Goal: Task Accomplishment & Management: Use online tool/utility

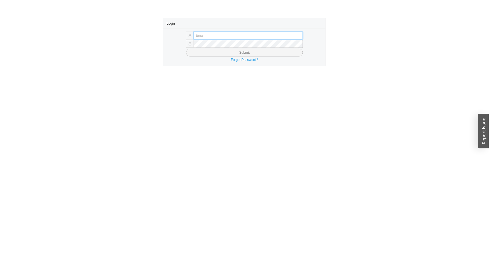
click at [199, 32] on input "text" at bounding box center [248, 36] width 109 height 8
type input "[PERSON_NAME][EMAIL_ADDRESS][DOMAIN_NAME]"
click at [186, 49] on button "Submit" at bounding box center [244, 53] width 117 height 8
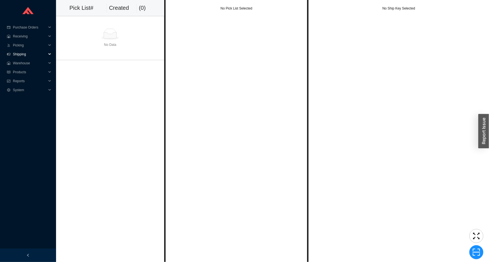
click at [45, 55] on span "Shipping" at bounding box center [30, 54] width 34 height 9
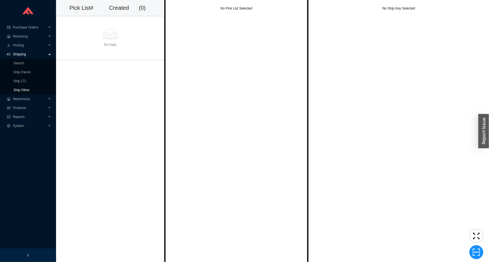
click at [29, 92] on link "Ship Other" at bounding box center [21, 90] width 16 height 4
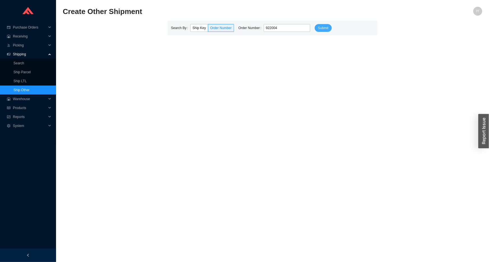
type input "922004"
click at [321, 25] on button "Submit" at bounding box center [323, 28] width 17 height 8
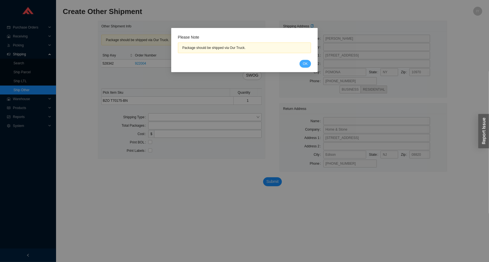
click at [306, 61] on span "OK" at bounding box center [305, 64] width 5 height 6
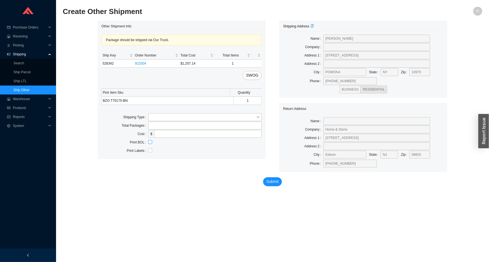
click at [149, 143] on input "checkbox" at bounding box center [150, 142] width 4 height 4
checkbox input "true"
click at [161, 114] on input "search" at bounding box center [203, 117] width 106 height 7
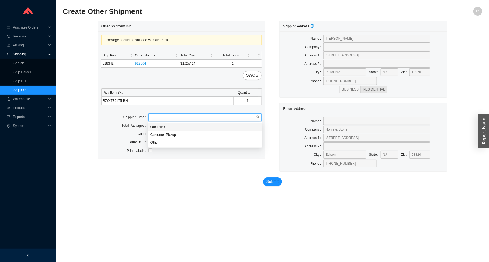
click at [169, 125] on div "Our Truck" at bounding box center [204, 127] width 109 height 5
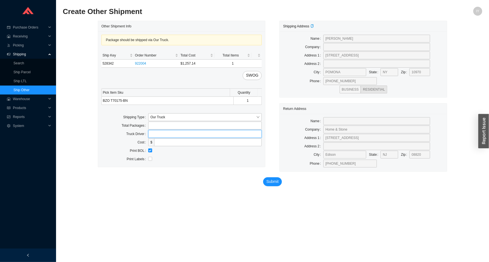
click at [169, 131] on input "text" at bounding box center [205, 134] width 114 height 8
type input "lubav"
click at [269, 181] on span "Submit" at bounding box center [272, 182] width 12 height 6
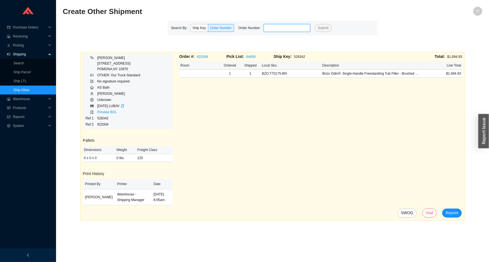
click at [272, 28] on input "tel" at bounding box center [287, 28] width 47 height 8
paste input "925138"
type input "925138"
click at [318, 30] on span "Submit" at bounding box center [323, 28] width 10 height 6
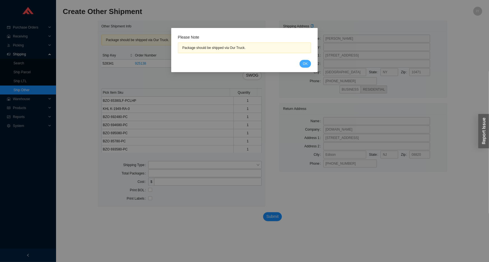
drag, startPoint x: 306, startPoint y: 61, endPoint x: 179, endPoint y: 120, distance: 139.9
click at [305, 61] on span "OK" at bounding box center [305, 64] width 5 height 6
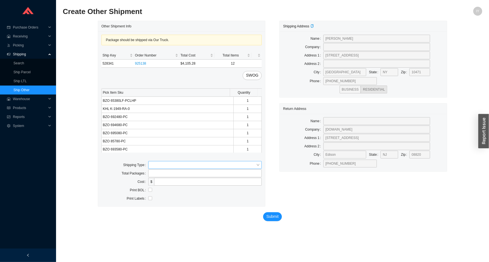
drag, startPoint x: 161, startPoint y: 161, endPoint x: 163, endPoint y: 165, distance: 4.8
click at [162, 161] on div "Package should be shipped via Our Truck. Ship Key Order Number Total Cost Total…" at bounding box center [181, 118] width 167 height 175
drag, startPoint x: 164, startPoint y: 168, endPoint x: 167, endPoint y: 166, distance: 3.4
click at [166, 167] on input "search" at bounding box center [203, 165] width 106 height 7
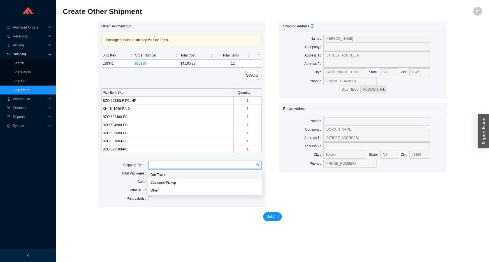
click at [168, 176] on div "Our Truck" at bounding box center [204, 175] width 109 height 5
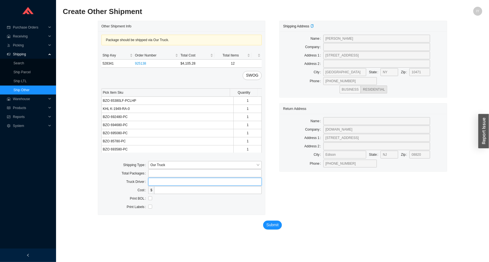
click at [165, 180] on input "text" at bounding box center [205, 182] width 114 height 8
type input "lubav"
click at [151, 198] on input "checkbox" at bounding box center [150, 199] width 4 height 4
checkbox input "true"
click at [278, 225] on span "Submit" at bounding box center [272, 225] width 12 height 6
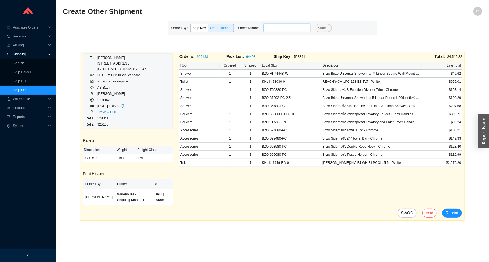
click at [266, 31] on input "tel" at bounding box center [287, 28] width 47 height 8
paste input "938164"
type input "938164"
click at [318, 29] on span "Submit" at bounding box center [323, 28] width 10 height 6
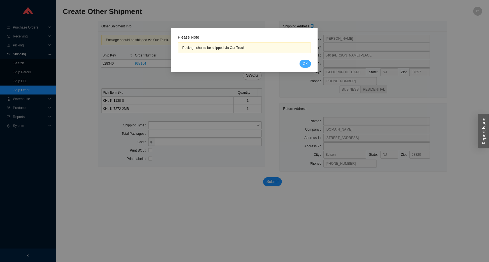
click at [309, 64] on button "OK" at bounding box center [304, 64] width 11 height 8
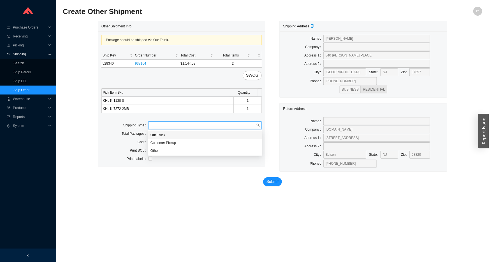
click at [193, 123] on input "search" at bounding box center [203, 125] width 106 height 7
click at [189, 139] on div "Customer Pickup" at bounding box center [205, 143] width 114 height 8
click at [190, 127] on span "Customer Pickup" at bounding box center [204, 125] width 109 height 7
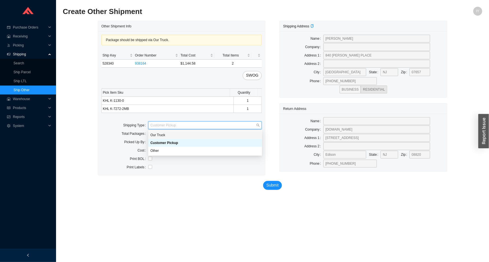
click at [185, 136] on div "Our Truck" at bounding box center [204, 135] width 109 height 5
click at [180, 140] on input "text" at bounding box center [205, 142] width 114 height 8
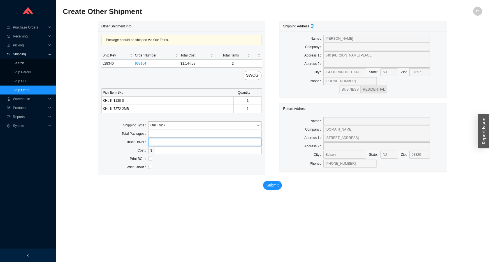
type input "lubav"
click at [150, 158] on input "checkbox" at bounding box center [150, 159] width 4 height 4
checkbox input "true"
click at [280, 185] on button "Submit" at bounding box center [272, 185] width 19 height 9
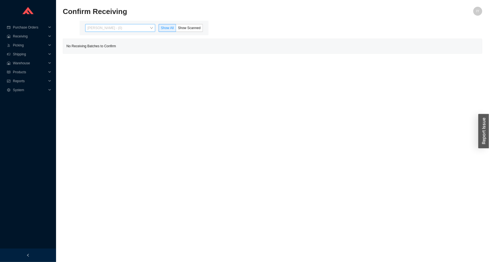
click at [129, 26] on span "Issac Yoselovsky - (0)" at bounding box center [120, 27] width 66 height 7
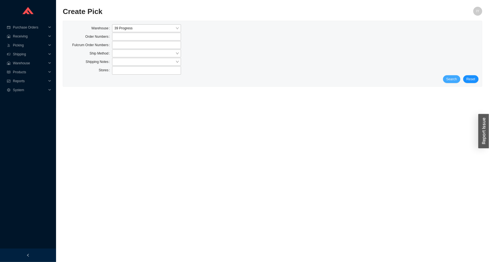
click at [454, 81] on span "Search" at bounding box center [451, 79] width 11 height 6
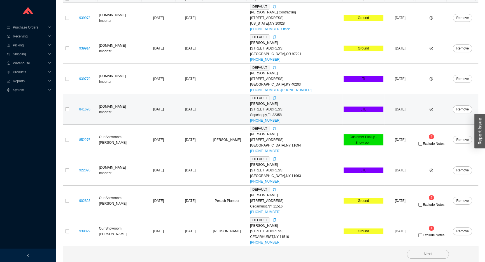
scroll to position [109, 0]
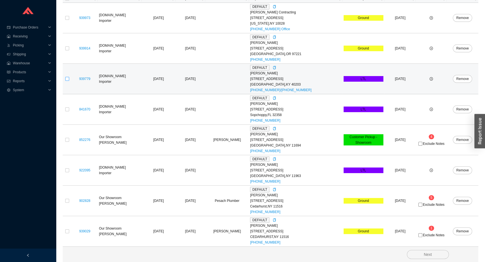
click at [66, 78] on input "checkbox" at bounding box center [67, 79] width 4 height 4
checkbox input "true"
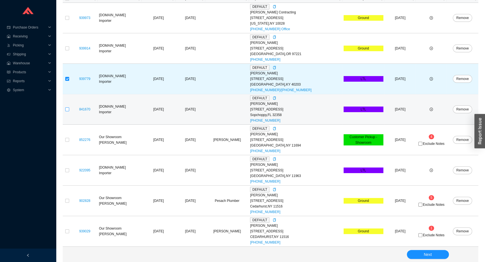
click at [67, 111] on label at bounding box center [67, 110] width 4 height 6
click at [67, 111] on input "checkbox" at bounding box center [67, 110] width 4 height 4
checkbox input "true"
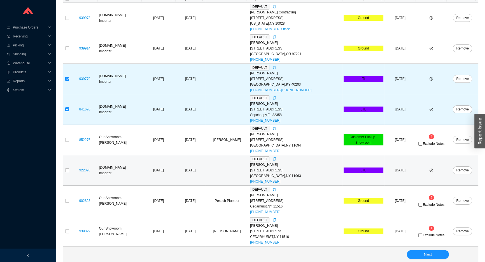
click at [70, 171] on td at bounding box center [67, 170] width 9 height 31
click at [68, 172] on input "checkbox" at bounding box center [67, 171] width 4 height 4
checkbox input "true"
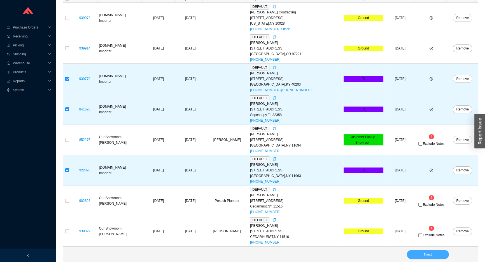
click at [420, 254] on button "Next" at bounding box center [428, 254] width 42 height 9
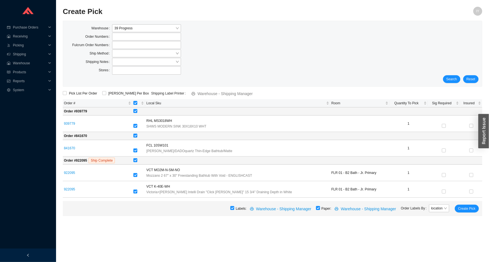
click at [320, 209] on input "checkbox" at bounding box center [318, 208] width 4 height 4
checkbox input "false"
click at [470, 210] on span "Create Pick" at bounding box center [466, 209] width 17 height 6
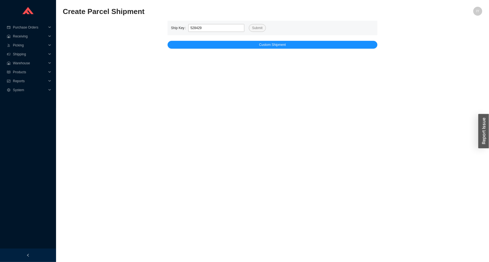
type input "528429"
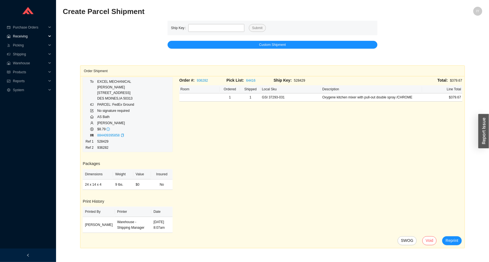
click at [28, 34] on span "Receiving" at bounding box center [30, 36] width 34 height 9
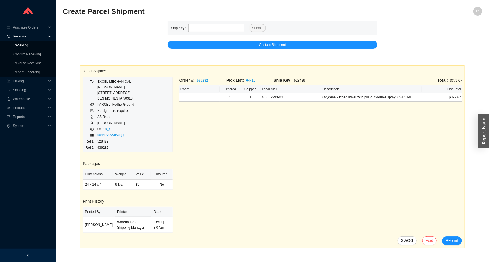
click at [27, 47] on link "Receiving" at bounding box center [20, 45] width 15 height 4
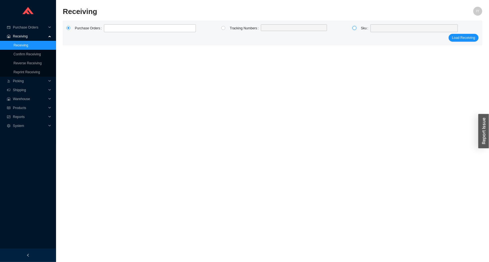
click at [355, 27] on input "radio" at bounding box center [354, 28] width 4 height 4
radio input "true"
click at [396, 33] on div "Sku" at bounding box center [393, 29] width 131 height 10
click at [394, 29] on span at bounding box center [414, 28] width 83 height 7
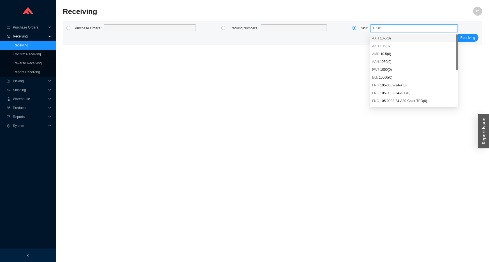
type input "105815"
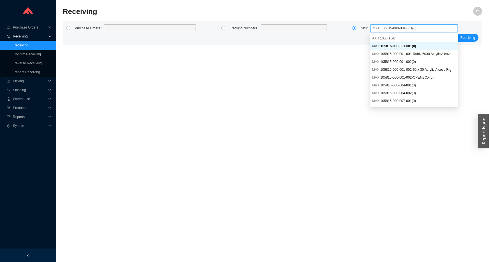
click at [408, 47] on span "105815-000-001-001 ( 8 )" at bounding box center [398, 46] width 36 height 4
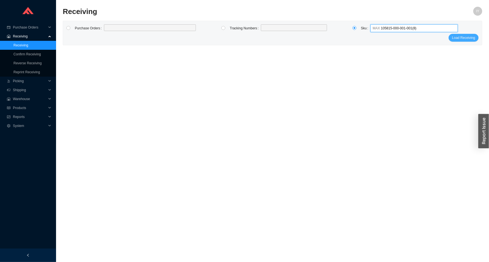
click at [467, 36] on span "Load Receiving" at bounding box center [463, 38] width 23 height 6
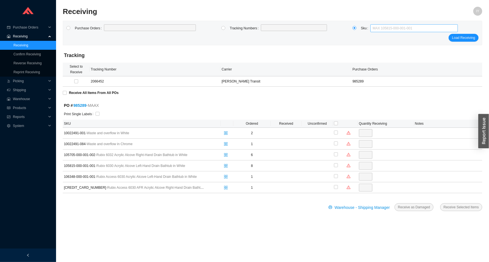
drag, startPoint x: 392, startPoint y: 29, endPoint x: 430, endPoint y: 29, distance: 38.1
click at [430, 29] on span "MAX 105815-000-001-001" at bounding box center [414, 28] width 83 height 7
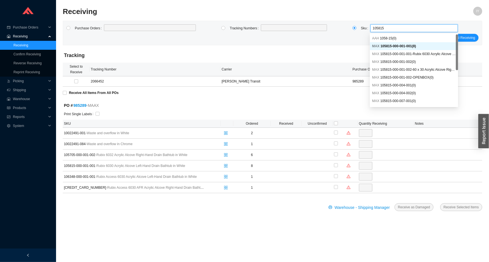
type input "105815l"
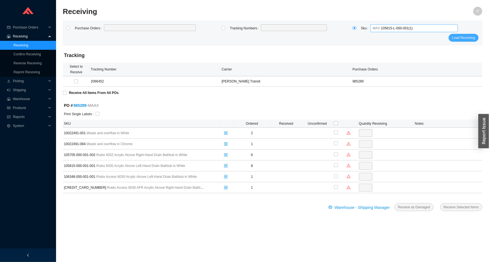
click at [451, 39] on button "Load Receiving" at bounding box center [463, 38] width 30 height 8
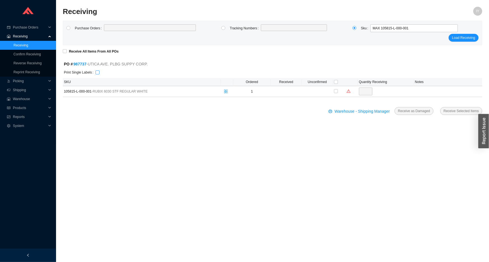
click at [96, 72] on input "checkbox" at bounding box center [98, 73] width 4 height 4
checkbox input "true"
click at [332, 90] on td at bounding box center [317, 91] width 31 height 11
click at [337, 91] on input "checkbox" at bounding box center [336, 91] width 4 height 4
checkbox input "true"
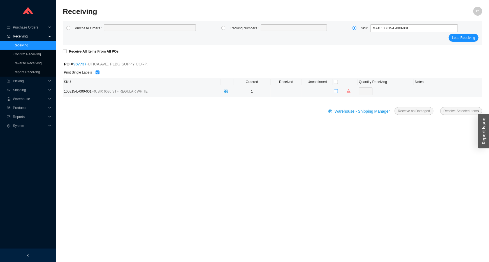
checkbox input "true"
type input "1"
click at [96, 74] on input "checkbox" at bounding box center [98, 73] width 4 height 4
checkbox input "false"
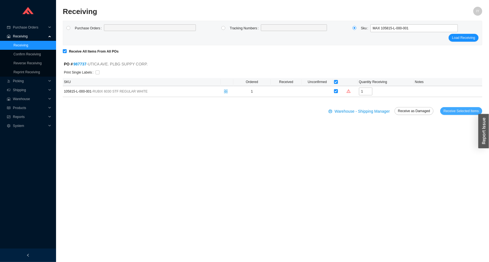
click at [451, 110] on span "Receive Selected Items" at bounding box center [460, 111] width 35 height 6
radio input "true"
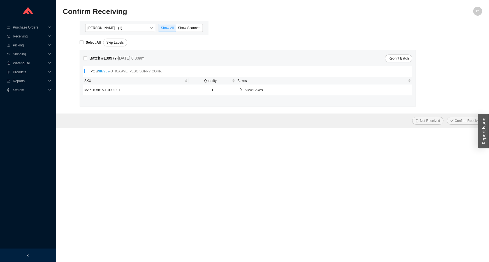
click at [85, 70] on input "PO # 987737 - [GEOGRAPHIC_DATA]. PLBG SUPPY CORP." at bounding box center [86, 71] width 4 height 4
checkbox input "true"
click at [460, 120] on span "Confirm Receiving" at bounding box center [468, 121] width 27 height 6
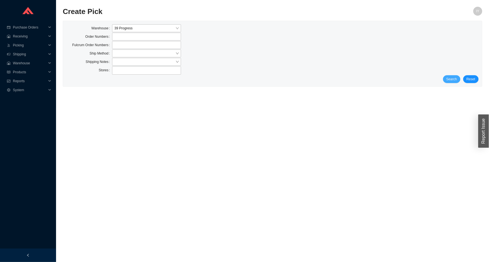
click at [451, 79] on span "Search" at bounding box center [451, 79] width 11 height 6
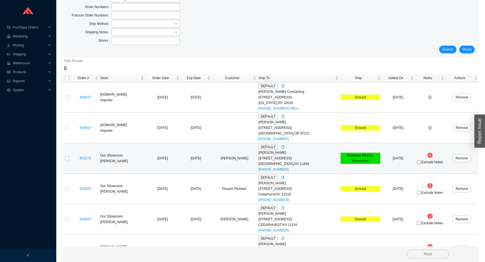
scroll to position [48, 0]
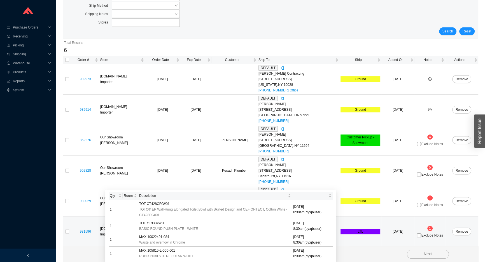
click at [73, 230] on div "931596" at bounding box center [85, 232] width 25 height 6
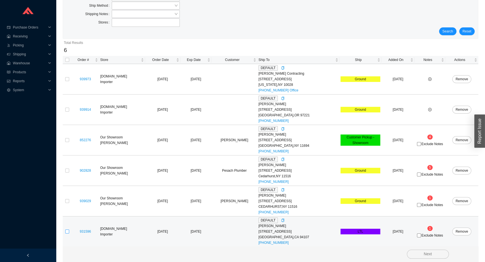
click at [68, 231] on input "checkbox" at bounding box center [67, 232] width 4 height 4
checkbox input "true"
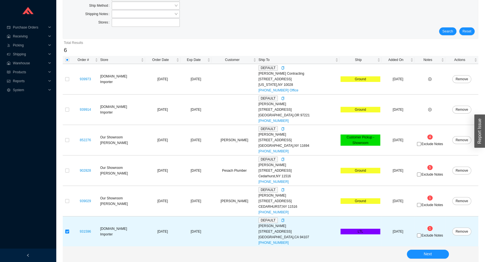
click at [429, 249] on div "Next" at bounding box center [271, 255] width 416 height 16
click at [428, 252] on span "Next" at bounding box center [428, 254] width 8 height 6
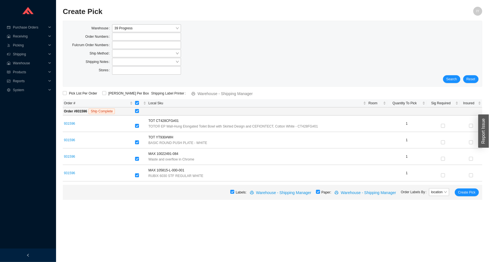
click at [319, 192] on input "checkbox" at bounding box center [318, 192] width 4 height 4
checkbox input "false"
click at [460, 192] on span "Create Pick" at bounding box center [466, 193] width 17 height 6
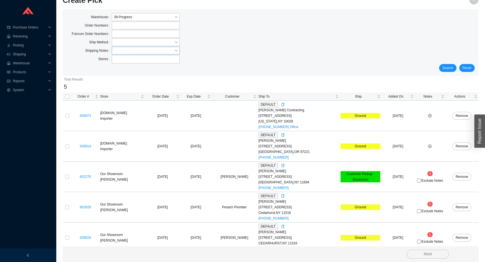
scroll to position [17, 0]
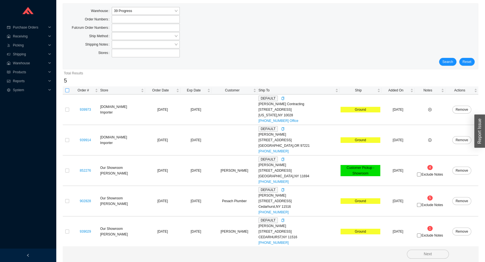
click at [67, 89] on input "checkbox" at bounding box center [67, 91] width 4 height 4
checkbox input "true"
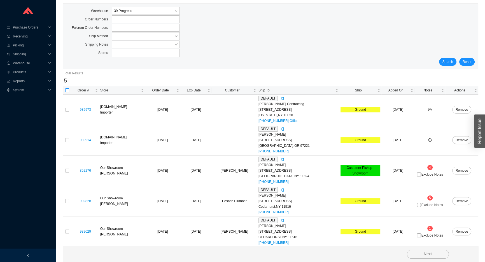
checkbox input "true"
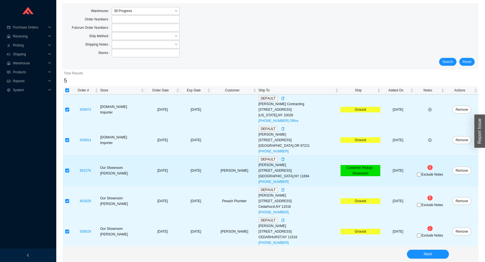
click at [67, 169] on input "checkbox" at bounding box center [67, 171] width 4 height 4
checkbox input "false"
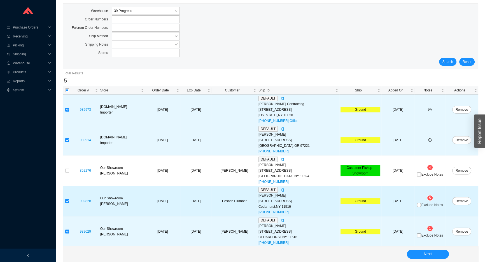
click at [423, 205] on span "Exclude Notes" at bounding box center [433, 205] width 22 height 3
click at [421, 205] on input "Exclude Notes" at bounding box center [419, 205] width 4 height 4
checkbox input "true"
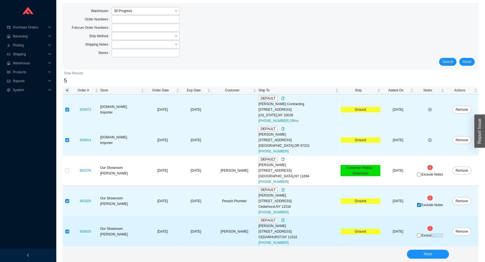
click at [431, 238] on div "Exclude Notes" at bounding box center [430, 236] width 29 height 6
click at [429, 235] on span "Exclude Notes" at bounding box center [433, 235] width 22 height 3
click at [421, 235] on input "Exclude Notes" at bounding box center [419, 236] width 4 height 4
checkbox input "true"
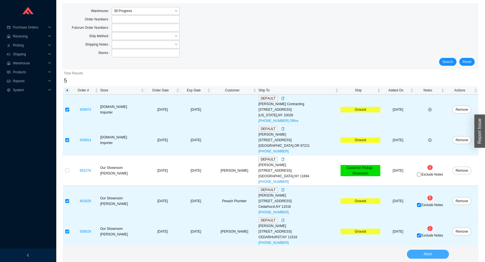
click at [432, 254] on button "Next" at bounding box center [428, 254] width 42 height 9
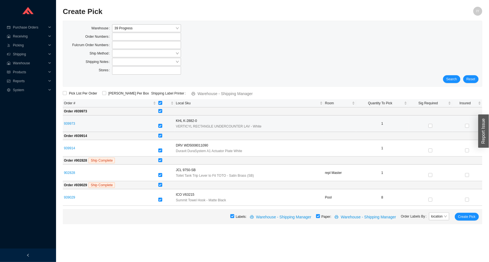
click at [162, 126] on input "checkbox" at bounding box center [160, 126] width 4 height 4
checkbox input "false"
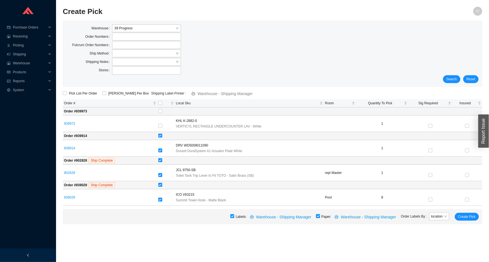
click at [320, 216] on input "checkbox" at bounding box center [318, 217] width 4 height 4
checkbox input "false"
click at [470, 221] on div "Labels: Warehouse - Shipping Manager Paper: Warehouse - Shipping Manager Order …" at bounding box center [272, 217] width 419 height 15
click at [468, 217] on span "Create Pick" at bounding box center [466, 217] width 17 height 6
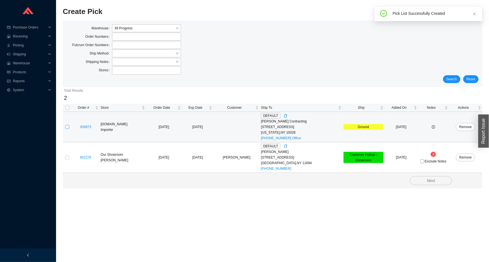
click at [68, 126] on input "checkbox" at bounding box center [67, 127] width 4 height 4
checkbox input "true"
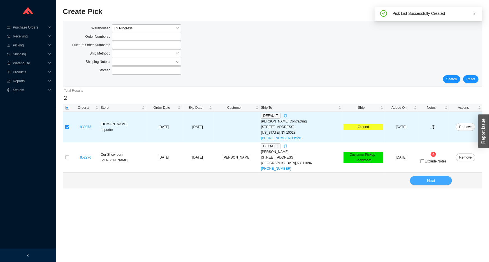
click at [442, 180] on button "Next" at bounding box center [431, 180] width 42 height 9
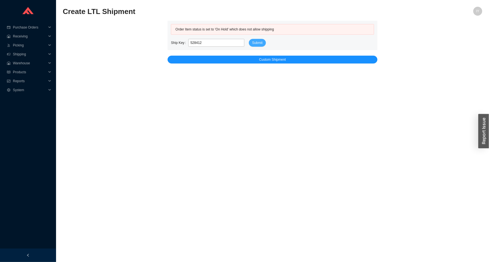
click at [262, 45] on button "Submit" at bounding box center [257, 43] width 17 height 8
click at [260, 45] on span "Submit" at bounding box center [257, 43] width 10 height 6
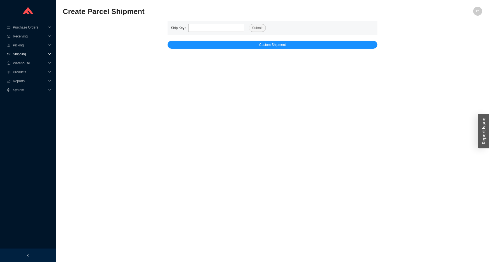
click at [25, 53] on span "Shipping" at bounding box center [30, 54] width 34 height 9
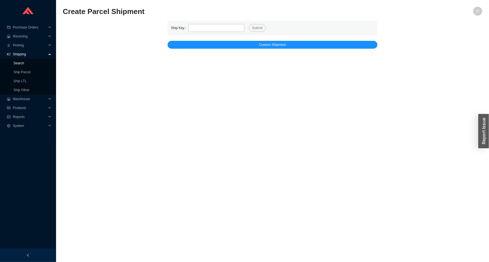
click at [23, 61] on link "Search" at bounding box center [18, 63] width 11 height 4
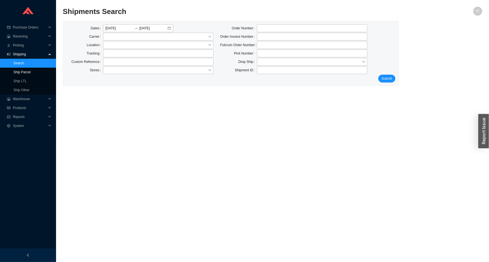
click at [28, 71] on link "Ship Parcel" at bounding box center [21, 72] width 17 height 4
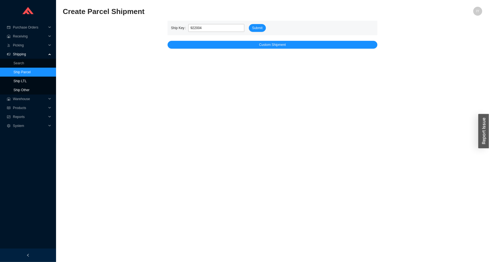
type input "922004"
click at [29, 88] on link "Ship Other" at bounding box center [21, 90] width 16 height 4
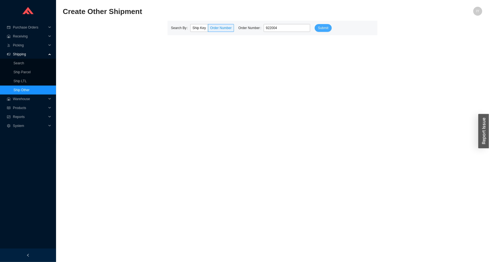
drag, startPoint x: 312, startPoint y: 36, endPoint x: 320, endPoint y: 31, distance: 9.0
click at [319, 32] on main "Create Other Shipment IY Search By Ship Key Order Number Order Number 922004 Su…" at bounding box center [272, 135] width 419 height 256
click at [319, 28] on span "Submit" at bounding box center [323, 28] width 10 height 6
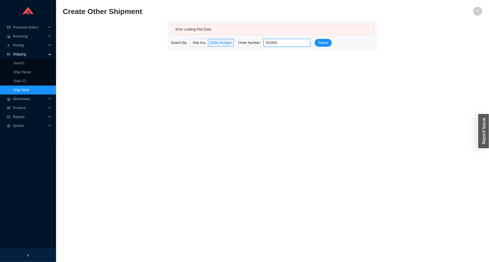
click at [264, 45] on input "922004" at bounding box center [287, 43] width 47 height 8
paste input "528465"
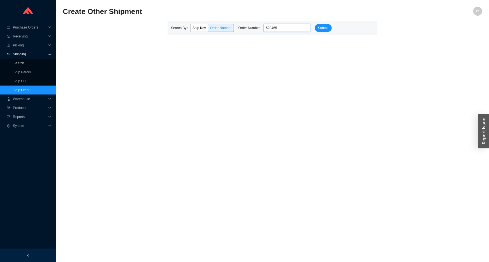
type input "528465"
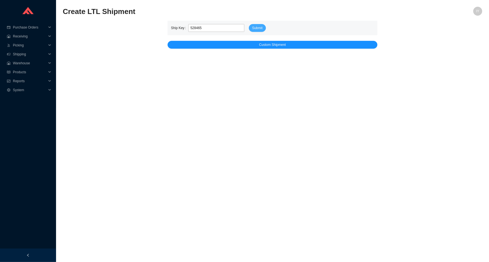
type input "528465"
click at [255, 29] on span "Submit" at bounding box center [257, 28] width 10 height 6
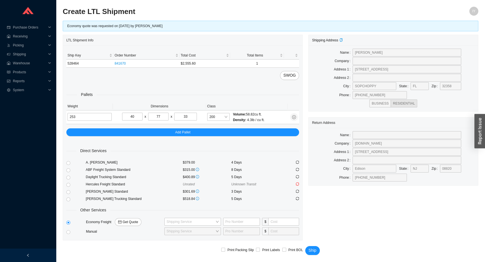
click at [59, 153] on section "Create LTL Shipment IY Economy quote was requested on 9/16/2025 by Zione Shells…" at bounding box center [270, 132] width 429 height 264
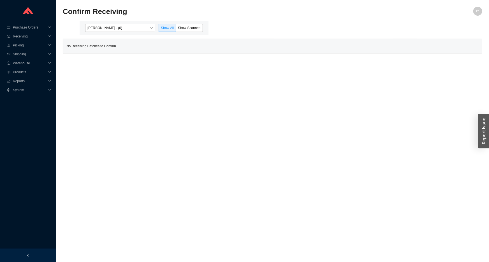
drag, startPoint x: 119, startPoint y: 39, endPoint x: 116, endPoint y: 28, distance: 11.9
click at [118, 37] on main "[PERSON_NAME] - (0) Show All Show Scanned No Receiving Batches to Confirm" at bounding box center [272, 37] width 419 height 33
click at [116, 28] on span "[PERSON_NAME] - (0)" at bounding box center [120, 27] width 66 height 7
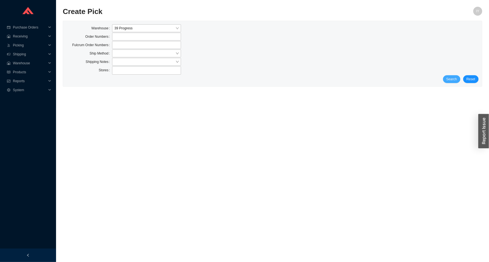
click at [451, 80] on span "Search" at bounding box center [451, 79] width 11 height 6
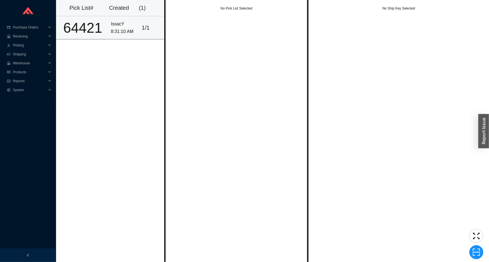
click at [134, 31] on td "IssacY 8:31:10 AM" at bounding box center [124, 27] width 31 height 23
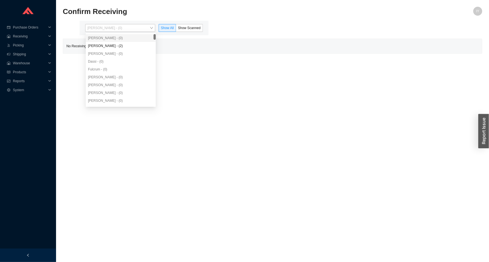
drag, startPoint x: 143, startPoint y: 29, endPoint x: 141, endPoint y: 43, distance: 14.2
click at [143, 33] on body "Purchase Orders .warehouse_svg__a{fill:none;stroke:currentColor;stroke-linecap:…" at bounding box center [244, 131] width 489 height 262
click at [140, 44] on div "[PERSON_NAME] - (2)" at bounding box center [121, 45] width 66 height 5
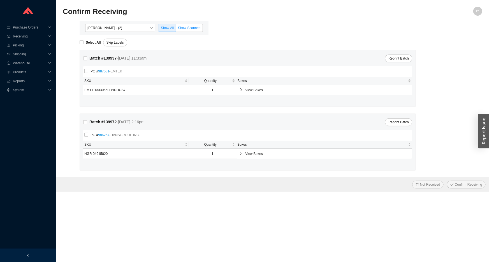
click at [191, 30] on label "Show Scanned" at bounding box center [189, 28] width 27 height 8
click at [176, 29] on input "Show Scanned" at bounding box center [176, 29] width 0 height 0
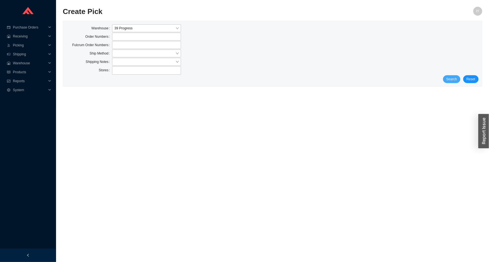
click at [450, 77] on span "Search" at bounding box center [451, 79] width 11 height 6
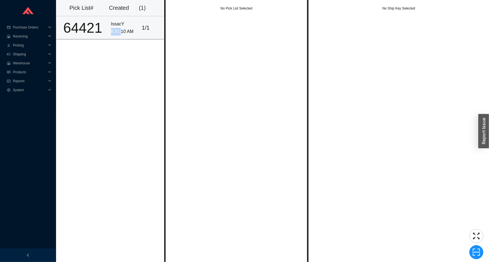
drag, startPoint x: 120, startPoint y: 27, endPoint x: 127, endPoint y: 26, distance: 7.2
click at [121, 27] on div "IssacY 8:31:10 AM" at bounding box center [124, 27] width 26 height 15
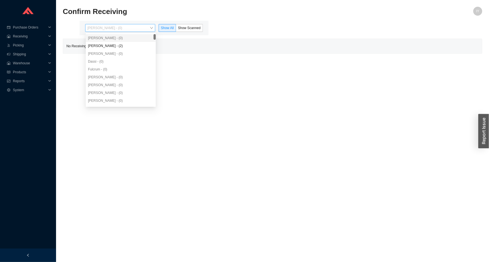
click at [139, 25] on span "[PERSON_NAME] - (0)" at bounding box center [120, 27] width 66 height 7
click at [199, 13] on h2 "Confirm Receiving" at bounding box center [220, 12] width 315 height 10
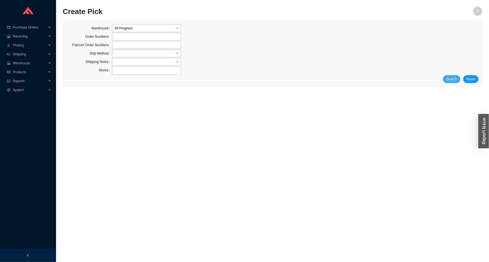
click at [450, 77] on span "Search" at bounding box center [451, 79] width 11 height 6
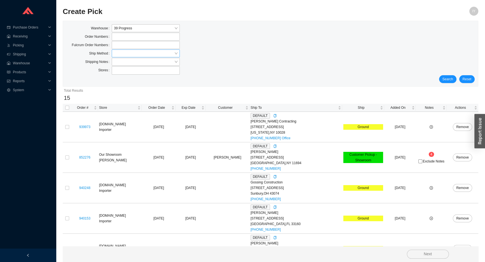
drag, startPoint x: 134, startPoint y: 51, endPoint x: 137, endPoint y: 57, distance: 6.5
click at [135, 54] on input "search" at bounding box center [144, 53] width 60 height 7
drag, startPoint x: 169, startPoint y: 92, endPoint x: 187, endPoint y: 88, distance: 18.4
click at [169, 92] on div "UPS" at bounding box center [146, 94] width 64 height 5
click at [450, 78] on span "Search" at bounding box center [448, 79] width 11 height 6
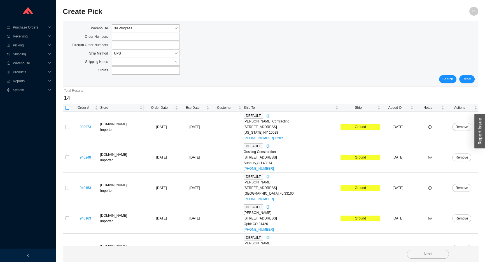
click at [67, 106] on input "checkbox" at bounding box center [67, 108] width 4 height 4
checkbox input "true"
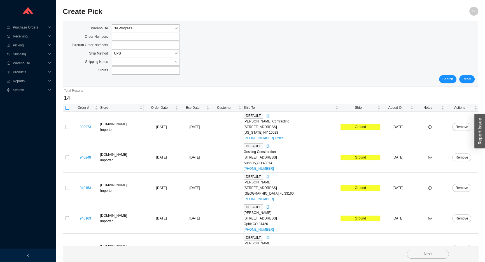
checkbox input "true"
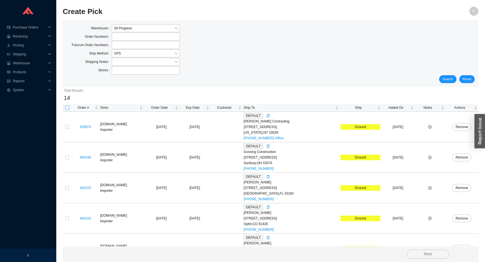
checkbox input "true"
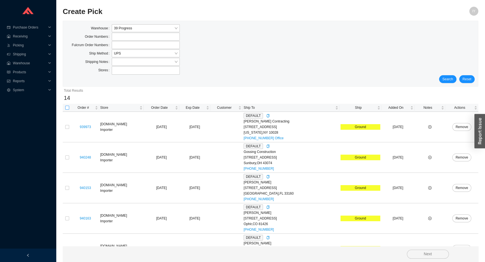
checkbox input "true"
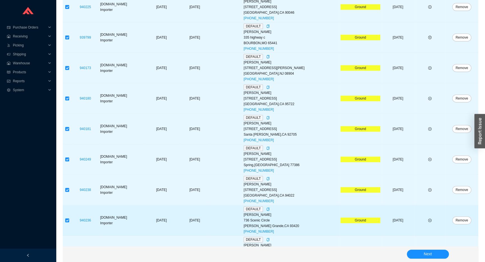
scroll to position [292, 0]
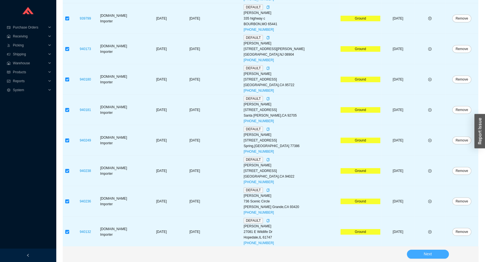
click at [415, 256] on button "Next" at bounding box center [428, 254] width 42 height 9
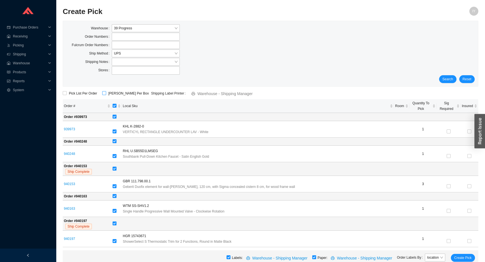
click at [103, 92] on input "ShipKey Per Box" at bounding box center [104, 93] width 4 height 4
checkbox input "true"
click at [117, 106] on input "[object Object] sortable" at bounding box center [115, 106] width 4 height 4
checkbox input "false"
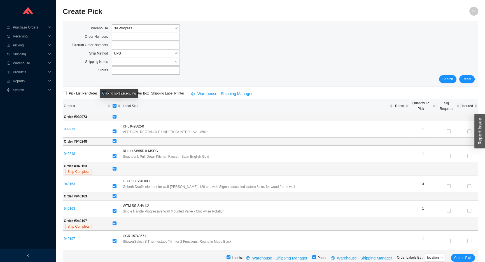
checkbox input "false"
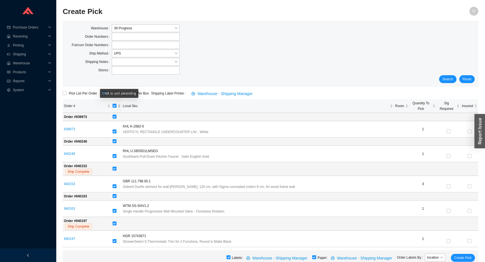
checkbox input "false"
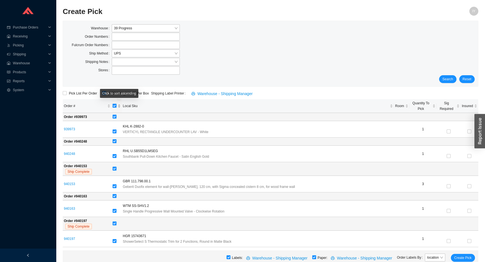
checkbox input "false"
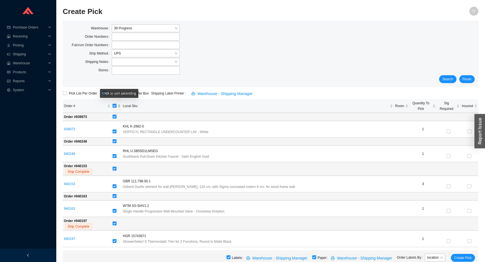
checkbox input "false"
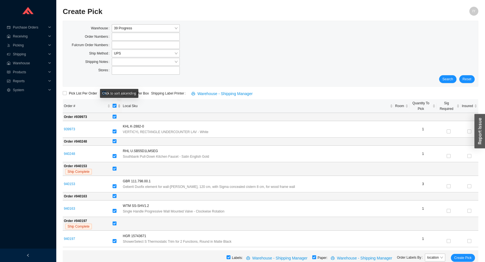
checkbox input "false"
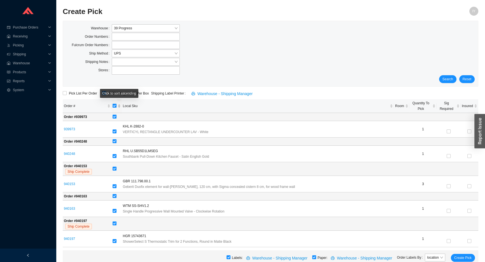
checkbox input "false"
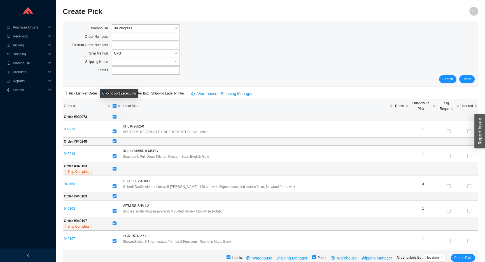
checkbox input "false"
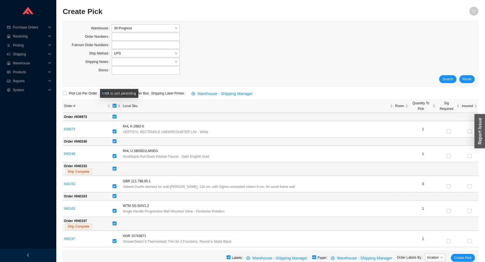
checkbox input "false"
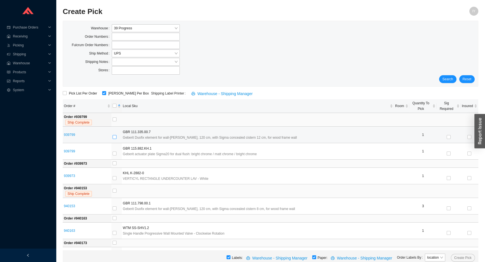
click at [116, 138] on input "checkbox" at bounding box center [115, 137] width 4 height 4
checkbox input "true"
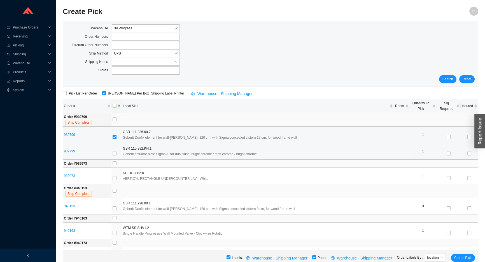
scroll to position [25, 0]
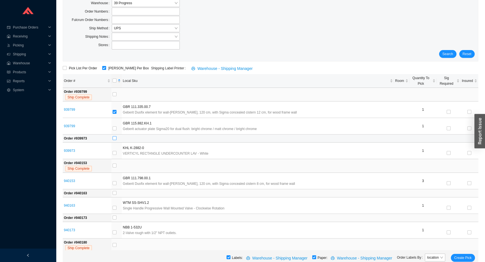
click at [116, 137] on input "checkbox" at bounding box center [115, 138] width 4 height 4
checkbox input "true"
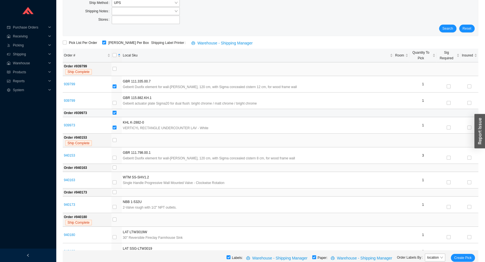
click at [116, 138] on label at bounding box center [115, 141] width 4 height 6
click at [116, 138] on input "checkbox" at bounding box center [115, 140] width 4 height 4
checkbox input "true"
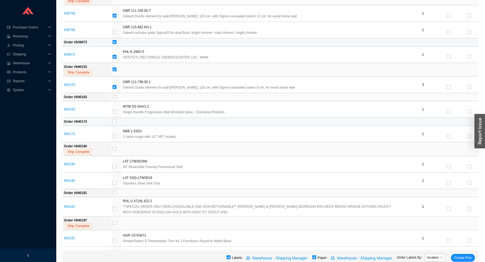
scroll to position [153, 0]
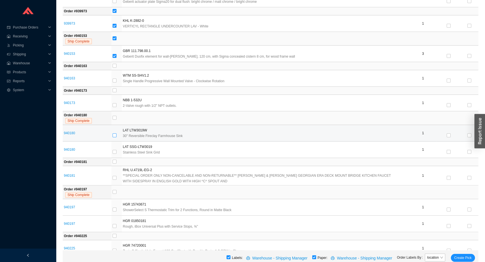
click at [116, 136] on input "checkbox" at bounding box center [115, 136] width 4 height 4
checkbox input "true"
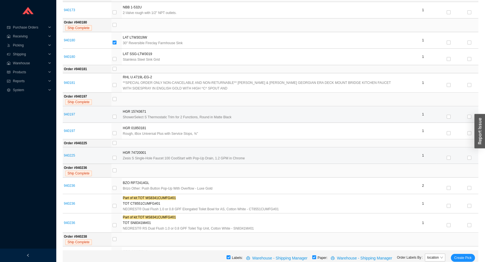
scroll to position [255, 0]
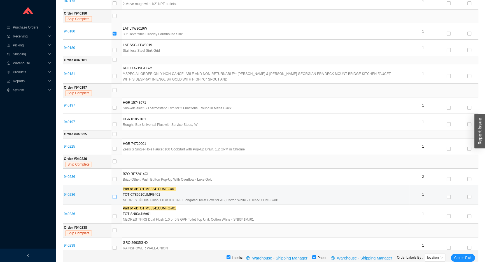
click at [115, 196] on input "checkbox" at bounding box center [115, 197] width 4 height 4
checkbox input "true"
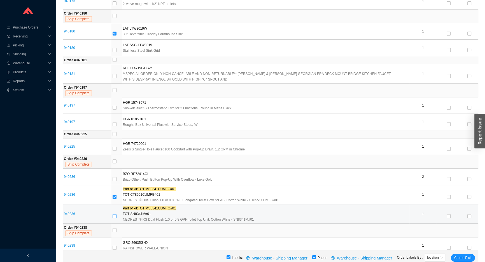
click at [116, 215] on input "checkbox" at bounding box center [115, 217] width 4 height 4
checkbox input "true"
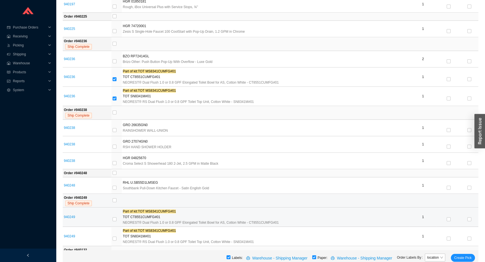
scroll to position [382, 0]
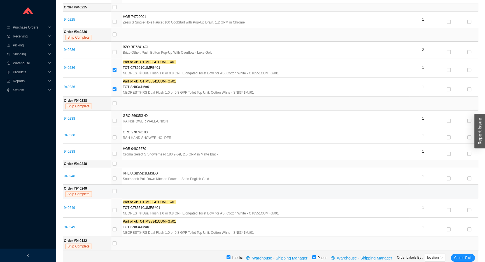
click at [115, 188] on td at bounding box center [294, 192] width 367 height 14
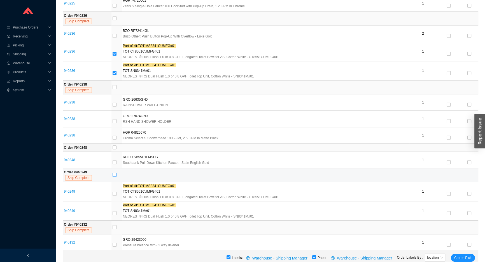
scroll to position [433, 0]
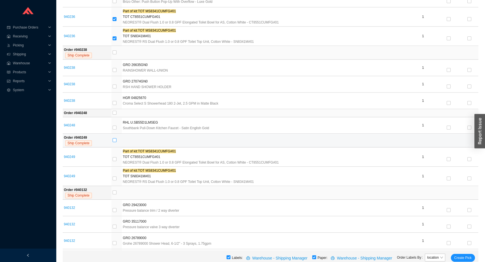
click at [117, 142] on label at bounding box center [115, 141] width 4 height 6
click at [117, 142] on input "checkbox" at bounding box center [115, 140] width 4 height 4
checkbox input "true"
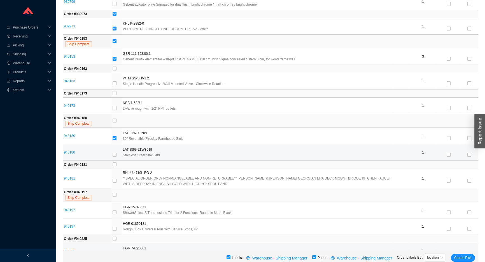
scroll to position [59, 0]
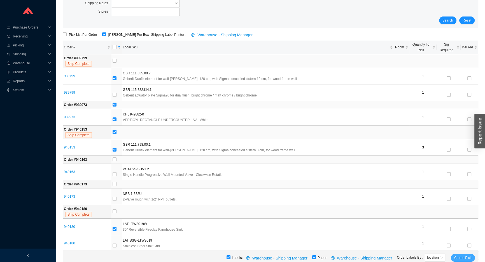
click at [469, 259] on span "Create Pick" at bounding box center [462, 258] width 17 height 6
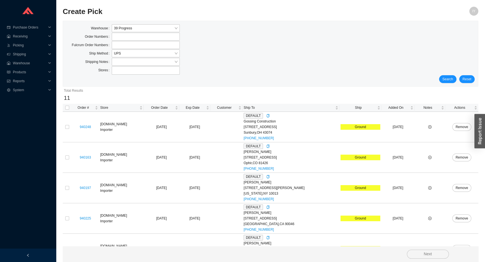
click at [325, 59] on div "Shipping Notes" at bounding box center [270, 62] width 408 height 8
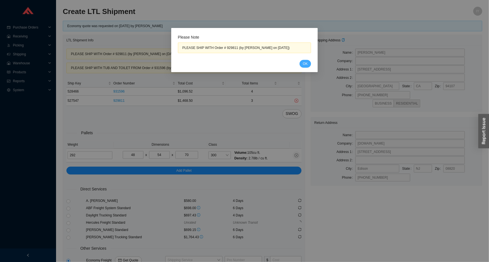
click at [305, 61] on span "OK" at bounding box center [305, 64] width 5 height 6
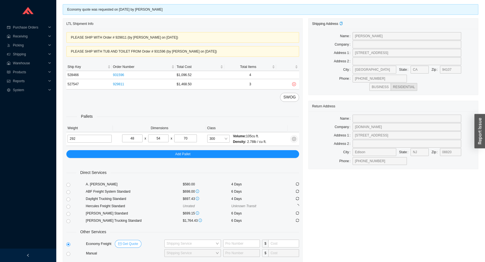
scroll to position [25, 0]
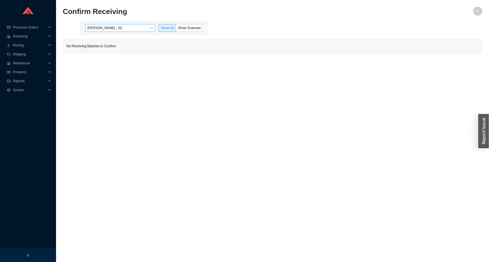
click at [124, 30] on span "[PERSON_NAME] - (0)" at bounding box center [120, 27] width 66 height 7
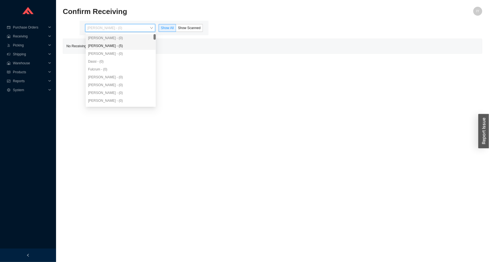
drag, startPoint x: 118, startPoint y: 45, endPoint x: 129, endPoint y: 43, distance: 10.3
click at [119, 45] on div "[PERSON_NAME] - (5)" at bounding box center [121, 45] width 66 height 5
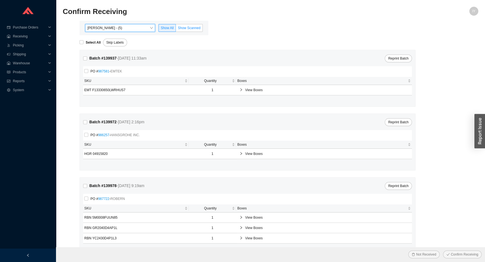
click at [190, 25] on label "Show Scanned" at bounding box center [189, 28] width 27 height 8
click at [176, 29] on input "Show Scanned" at bounding box center [176, 29] width 0 height 0
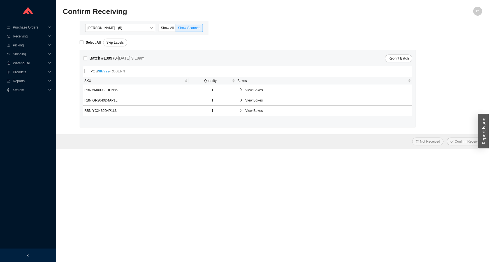
click at [81, 47] on form "Select All Skip Labels Batch # 139978 - [DATE] 9:19am Reprint Batch PO # 987722…" at bounding box center [272, 92] width 419 height 114
click at [82, 43] on input "Select All" at bounding box center [82, 42] width 4 height 4
checkbox input "true"
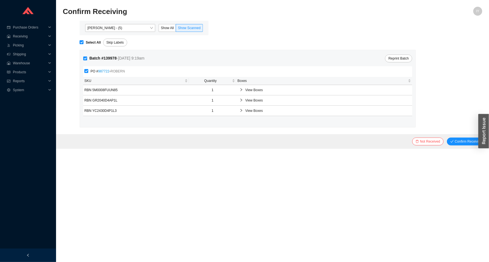
click at [447, 138] on button "Confirm Receiving" at bounding box center [466, 142] width 39 height 8
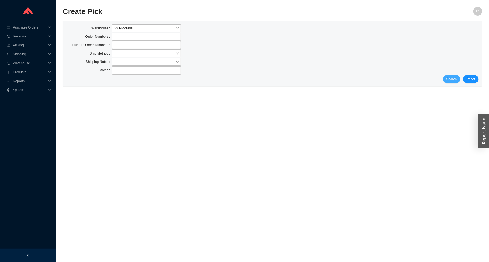
click at [454, 81] on span "Search" at bounding box center [451, 79] width 11 height 6
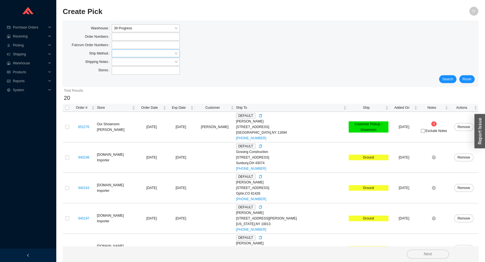
click at [138, 50] on input "search" at bounding box center [144, 53] width 60 height 7
click at [146, 92] on div "UPS" at bounding box center [146, 94] width 64 height 5
click at [447, 79] on span "Search" at bounding box center [448, 79] width 11 height 6
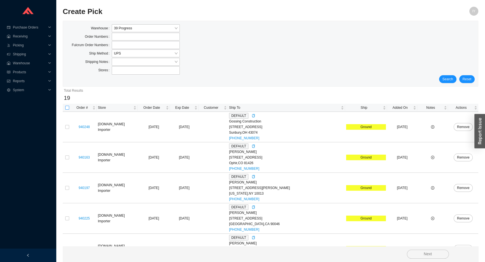
click at [66, 108] on input "checkbox" at bounding box center [67, 108] width 4 height 4
checkbox input "true"
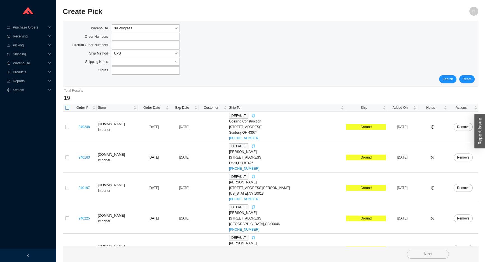
checkbox input "true"
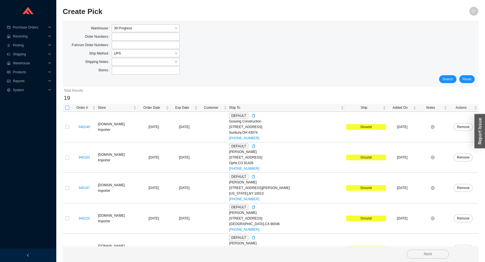
checkbox input "true"
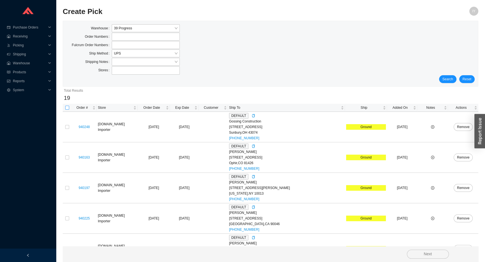
checkbox input "true"
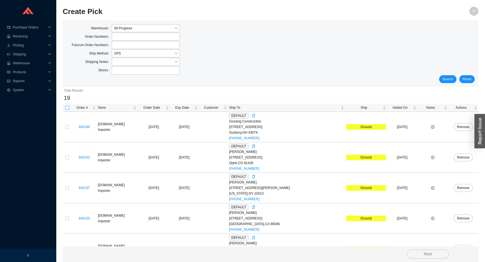
checkbox input "true"
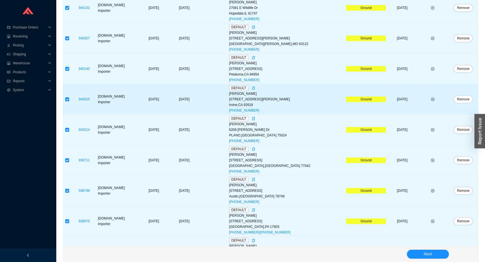
scroll to position [445, 0]
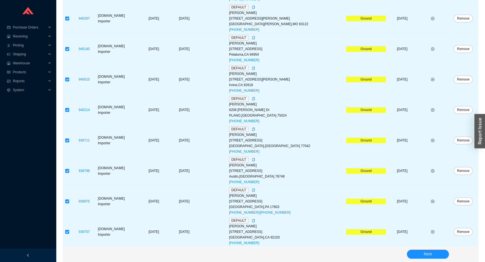
click at [436, 261] on div "Next" at bounding box center [271, 255] width 416 height 16
click at [436, 256] on button "Next" at bounding box center [428, 254] width 42 height 9
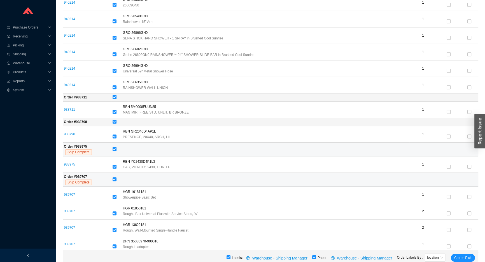
scroll to position [727, 0]
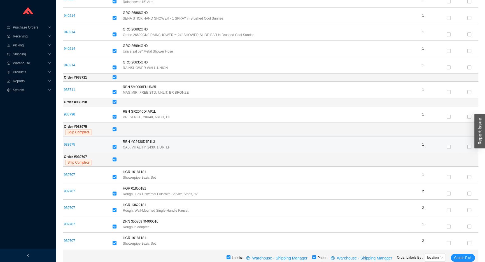
click at [115, 145] on td at bounding box center [116, 145] width 10 height 17
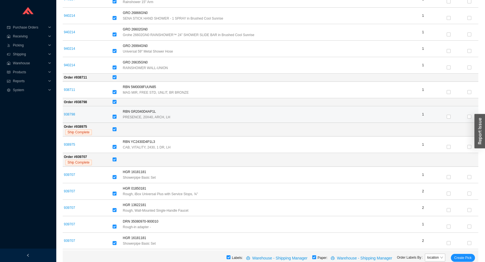
click at [116, 115] on input "checkbox" at bounding box center [115, 117] width 4 height 4
checkbox input "false"
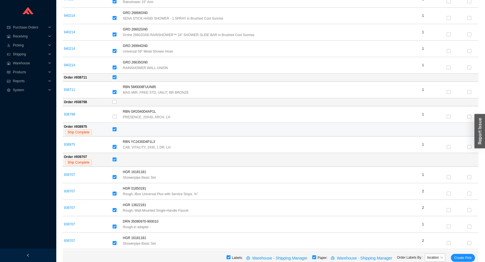
click at [116, 127] on input "checkbox" at bounding box center [115, 129] width 4 height 4
checkbox input "false"
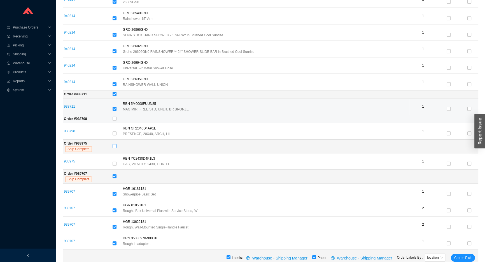
scroll to position [701, 0]
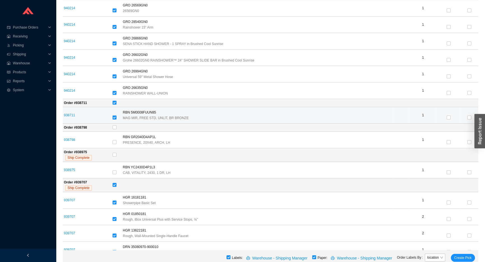
click at [117, 115] on label at bounding box center [115, 118] width 4 height 6
click at [117, 116] on input "checkbox" at bounding box center [115, 118] width 4 height 4
checkbox input "false"
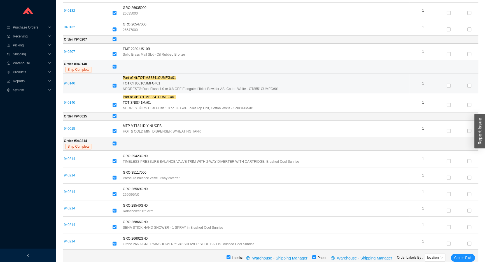
scroll to position [472, 0]
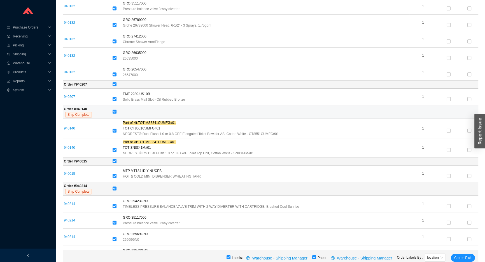
click at [117, 110] on input "checkbox" at bounding box center [115, 112] width 4 height 4
checkbox input "false"
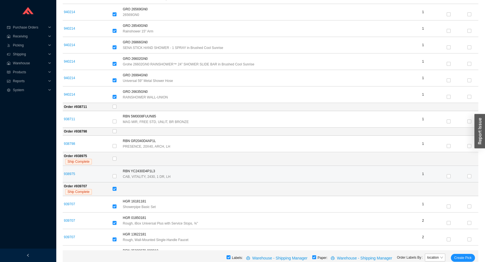
scroll to position [727, 0]
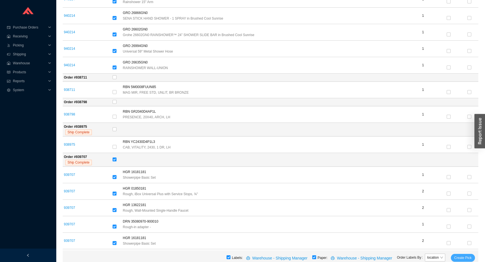
click at [461, 257] on span "Create Pick" at bounding box center [462, 258] width 17 height 6
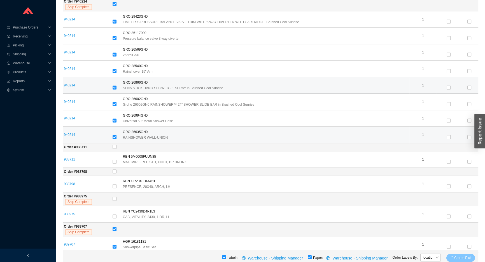
scroll to position [574, 0]
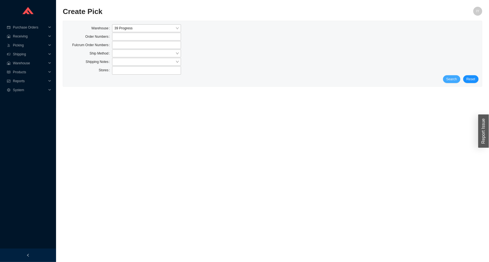
click at [452, 80] on span "Search" at bounding box center [451, 79] width 11 height 6
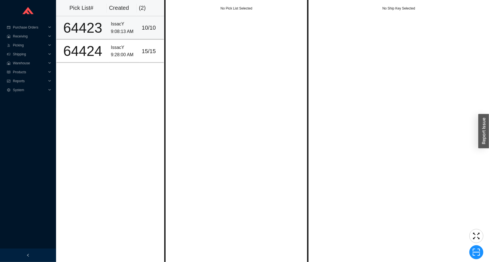
click at [150, 30] on div "10 / 10" at bounding box center [151, 27] width 19 height 9
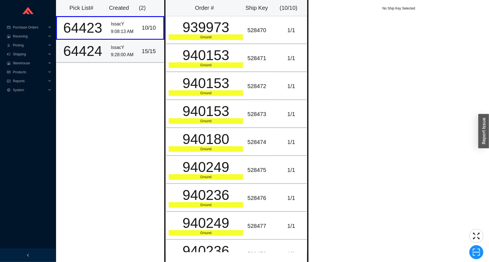
click at [154, 50] on div "15 / 15" at bounding box center [151, 51] width 19 height 9
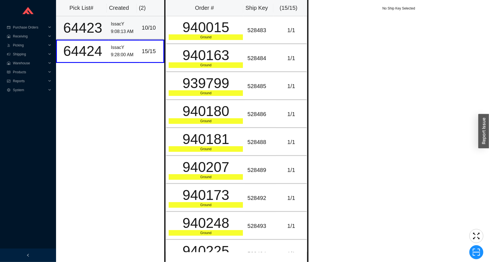
click at [154, 31] on div "10 / 10" at bounding box center [151, 27] width 19 height 9
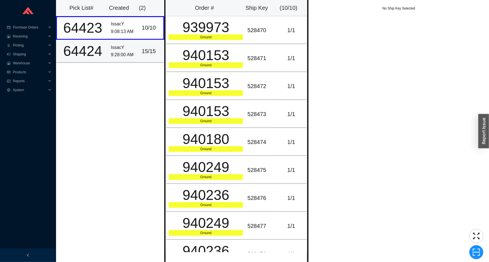
click at [158, 48] on td "15 / 15" at bounding box center [152, 51] width 25 height 23
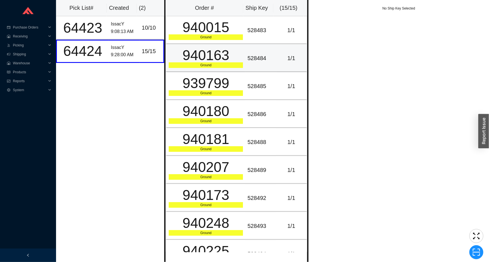
click at [220, 49] on div "940163" at bounding box center [206, 55] width 74 height 14
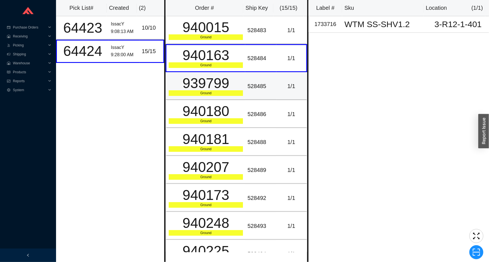
click at [217, 76] on div "939799" at bounding box center [206, 83] width 74 height 14
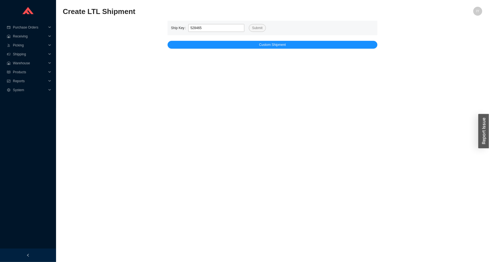
type input "528465"
click at [249, 24] on button "Submit" at bounding box center [257, 28] width 17 height 8
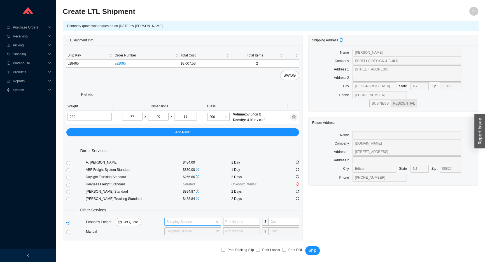
click at [176, 222] on input "search" at bounding box center [191, 222] width 49 height 7
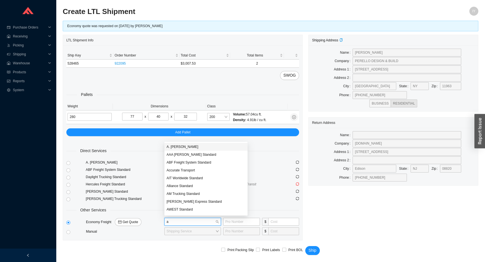
type input "ac"
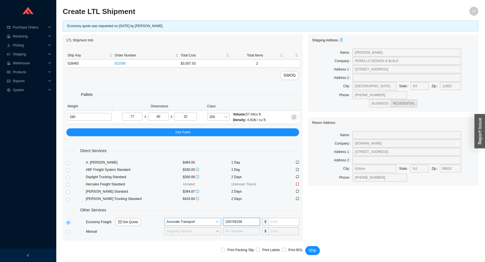
type input "100748156"
type input "225"
click at [315, 250] on span "Ship" at bounding box center [313, 251] width 8 height 6
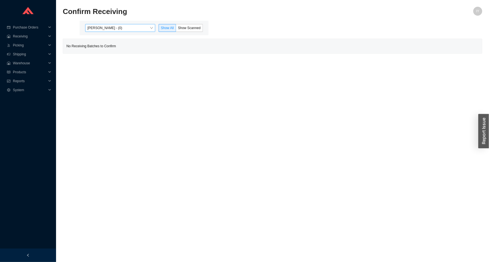
click at [138, 26] on span "[PERSON_NAME] - (0)" at bounding box center [120, 27] width 66 height 7
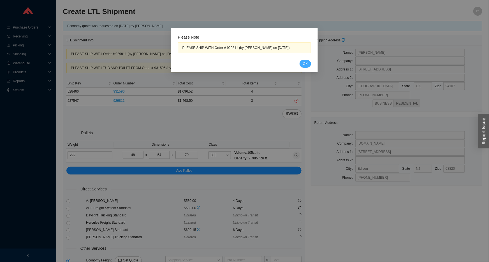
click at [303, 66] on span "OK" at bounding box center [305, 64] width 5 height 6
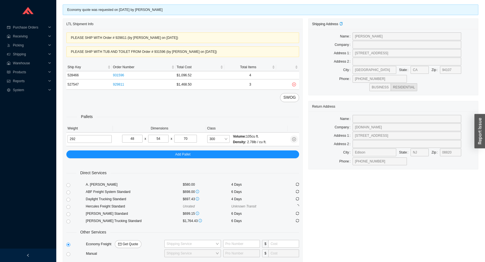
scroll to position [25, 0]
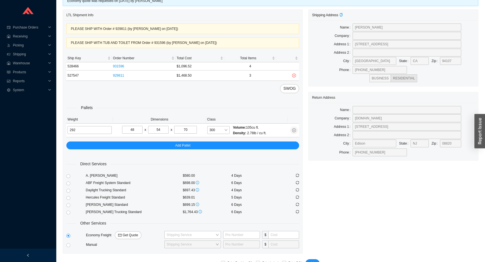
click at [320, 43] on div "Address 1" at bounding box center [332, 44] width 41 height 8
click at [218, 130] on span "300" at bounding box center [219, 130] width 18 height 7
click at [217, 196] on div "250" at bounding box center [219, 196] width 18 height 5
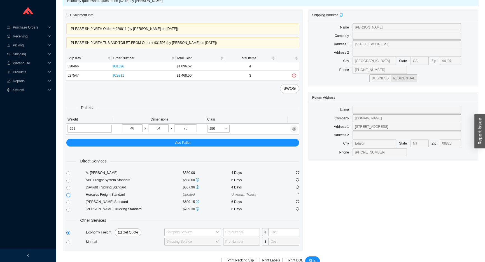
click at [68, 194] on input "radio" at bounding box center [68, 196] width 4 height 4
radio input "true"
checkbox input "true"
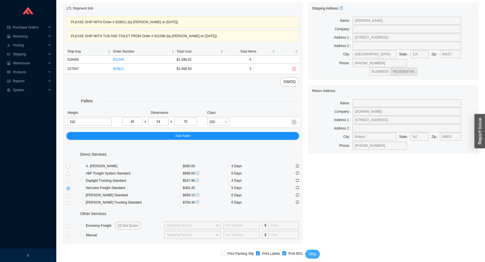
scroll to position [36, 0]
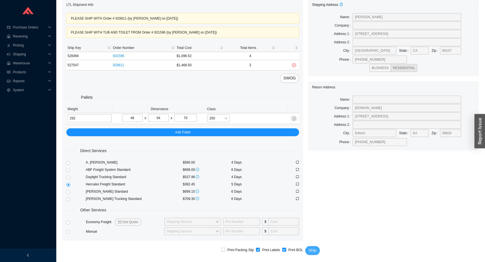
click at [313, 250] on span "Ship" at bounding box center [313, 251] width 8 height 6
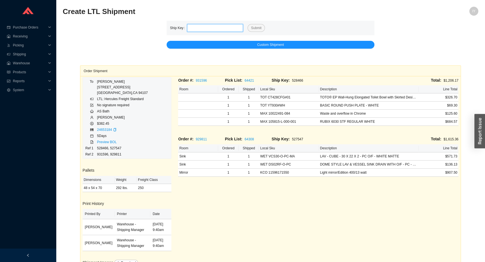
click at [204, 26] on input "tel" at bounding box center [215, 28] width 56 height 8
paste input "528464"
type input "528464"
click at [248, 24] on button "Submit" at bounding box center [256, 28] width 17 height 8
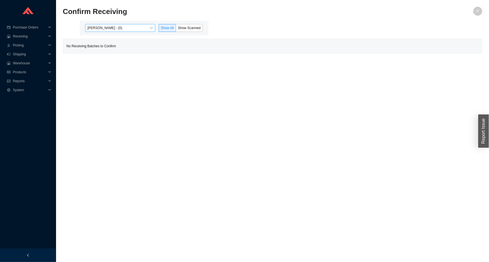
click at [146, 30] on span "[PERSON_NAME] - (0)" at bounding box center [120, 27] width 66 height 7
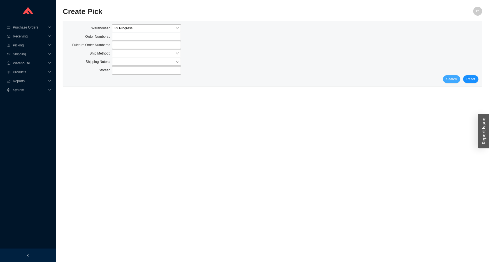
click at [459, 78] on button "Search" at bounding box center [451, 79] width 17 height 8
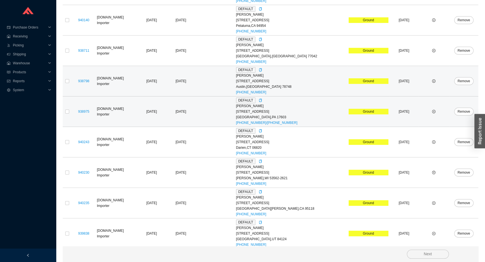
scroll to position [170, 0]
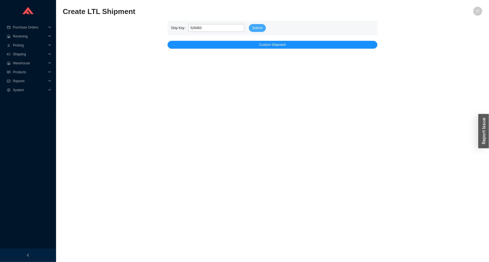
type input "528463"
click at [257, 25] on span "Submit" at bounding box center [257, 28] width 10 height 6
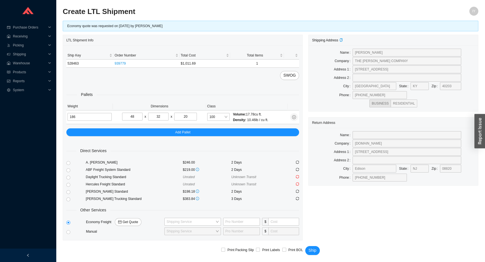
click at [65, 191] on div "Ship Key Order Number Total Cost Total Items 528463 939779 $1,011.69 1 SWOG Pal…" at bounding box center [183, 142] width 240 height 195
click at [66, 192] on input "radio" at bounding box center [68, 192] width 4 height 4
radio input "true"
checkbox input "true"
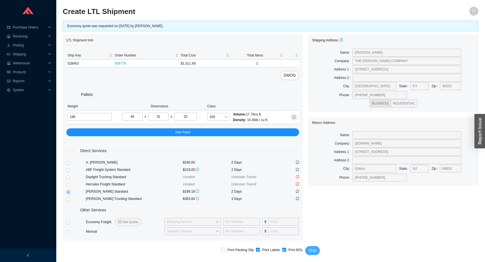
click at [312, 250] on span "Ship" at bounding box center [313, 251] width 8 height 6
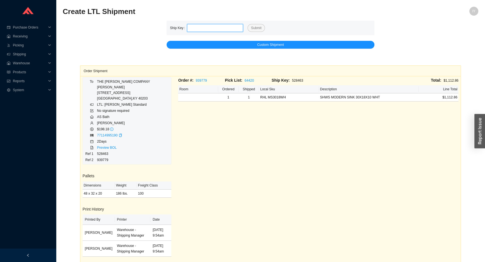
click at [198, 28] on input "tel" at bounding box center [215, 28] width 56 height 8
paste input "528464"
type input "528464"
click at [254, 28] on span "Submit" at bounding box center [256, 28] width 10 height 6
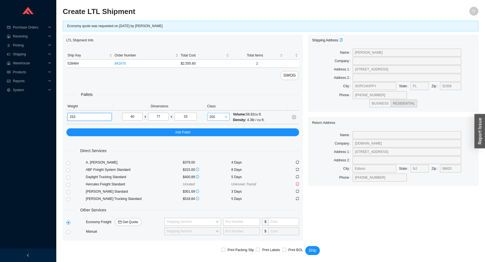
click at [214, 119] on span "200" at bounding box center [219, 116] width 18 height 7
click at [213, 181] on div "175" at bounding box center [219, 183] width 18 height 5
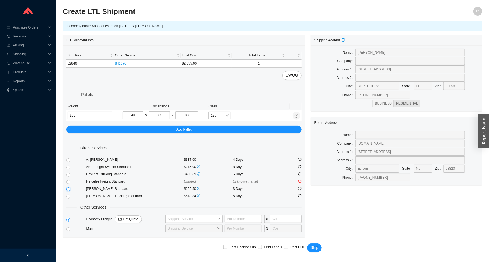
click at [68, 188] on input "radio" at bounding box center [68, 190] width 4 height 4
radio input "true"
checkbox input "true"
click at [313, 246] on span "Ship" at bounding box center [314, 248] width 8 height 6
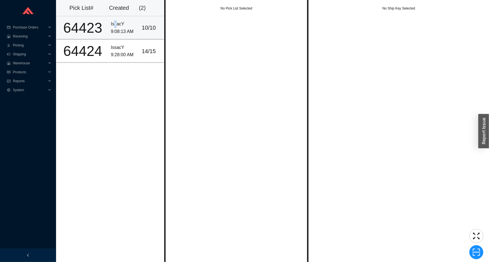
click at [113, 25] on div "IssacY" at bounding box center [124, 24] width 26 height 8
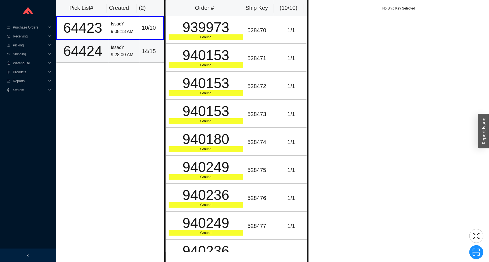
click at [149, 50] on div "14 / 15" at bounding box center [151, 51] width 19 height 9
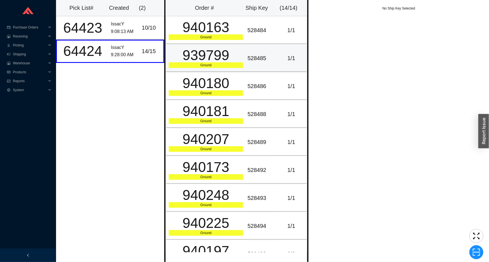
click at [225, 51] on div "939799" at bounding box center [206, 55] width 74 height 14
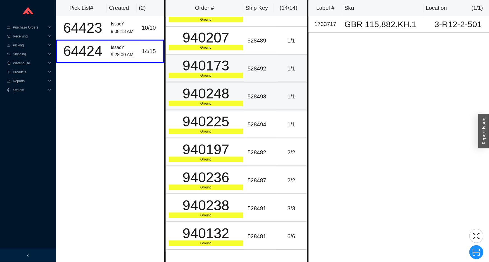
click at [221, 87] on div "940248" at bounding box center [206, 94] width 74 height 14
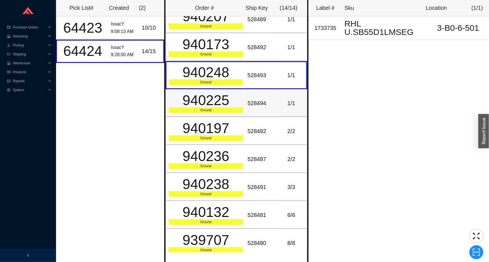
scroll to position [154, 0]
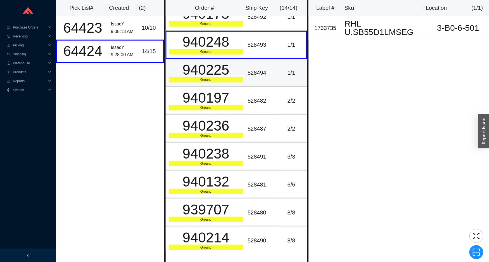
click at [221, 84] on td "940225 Ground" at bounding box center [206, 73] width 80 height 28
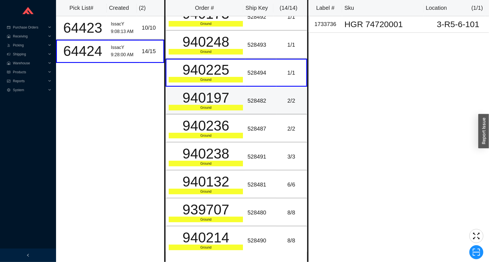
click at [218, 99] on div "940197" at bounding box center [206, 98] width 74 height 14
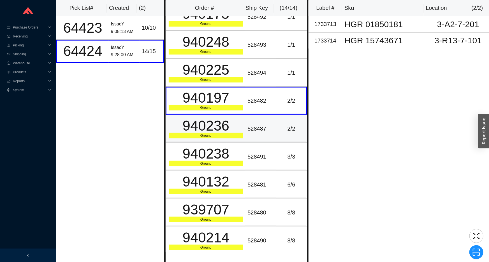
click at [200, 115] on td "940236 Ground" at bounding box center [206, 129] width 80 height 28
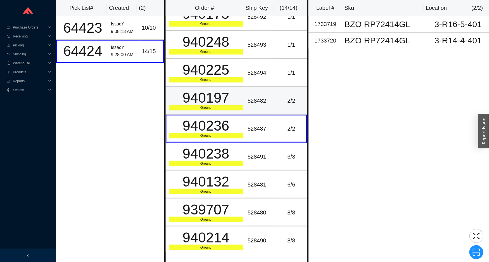
click at [203, 96] on div "940197" at bounding box center [206, 98] width 74 height 14
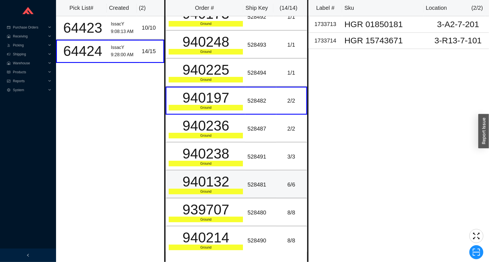
click at [190, 188] on div "940132" at bounding box center [206, 182] width 74 height 14
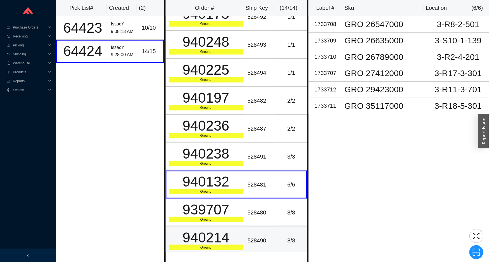
click at [247, 236] on div "528490" at bounding box center [260, 240] width 26 height 9
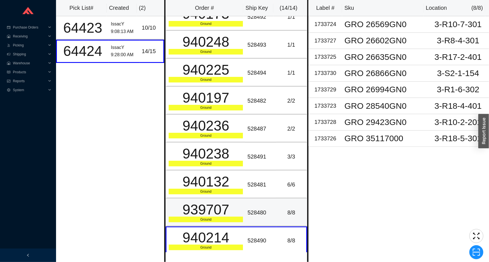
click at [276, 216] on td "8 / 8" at bounding box center [291, 213] width 31 height 28
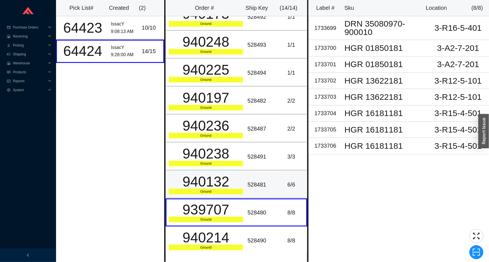
click at [265, 188] on td "528481" at bounding box center [260, 185] width 31 height 28
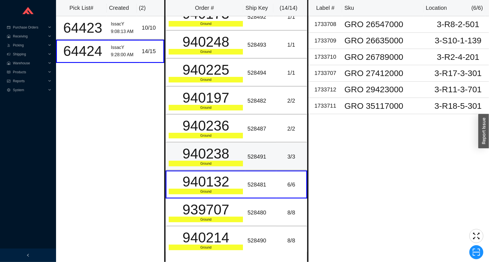
click at [260, 152] on div "528491" at bounding box center [260, 156] width 26 height 9
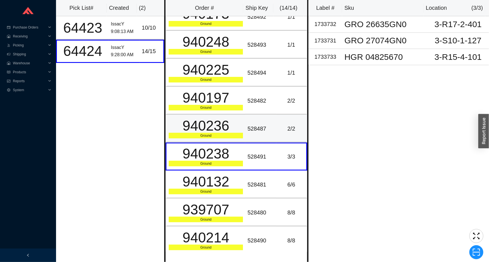
click at [257, 133] on td "528487" at bounding box center [260, 129] width 31 height 28
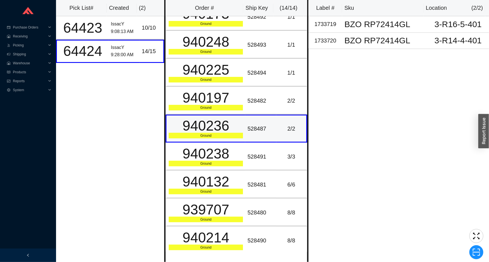
click at [256, 118] on td "528487" at bounding box center [260, 129] width 31 height 28
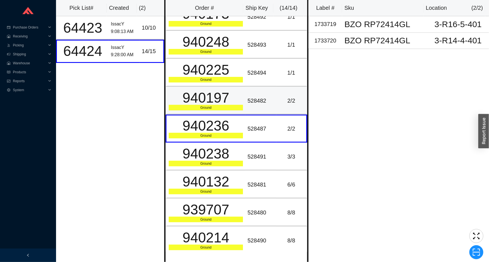
click at [253, 108] on td "528482" at bounding box center [260, 101] width 31 height 28
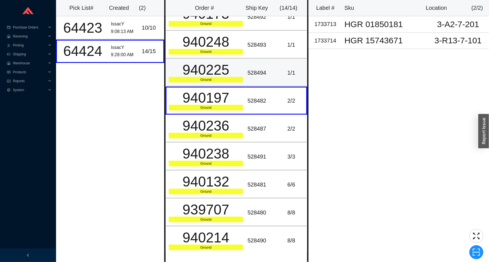
click at [258, 70] on div "528494" at bounding box center [260, 72] width 26 height 9
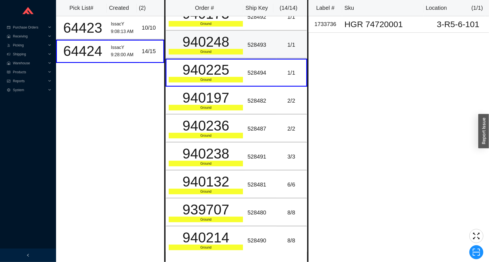
click at [260, 43] on div "528493" at bounding box center [260, 44] width 26 height 9
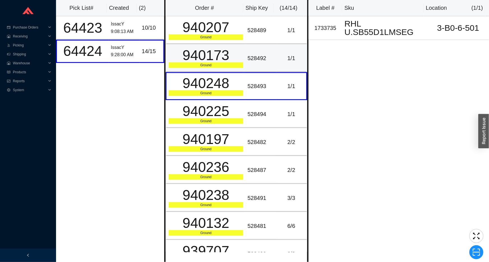
scroll to position [77, 0]
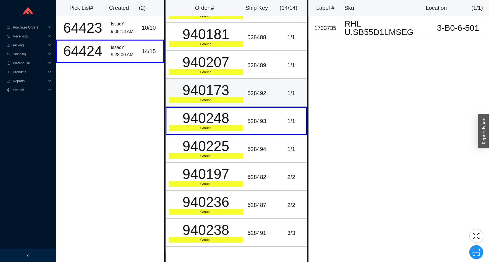
click at [241, 82] on td "940173 Ground" at bounding box center [206, 93] width 80 height 28
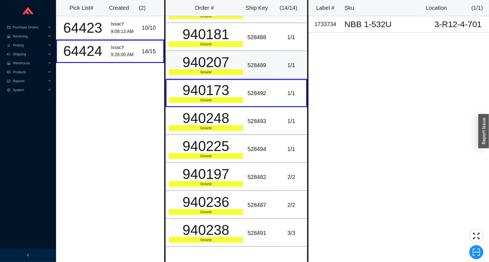
click at [240, 68] on div "940207" at bounding box center [206, 62] width 74 height 14
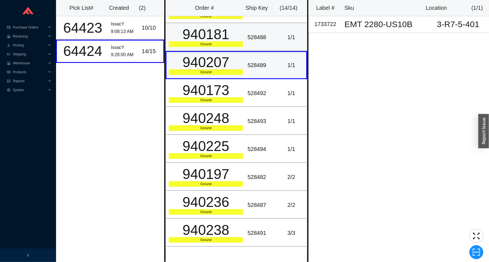
scroll to position [26, 0]
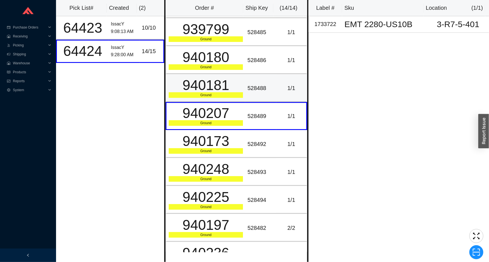
drag, startPoint x: 238, startPoint y: 81, endPoint x: 237, endPoint y: 70, distance: 11.5
click at [238, 81] on div "940181" at bounding box center [206, 85] width 74 height 14
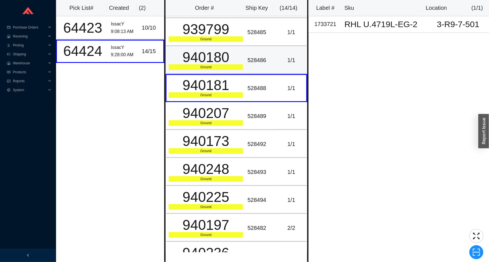
click at [238, 61] on div "940180" at bounding box center [206, 57] width 74 height 14
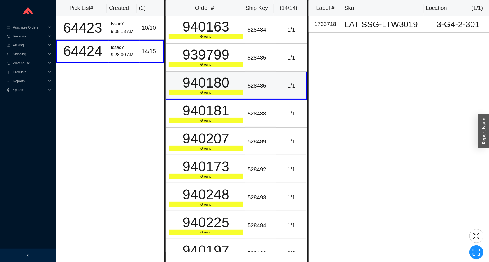
scroll to position [0, 0]
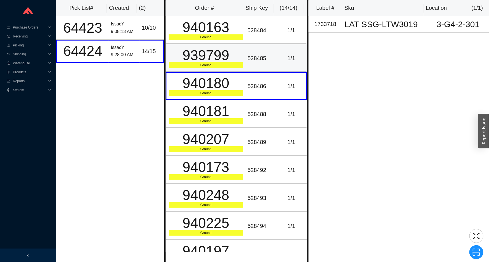
click at [238, 62] on div "Ground" at bounding box center [206, 65] width 74 height 6
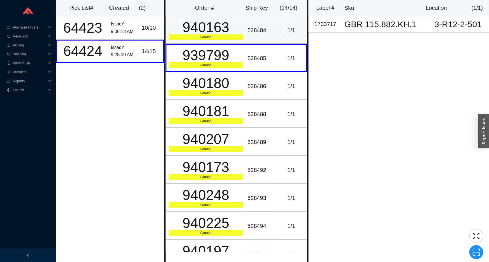
click at [242, 42] on td "940163 Ground" at bounding box center [206, 30] width 80 height 28
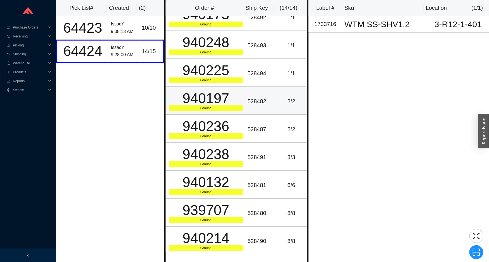
scroll to position [154, 0]
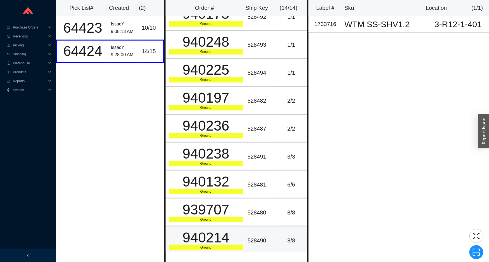
click at [248, 240] on div "528490" at bounding box center [260, 240] width 26 height 9
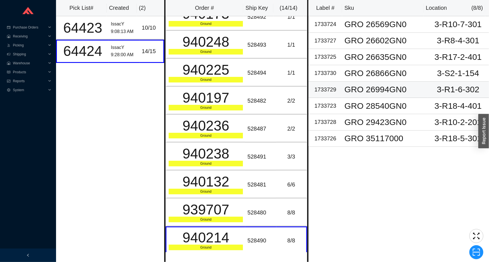
click at [404, 86] on div "GRO 26994GN0" at bounding box center [384, 89] width 81 height 8
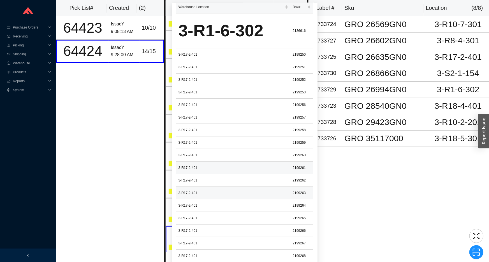
scroll to position [0, 0]
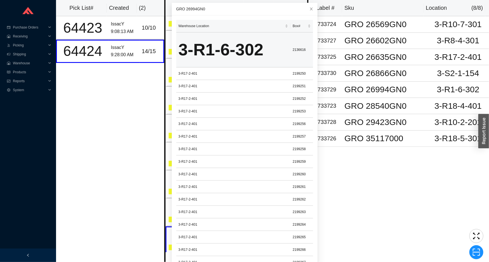
click at [293, 52] on td "2136616" at bounding box center [301, 49] width 22 height 35
copy td "2136616"
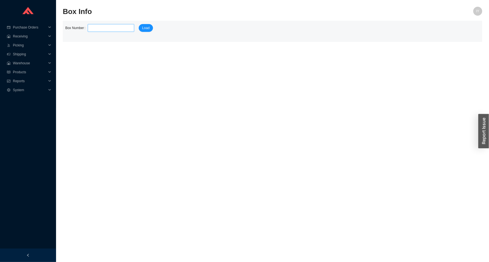
type input "2136616"
click button "Load" at bounding box center [146, 28] width 14 height 8
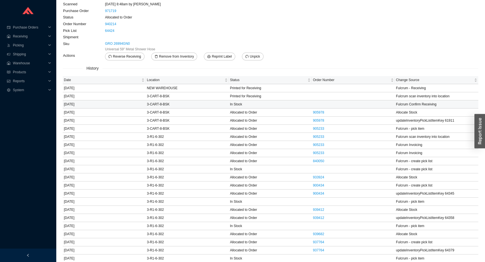
scroll to position [91, 0]
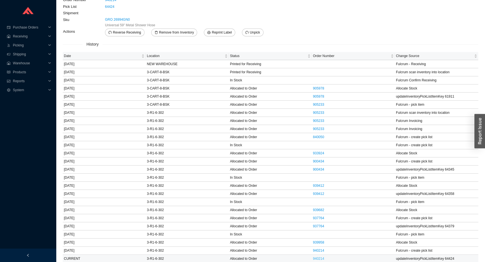
click at [318, 257] on link "940214" at bounding box center [318, 259] width 11 height 4
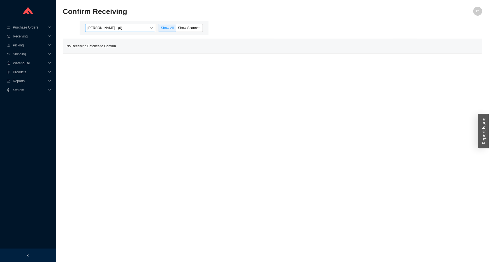
click at [136, 24] on span "[PERSON_NAME] - (0)" at bounding box center [120, 27] width 66 height 7
click at [142, 27] on span "[PERSON_NAME] - (0)" at bounding box center [120, 27] width 66 height 7
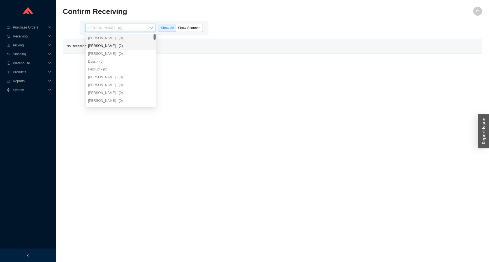
click at [131, 47] on div "[PERSON_NAME] - (2)" at bounding box center [121, 45] width 66 height 5
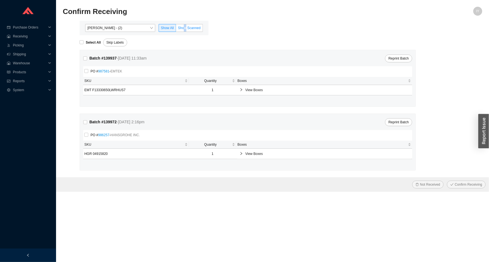
drag, startPoint x: 185, startPoint y: 29, endPoint x: 179, endPoint y: 24, distance: 7.2
click at [185, 29] on span "Show Scanned" at bounding box center [189, 28] width 23 height 4
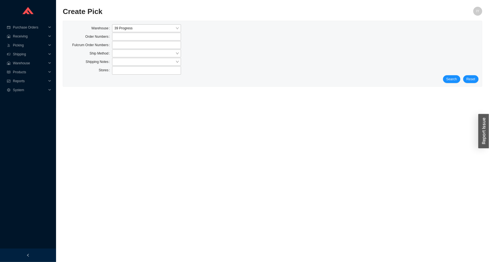
click at [446, 75] on div "Search Reset" at bounding box center [272, 79] width 412 height 8
click at [446, 76] on button "Search" at bounding box center [451, 79] width 17 height 8
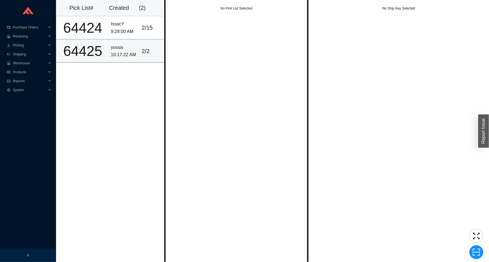
drag, startPoint x: 108, startPoint y: 60, endPoint x: 112, endPoint y: 49, distance: 11.7
click at [109, 59] on td "yossis 10:17:22 AM" at bounding box center [124, 51] width 31 height 23
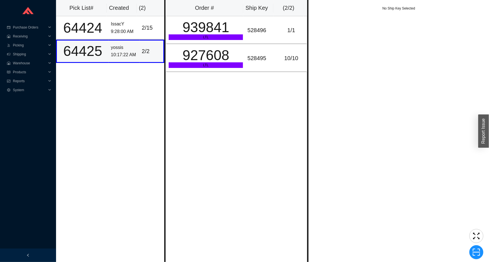
click at [113, 47] on div "yossis" at bounding box center [124, 48] width 26 height 8
click at [202, 45] on td "927608 LTL" at bounding box center [206, 58] width 80 height 28
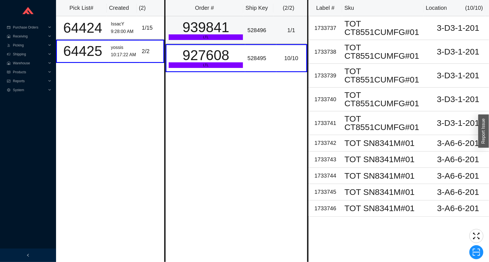
click at [209, 34] on div "939841" at bounding box center [206, 27] width 74 height 14
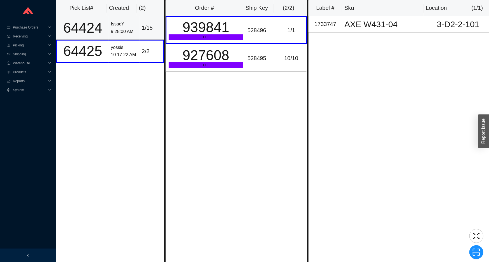
click at [142, 29] on div "1 / 15" at bounding box center [151, 27] width 19 height 9
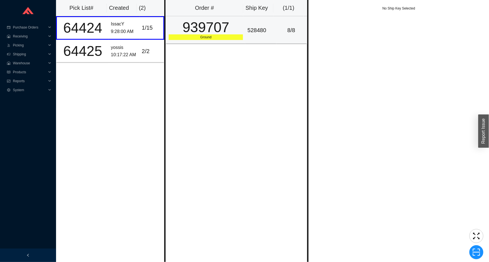
click at [175, 32] on div "939707" at bounding box center [206, 27] width 74 height 14
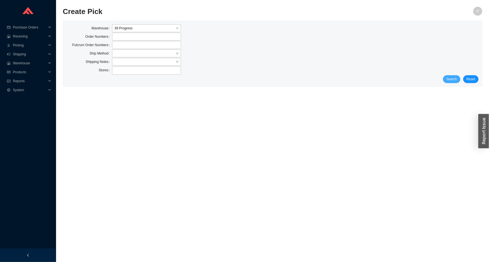
click at [451, 78] on span "Search" at bounding box center [451, 79] width 11 height 6
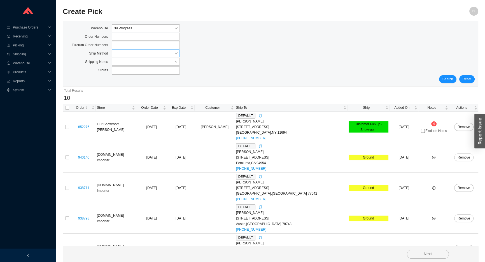
click at [168, 52] on input "search" at bounding box center [144, 53] width 60 height 7
click at [152, 94] on div "UPS" at bounding box center [146, 94] width 64 height 5
click at [446, 79] on span "Search" at bounding box center [448, 79] width 11 height 6
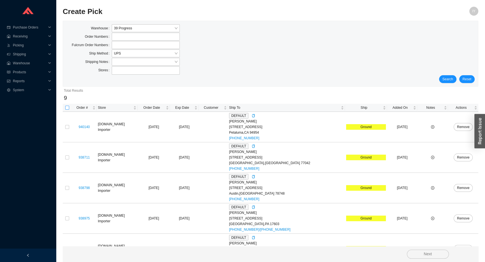
click at [66, 108] on input "checkbox" at bounding box center [67, 108] width 4 height 4
checkbox input "true"
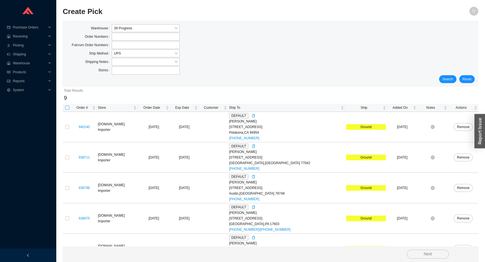
checkbox input "true"
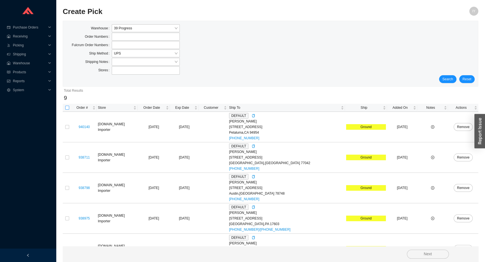
checkbox input "true"
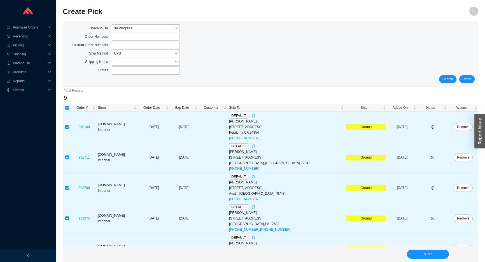
scroll to position [140, 0]
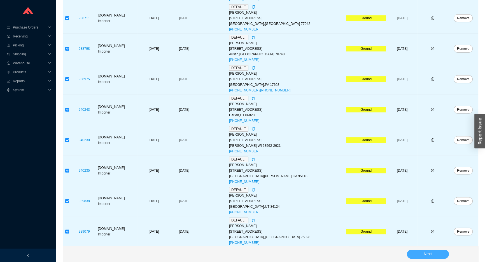
click at [417, 254] on button "Next" at bounding box center [428, 254] width 42 height 9
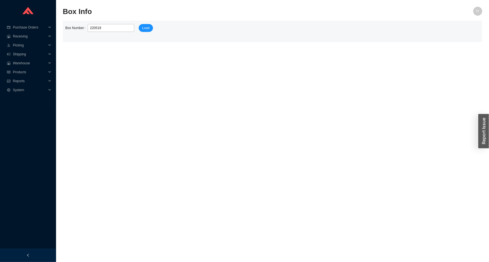
type input "2205197"
click button "Load" at bounding box center [146, 28] width 14 height 8
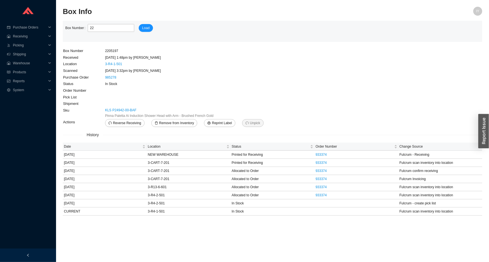
type input "2"
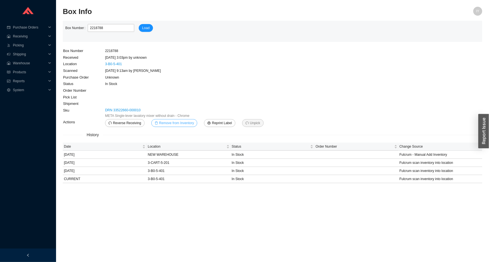
click at [183, 122] on span "Remove from Inventory" at bounding box center [176, 123] width 35 height 6
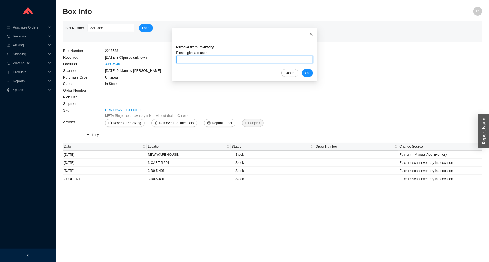
click at [211, 57] on input "text" at bounding box center [244, 60] width 137 height 8
type input "sent back"
click at [305, 74] on span "Ok" at bounding box center [307, 73] width 4 height 6
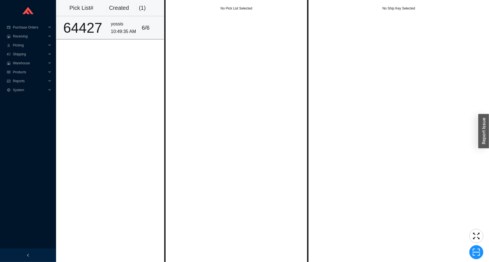
click at [105, 32] on td "64427" at bounding box center [82, 27] width 53 height 23
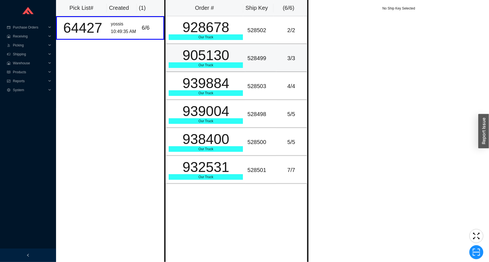
click at [233, 57] on div "905130" at bounding box center [206, 55] width 74 height 14
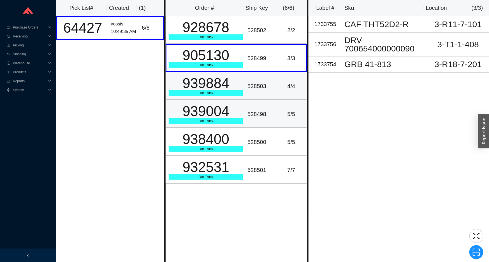
click at [234, 103] on td "939004 Our Truck" at bounding box center [206, 114] width 80 height 28
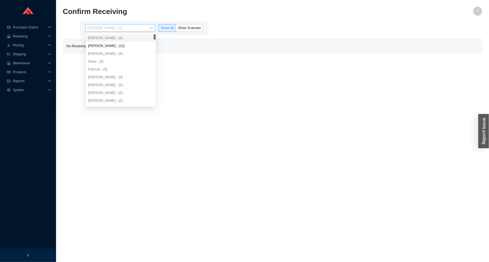
drag, startPoint x: 125, startPoint y: 27, endPoint x: 124, endPoint y: 31, distance: 4.0
click at [125, 29] on span "[PERSON_NAME] - (0)" at bounding box center [120, 27] width 66 height 7
click at [126, 48] on div "[PERSON_NAME] - (12)" at bounding box center [121, 45] width 66 height 5
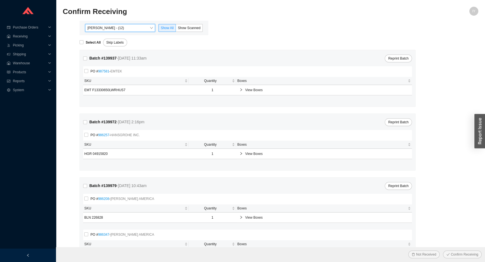
click at [195, 32] on div "Angel Negron - (12) Angel Negron - (12) Show All Show Scanned" at bounding box center [144, 28] width 129 height 15
click at [188, 29] on span "Show Scanned" at bounding box center [189, 28] width 23 height 4
click at [176, 29] on input "Show Scanned" at bounding box center [176, 29] width 0 height 0
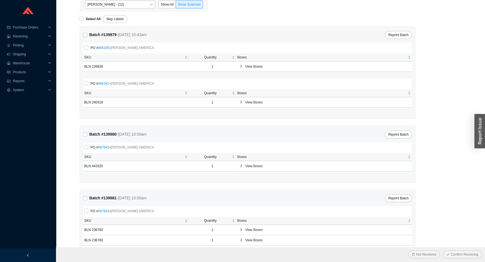
drag, startPoint x: 110, startPoint y: 50, endPoint x: 113, endPoint y: 51, distance: 3.5
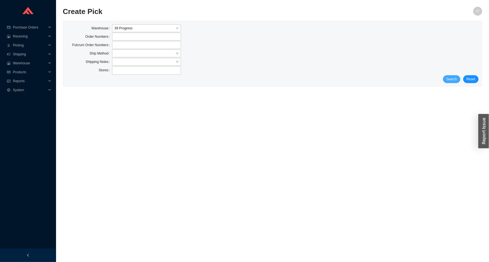
click at [457, 79] on button "Search" at bounding box center [451, 79] width 17 height 8
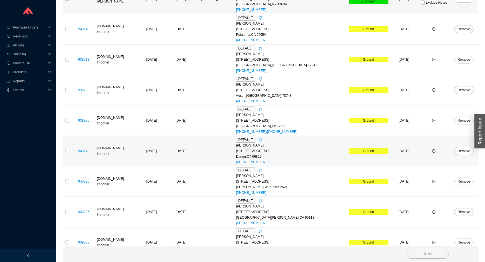
scroll to position [99, 0]
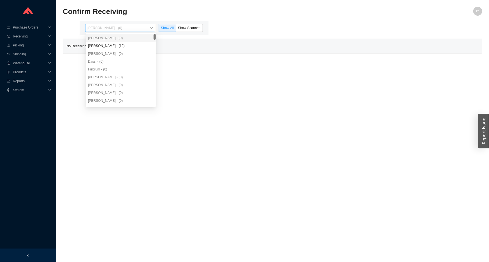
click at [123, 28] on span "[PERSON_NAME] - (0)" at bounding box center [120, 27] width 66 height 7
click at [122, 45] on div "[PERSON_NAME] - (12)" at bounding box center [121, 45] width 66 height 5
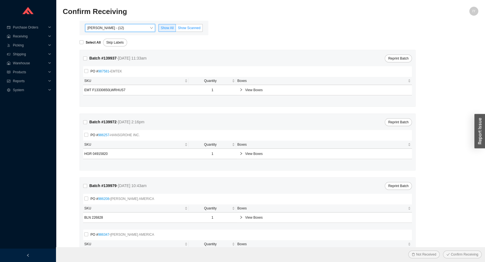
click at [202, 29] on label "Show Scanned" at bounding box center [189, 28] width 27 height 8
click at [176, 29] on input "Show Scanned" at bounding box center [176, 29] width 0 height 0
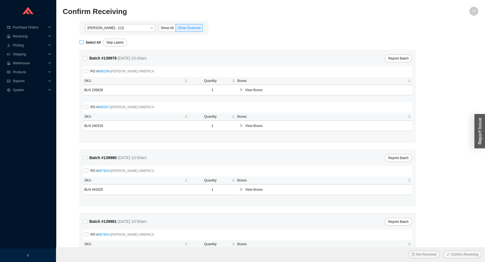
click at [83, 41] on input "Select All" at bounding box center [82, 42] width 4 height 4
checkbox input "true"
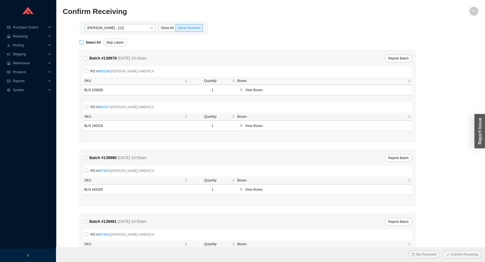
checkbox input "true"
click at [443, 251] on button "Confirm Receiving" at bounding box center [462, 255] width 39 height 8
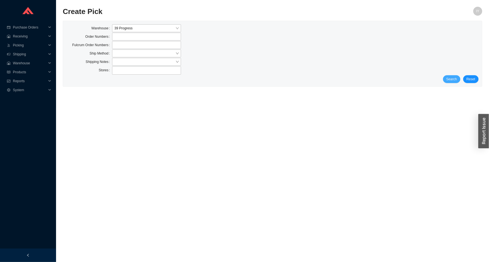
click at [451, 78] on span "Search" at bounding box center [451, 79] width 11 height 6
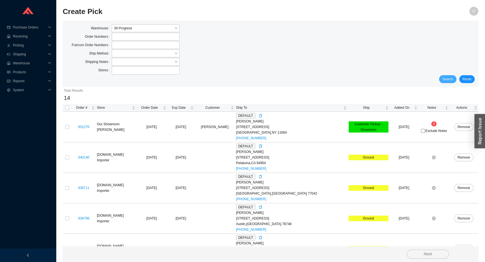
click at [451, 78] on span "Search" at bounding box center [448, 79] width 11 height 6
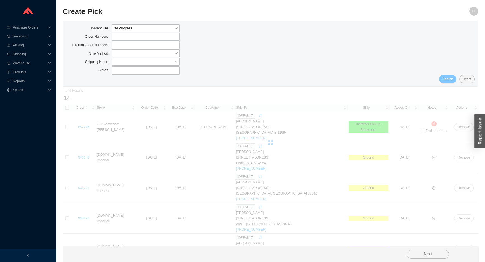
click at [451, 78] on span "Search" at bounding box center [448, 79] width 11 height 6
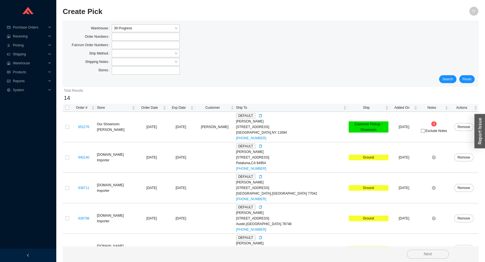
click at [451, 78] on span "Search" at bounding box center [448, 79] width 11 height 6
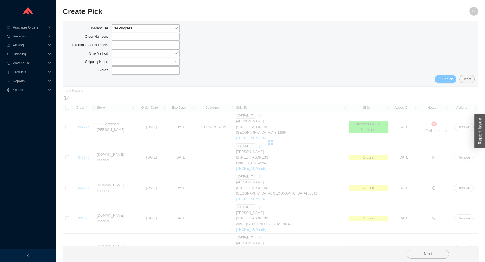
click at [451, 78] on span "Search" at bounding box center [448, 79] width 11 height 6
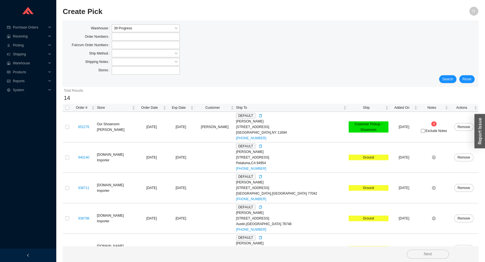
click at [451, 78] on span "Search" at bounding box center [448, 79] width 11 height 6
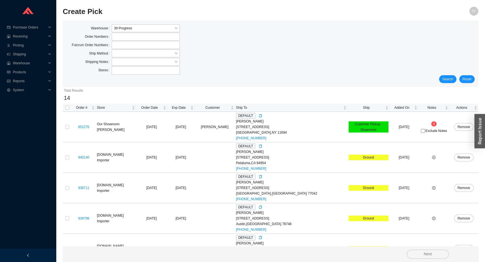
click at [451, 78] on span "Search" at bounding box center [448, 79] width 11 height 6
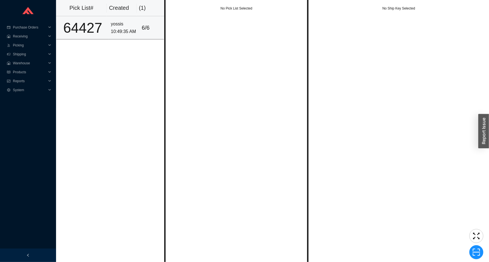
click at [128, 28] on div "10:49:35 AM" at bounding box center [124, 32] width 26 height 8
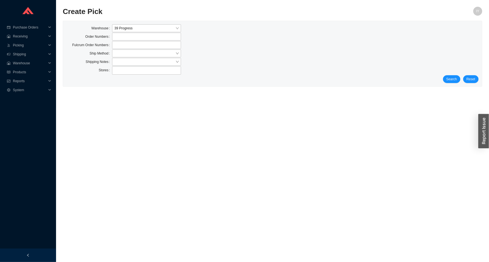
click at [463, 78] on div "Search Reset" at bounding box center [272, 79] width 412 height 8
click at [455, 78] on span "Search" at bounding box center [451, 79] width 11 height 6
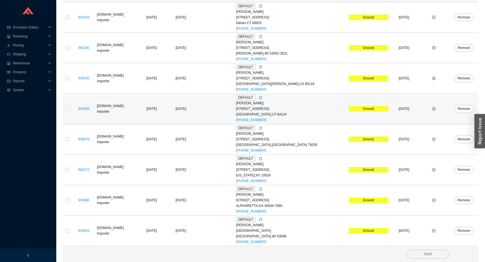
scroll to position [216, 0]
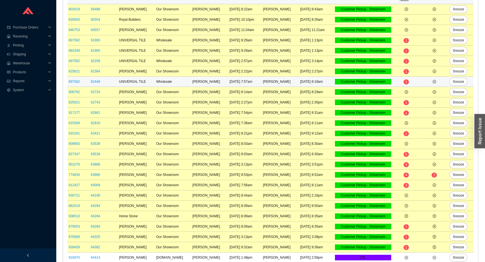
scroll to position [113, 0]
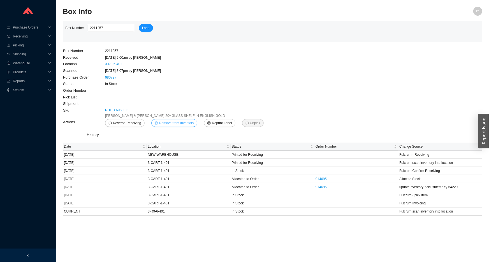
click at [183, 123] on span "Remove from Inventory" at bounding box center [176, 123] width 35 height 6
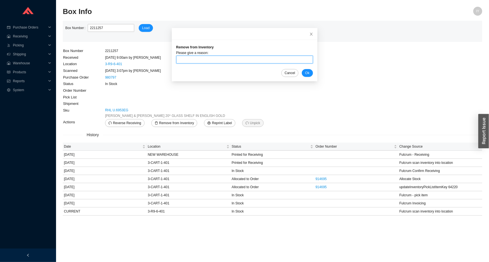
click at [205, 59] on input "text" at bounding box center [244, 60] width 137 height 8
type input "sent back"
click at [305, 75] on span "Ok" at bounding box center [307, 73] width 4 height 6
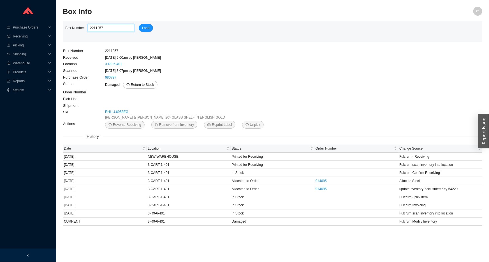
click at [108, 28] on input "2211257" at bounding box center [111, 28] width 47 height 8
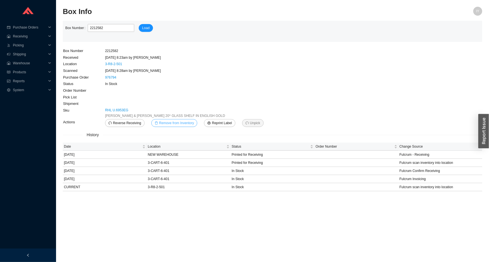
click at [182, 125] on span "Remove from Inventory" at bounding box center [176, 123] width 35 height 6
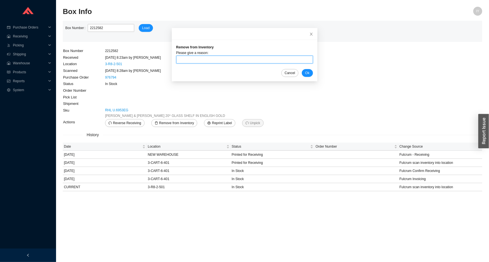
click at [208, 60] on input "text" at bounding box center [244, 60] width 137 height 8
type input "sent back"
click at [302, 73] on button "Ok" at bounding box center [307, 73] width 11 height 8
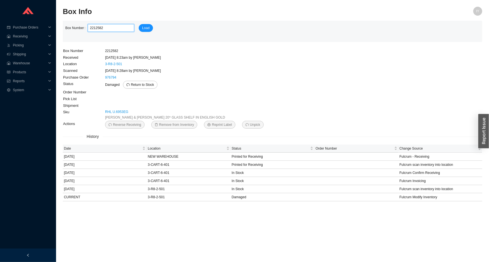
click at [120, 29] on input "2212582" at bounding box center [111, 28] width 47 height 8
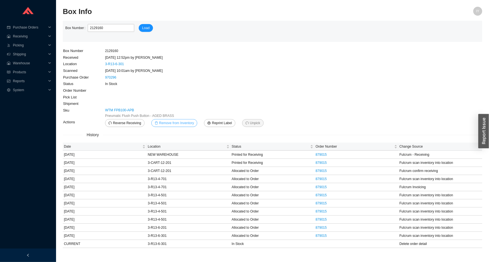
click at [173, 120] on span "Remove from Inventory" at bounding box center [176, 123] width 35 height 6
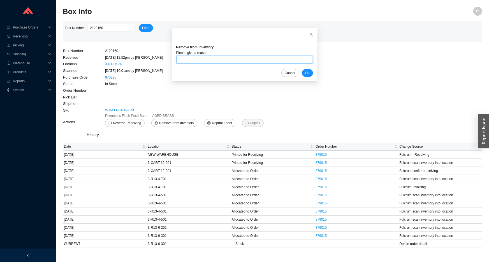
click at [212, 58] on input "text" at bounding box center [244, 60] width 137 height 8
type input "sent back"
click at [305, 73] on span "Ok" at bounding box center [307, 73] width 4 height 6
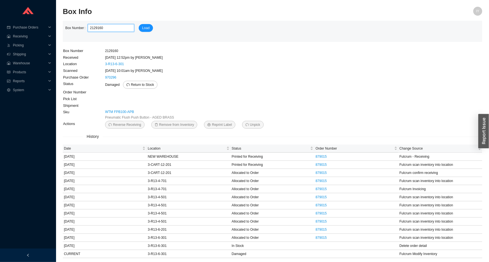
click at [109, 30] on input "2129160" at bounding box center [111, 28] width 47 height 8
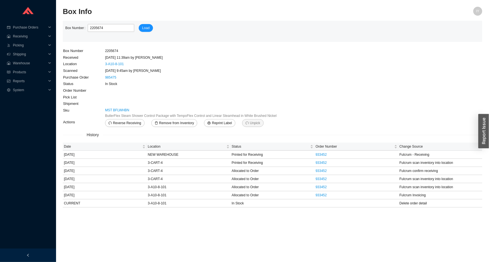
drag, startPoint x: 109, startPoint y: 30, endPoint x: 64, endPoint y: 88, distance: 73.6
drag, startPoint x: 64, startPoint y: 88, endPoint x: 154, endPoint y: 69, distance: 92.6
click at [154, 69] on td "8/21/25 9:45am by Angel Negron" at bounding box center [191, 71] width 172 height 7
click at [174, 123] on span "Remove from Inventory" at bounding box center [176, 123] width 35 height 6
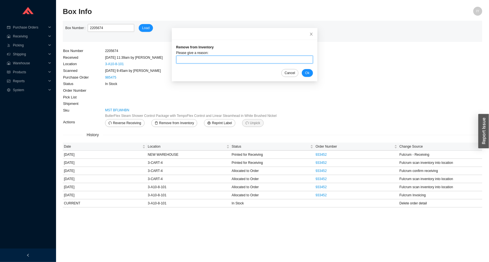
click at [195, 59] on input "text" at bounding box center [244, 60] width 137 height 8
type input "sent back"
click at [305, 73] on span "Ok" at bounding box center [307, 73] width 4 height 6
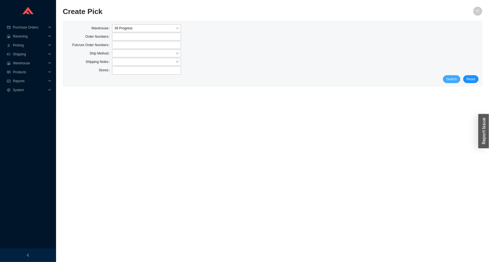
click at [446, 78] on button "Search" at bounding box center [451, 79] width 17 height 8
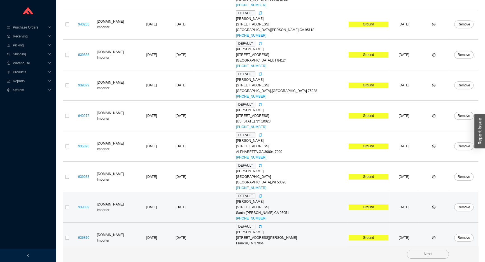
scroll to position [322, 0]
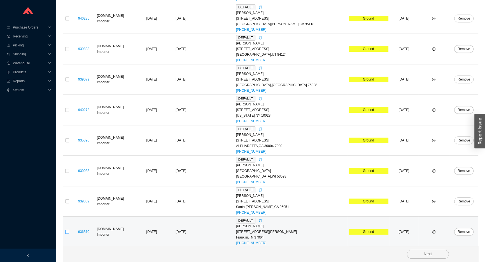
click at [66, 233] on input "checkbox" at bounding box center [67, 232] width 4 height 4
checkbox input "true"
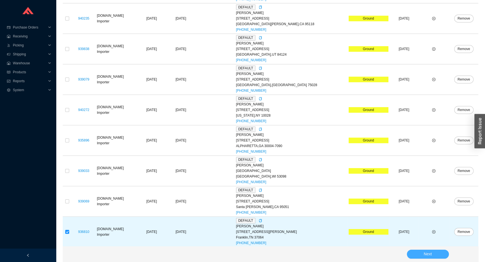
click at [440, 255] on button "Next" at bounding box center [428, 254] width 42 height 9
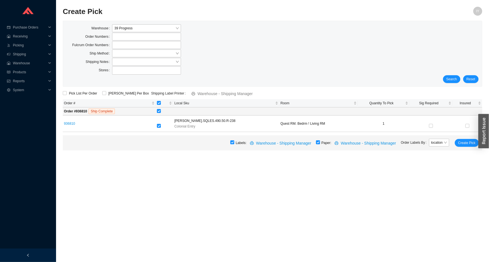
click at [319, 142] on input "checkbox" at bounding box center [318, 143] width 4 height 4
checkbox input "false"
click at [466, 143] on span "Create Pick" at bounding box center [466, 143] width 17 height 6
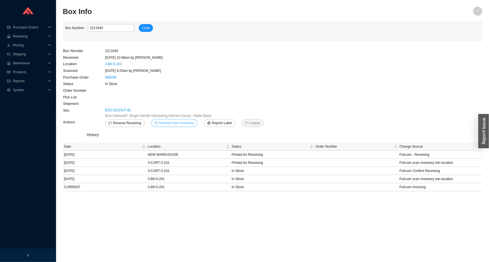
click at [178, 120] on button "Remove from Inventory" at bounding box center [174, 123] width 46 height 8
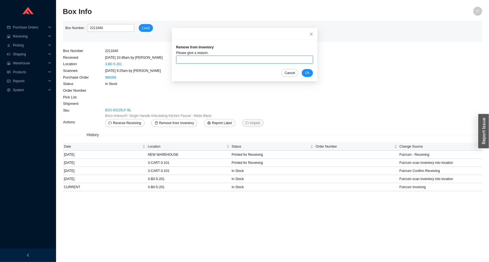
click at [213, 56] on input "text" at bounding box center [244, 60] width 137 height 8
type input "sent back"
click at [305, 73] on span "Ok" at bounding box center [307, 73] width 4 height 6
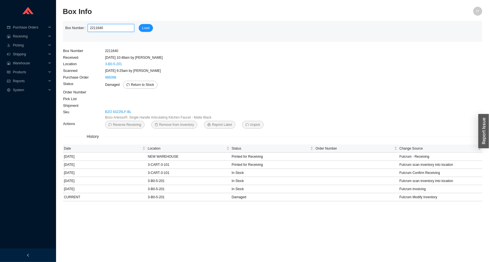
click at [118, 26] on input "2211640" at bounding box center [111, 28] width 47 height 8
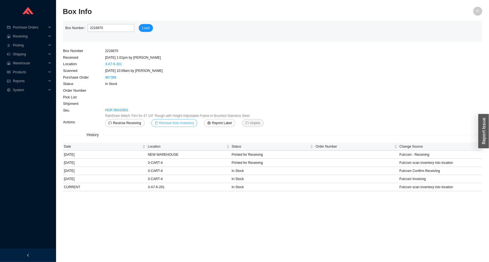
click at [176, 122] on span "Remove from Inventory" at bounding box center [176, 123] width 35 height 6
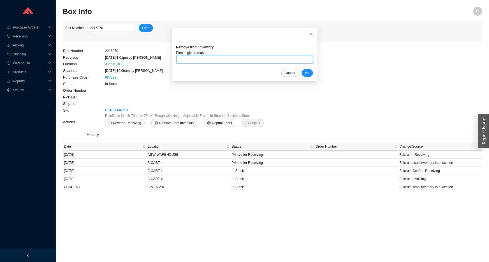
click at [196, 59] on input "text" at bounding box center [244, 60] width 137 height 8
type input "sent back"
click at [305, 71] on span "Ok" at bounding box center [307, 73] width 4 height 6
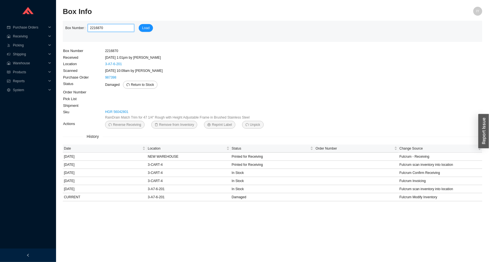
click at [92, 29] on input "2216870" at bounding box center [111, 28] width 47 height 8
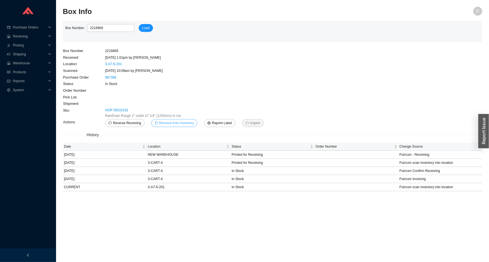
click at [180, 124] on span "Remove from Inventory" at bounding box center [176, 123] width 35 height 6
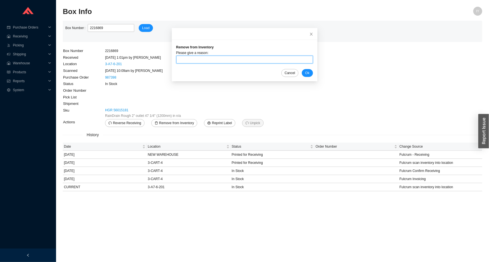
click at [187, 58] on input "text" at bounding box center [244, 60] width 137 height 8
type input "sent back"
click at [305, 73] on span "Ok" at bounding box center [307, 73] width 4 height 6
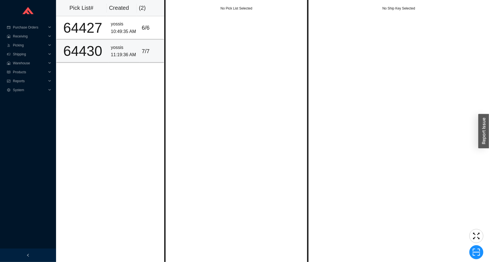
click at [114, 55] on div "11:19:36 AM" at bounding box center [124, 55] width 26 height 8
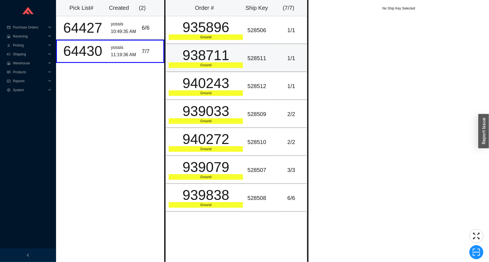
click at [193, 44] on td "938711 Ground" at bounding box center [206, 58] width 80 height 28
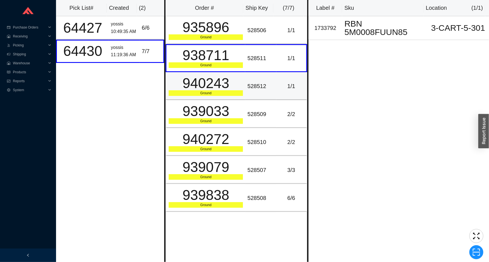
click at [197, 73] on td "940243 Ground" at bounding box center [206, 86] width 80 height 28
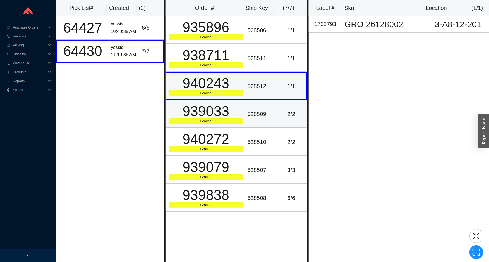
drag, startPoint x: 202, startPoint y: 84, endPoint x: 203, endPoint y: 106, distance: 21.9
click at [203, 87] on div "940243" at bounding box center [206, 83] width 74 height 14
click at [202, 113] on div "939033" at bounding box center [206, 111] width 74 height 14
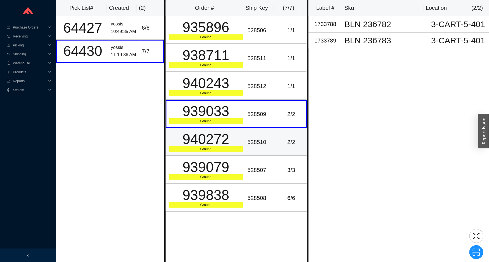
drag, startPoint x: 202, startPoint y: 130, endPoint x: 198, endPoint y: 147, distance: 17.7
click at [202, 133] on div "940272" at bounding box center [206, 140] width 74 height 14
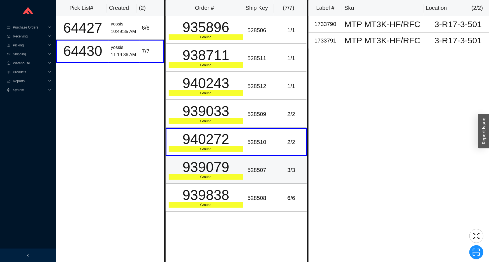
click at [195, 163] on div "939079" at bounding box center [206, 168] width 74 height 14
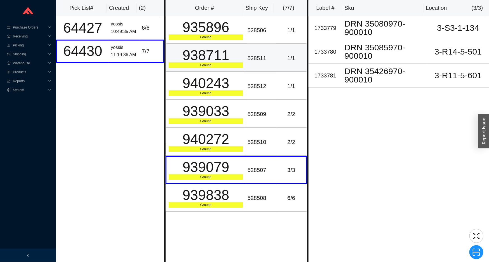
click at [190, 71] on td "938711 Ground" at bounding box center [206, 58] width 80 height 28
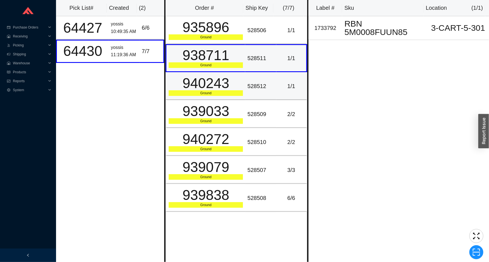
click at [207, 93] on div "Ground" at bounding box center [206, 93] width 74 height 6
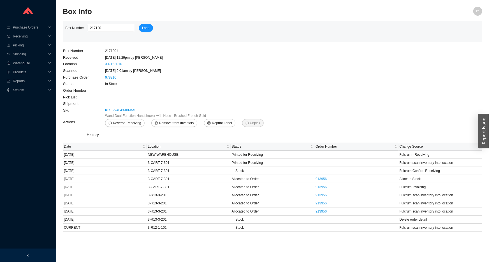
drag, startPoint x: 368, startPoint y: 69, endPoint x: 356, endPoint y: 68, distance: 12.1
click at [368, 69] on main "Box Number 2171201 Load Box Number 2171201 Received [DATE] 12:29pm by AngelN Lo…" at bounding box center [272, 127] width 419 height 212
click at [172, 123] on span "Remove from Inventory" at bounding box center [176, 123] width 35 height 6
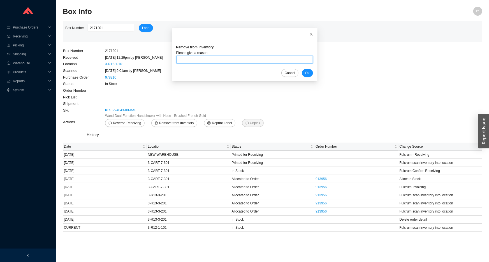
click at [196, 58] on input "text" at bounding box center [244, 60] width 137 height 8
type input "sent back"
click at [305, 72] on span "Ok" at bounding box center [307, 73] width 4 height 6
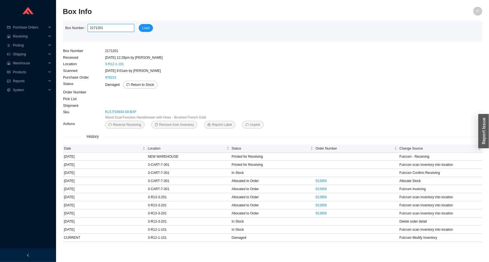
click at [115, 29] on input "2171201" at bounding box center [111, 28] width 47 height 8
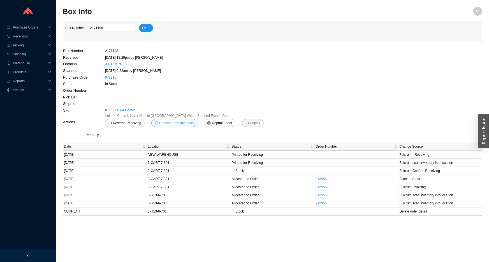
click at [183, 122] on span "Remove from Inventory" at bounding box center [176, 123] width 35 height 6
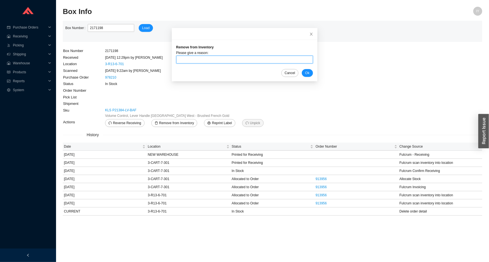
click at [182, 61] on input "text" at bounding box center [244, 60] width 137 height 8
type input "sent back"
click at [305, 75] on span "Ok" at bounding box center [307, 73] width 4 height 6
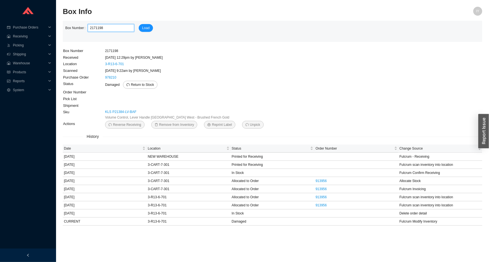
click at [110, 29] on input "2171198" at bounding box center [111, 28] width 47 height 8
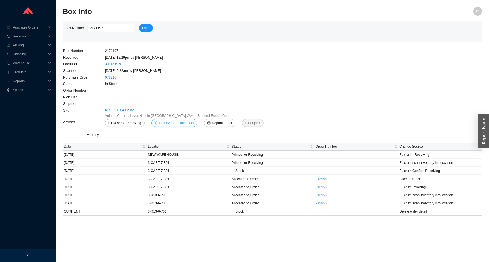
click at [174, 123] on span "Remove from Inventory" at bounding box center [176, 123] width 35 height 6
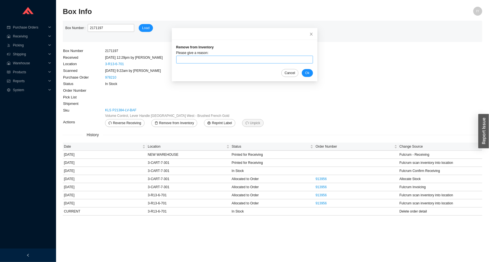
click at [189, 55] on div "Please give a reason:" at bounding box center [244, 53] width 137 height 6
click at [189, 56] on input "text" at bounding box center [244, 60] width 137 height 8
type input "sent back"
click at [305, 75] on span "Ok" at bounding box center [307, 73] width 4 height 6
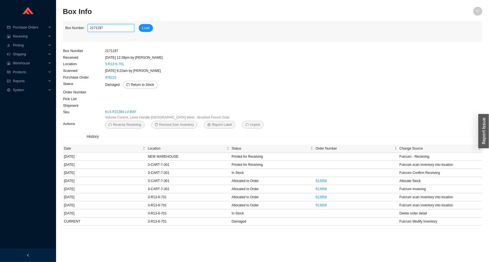
click at [113, 29] on input "2171197" at bounding box center [111, 28] width 47 height 8
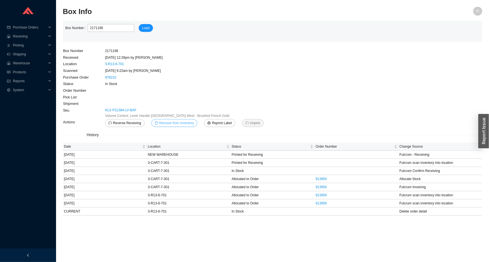
click at [166, 121] on span "Remove from Inventory" at bounding box center [176, 123] width 35 height 6
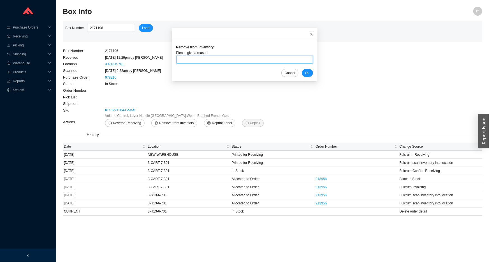
click at [184, 59] on input "text" at bounding box center [244, 60] width 137 height 8
type input "sent back"
click at [305, 72] on span "Ok" at bounding box center [307, 73] width 4 height 6
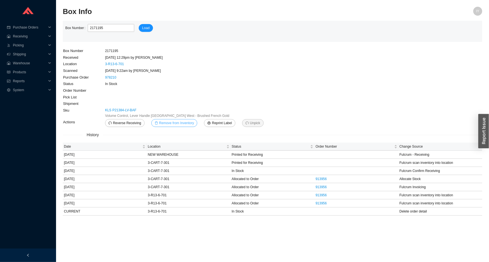
click at [165, 125] on span "Remove from Inventory" at bounding box center [176, 123] width 35 height 6
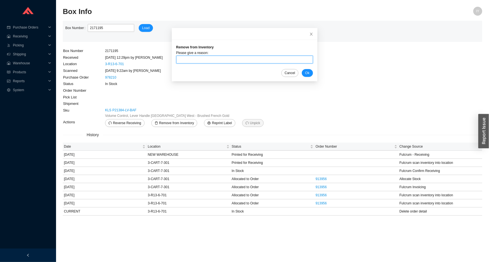
click at [190, 61] on input "text" at bounding box center [244, 60] width 137 height 8
type input "sent back"
click at [302, 74] on button "Ok" at bounding box center [307, 73] width 11 height 8
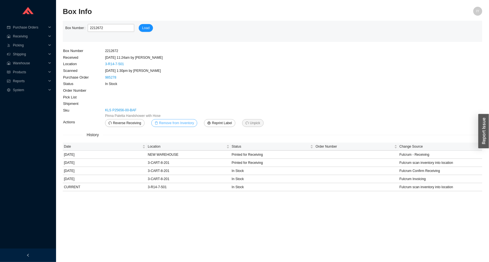
click at [168, 125] on span "Remove from Inventory" at bounding box center [176, 123] width 35 height 6
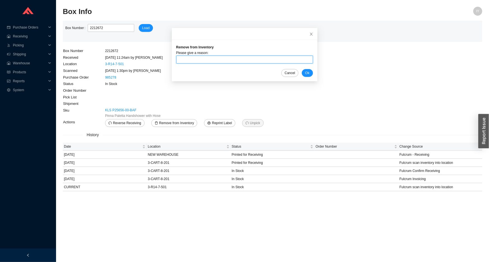
click at [186, 59] on input "text" at bounding box center [244, 60] width 137 height 8
type input "sent back"
click at [304, 73] on button "Ok" at bounding box center [307, 73] width 11 height 8
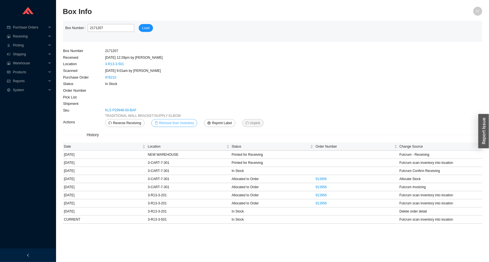
click at [178, 123] on span "Remove from Inventory" at bounding box center [176, 123] width 35 height 6
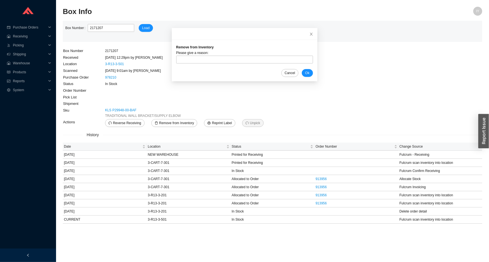
click at [194, 55] on div "Please give a reason:" at bounding box center [244, 53] width 137 height 6
click at [197, 62] on input "text" at bounding box center [244, 60] width 137 height 8
type input "sent back"
click at [305, 73] on span "Ok" at bounding box center [307, 73] width 4 height 6
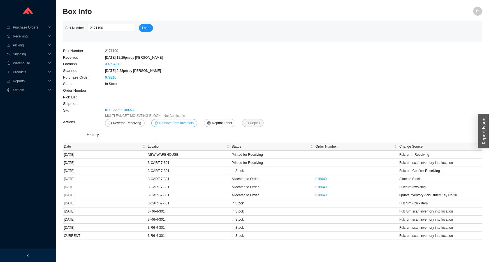
click at [175, 127] on button "Remove from Inventory" at bounding box center [174, 123] width 46 height 8
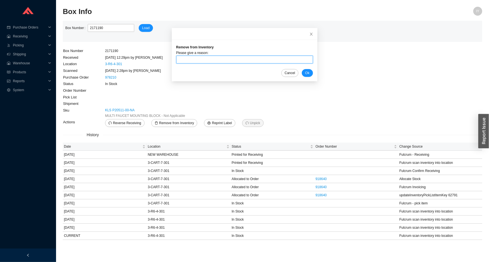
click at [194, 62] on input "text" at bounding box center [244, 60] width 137 height 8
type input "sent back"
click at [305, 74] on button "Ok" at bounding box center [307, 73] width 11 height 8
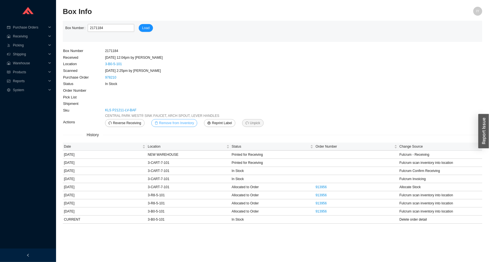
click at [176, 126] on button "Remove from Inventory" at bounding box center [174, 123] width 46 height 8
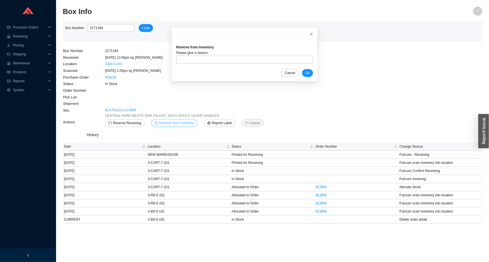
click at [176, 125] on span "Remove from Inventory" at bounding box center [176, 123] width 35 height 6
drag, startPoint x: 196, startPoint y: 65, endPoint x: 197, endPoint y: 62, distance: 3.2
click at [197, 64] on form "Remove from Inventory Please give a reason: Cancel Ok" at bounding box center [244, 61] width 137 height 32
click at [197, 61] on input "text" at bounding box center [244, 60] width 137 height 8
type input "sent back"
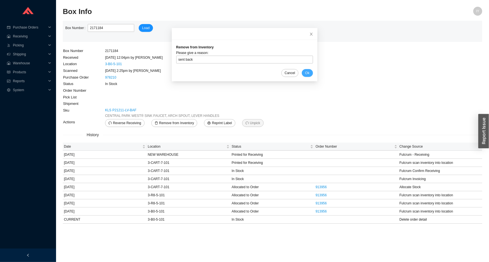
click at [305, 75] on span "Ok" at bounding box center [307, 73] width 4 height 6
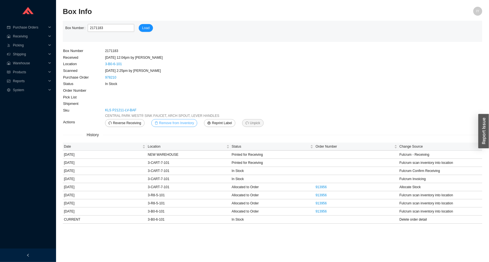
click at [183, 122] on span "Remove from Inventory" at bounding box center [176, 123] width 35 height 6
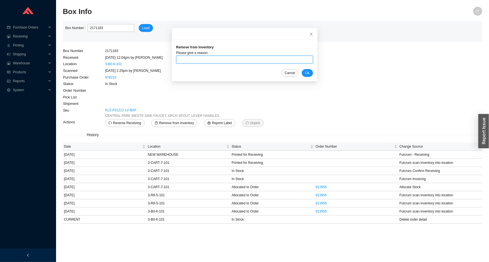
click at [196, 61] on input "text" at bounding box center [244, 60] width 137 height 8
type input "sent back"
click at [305, 73] on span "Ok" at bounding box center [307, 73] width 4 height 6
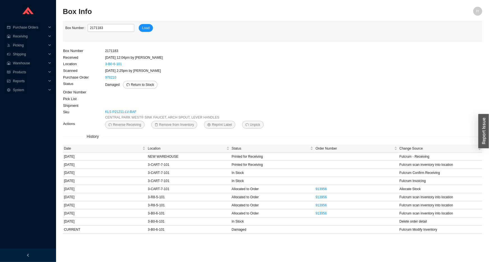
drag, startPoint x: 229, startPoint y: 36, endPoint x: 233, endPoint y: 24, distance: 13.2
click at [230, 35] on div "Box Number 2171183 Load" at bounding box center [272, 31] width 414 height 15
click at [236, 0] on section "Box Info IY Box Number 2171183 Load Box Number 2171183 Received 5/30/25 12:04pm…" at bounding box center [272, 131] width 433 height 262
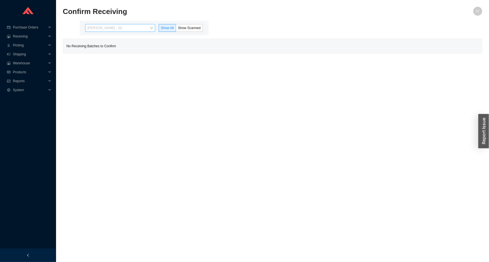
drag, startPoint x: 152, startPoint y: 27, endPoint x: 148, endPoint y: 33, distance: 7.5
click at [151, 27] on span "[PERSON_NAME] - (0)" at bounding box center [120, 27] width 66 height 7
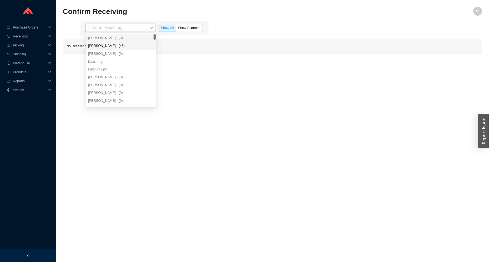
click at [141, 43] on div "[PERSON_NAME] - (45)" at bounding box center [121, 45] width 66 height 5
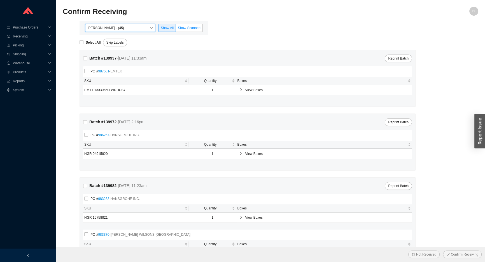
click at [186, 28] on span "Show Scanned" at bounding box center [189, 28] width 23 height 4
click at [176, 29] on input "Show Scanned" at bounding box center [176, 29] width 0 height 0
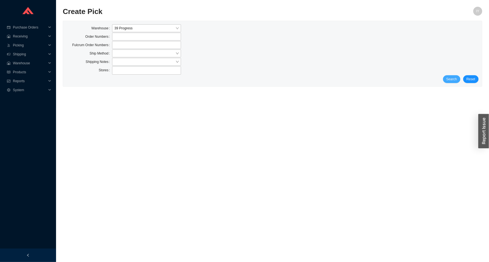
click at [451, 82] on span "Search" at bounding box center [451, 79] width 11 height 6
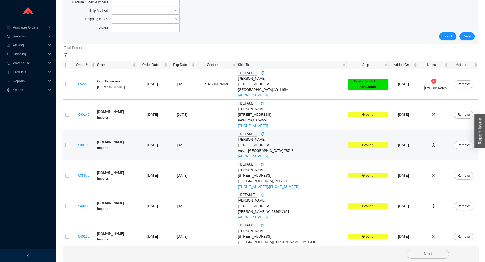
scroll to position [78, 0]
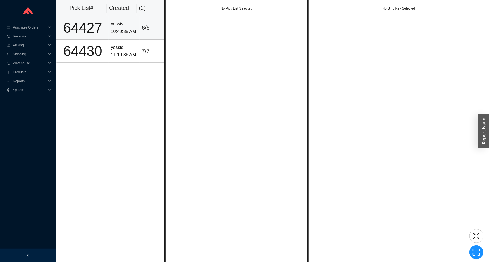
click at [103, 38] on td "64427" at bounding box center [82, 27] width 53 height 23
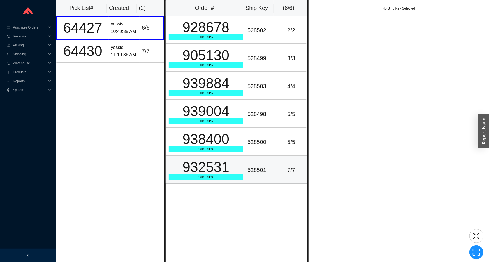
drag, startPoint x: 275, startPoint y: 180, endPoint x: 273, endPoint y: 176, distance: 4.4
click at [276, 180] on td "7 / 7" at bounding box center [291, 170] width 31 height 28
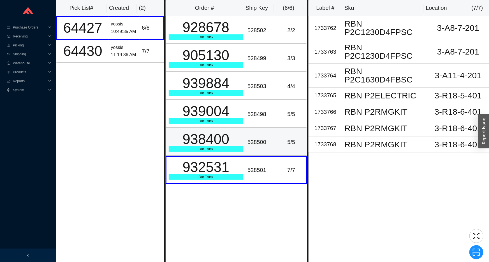
click at [278, 143] on div "5 / 5" at bounding box center [290, 142] width 25 height 9
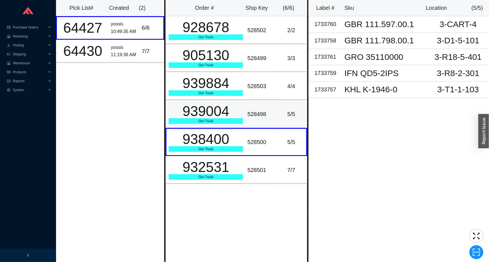
click at [272, 124] on td "528498" at bounding box center [260, 114] width 31 height 28
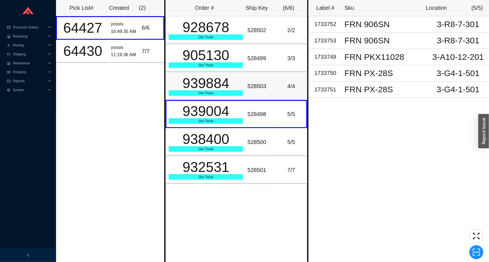
drag, startPoint x: 267, startPoint y: 94, endPoint x: 264, endPoint y: 83, distance: 11.1
click at [266, 92] on td "528503" at bounding box center [260, 86] width 31 height 28
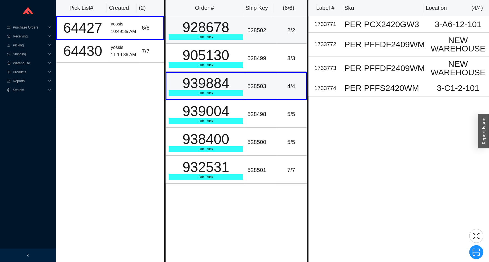
drag, startPoint x: 264, startPoint y: 83, endPoint x: 252, endPoint y: 34, distance: 50.6
click at [260, 73] on td "528503" at bounding box center [260, 86] width 31 height 28
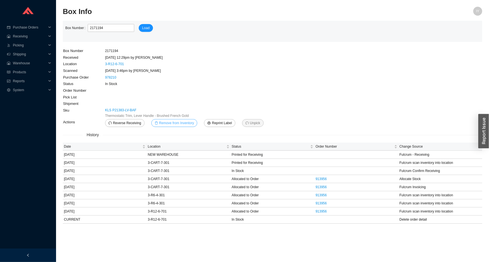
click at [183, 126] on button "Remove from Inventory" at bounding box center [174, 123] width 46 height 8
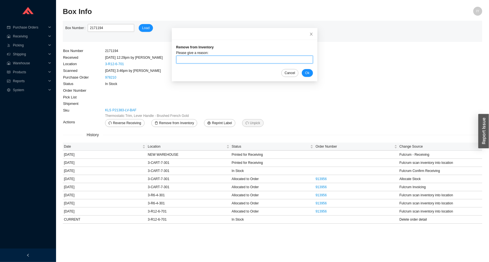
click at [197, 59] on input "text" at bounding box center [244, 60] width 137 height 8
type input "sent back"
click at [305, 75] on span "Ok" at bounding box center [307, 73] width 4 height 6
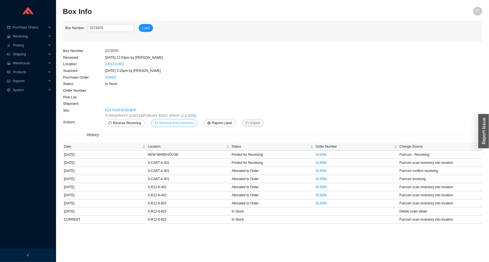
click at [170, 122] on span "Remove from Inventory" at bounding box center [176, 123] width 35 height 6
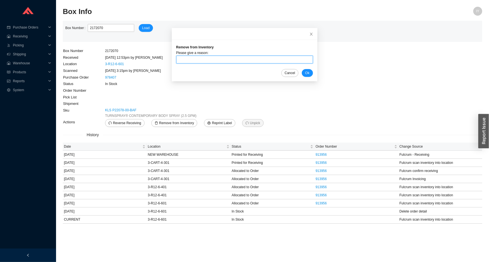
click at [213, 56] on input "text" at bounding box center [244, 60] width 137 height 8
type input "sent back"
click at [305, 75] on span "Ok" at bounding box center [307, 73] width 4 height 6
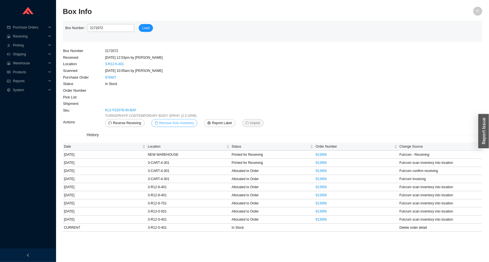
click at [159, 122] on span "Remove from Inventory" at bounding box center [176, 123] width 35 height 6
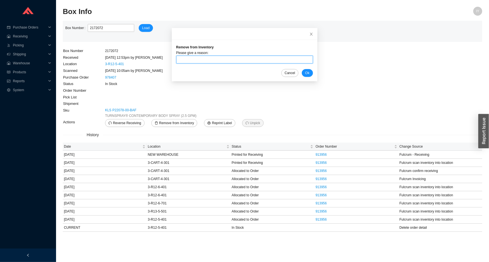
click at [196, 61] on input "text" at bounding box center [244, 60] width 137 height 8
type input "sent back"
click at [305, 73] on span "Ok" at bounding box center [307, 73] width 4 height 6
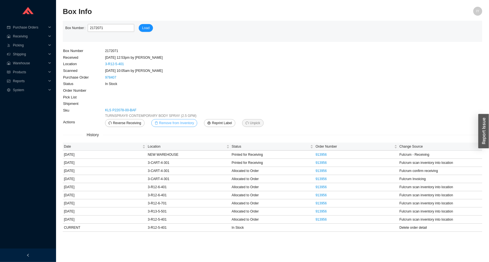
drag, startPoint x: 180, startPoint y: 124, endPoint x: 179, endPoint y: 121, distance: 3.5
click at [179, 124] on span "Remove from Inventory" at bounding box center [176, 123] width 35 height 6
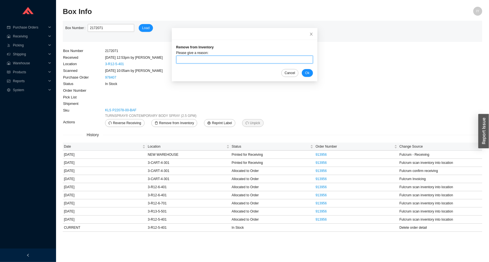
click at [206, 57] on input "text" at bounding box center [244, 60] width 137 height 8
type input "sent back"
click at [305, 75] on span "Ok" at bounding box center [307, 73] width 4 height 6
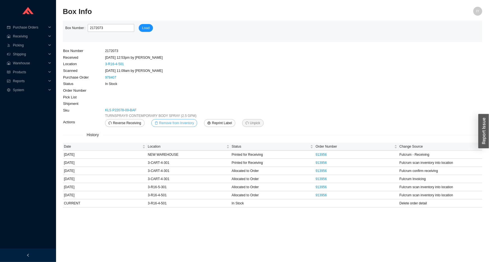
click at [188, 125] on span "Remove from Inventory" at bounding box center [176, 123] width 35 height 6
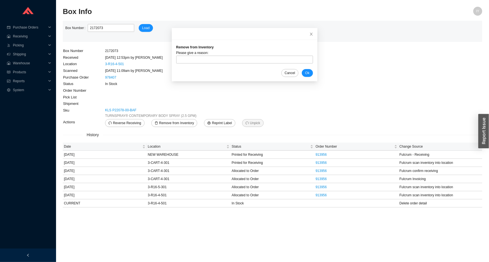
click at [207, 55] on div "Please give a reason:" at bounding box center [244, 53] width 137 height 6
click at [216, 60] on input "text" at bounding box center [244, 60] width 137 height 8
type input "sent back"
click at [305, 73] on span "Ok" at bounding box center [307, 73] width 4 height 6
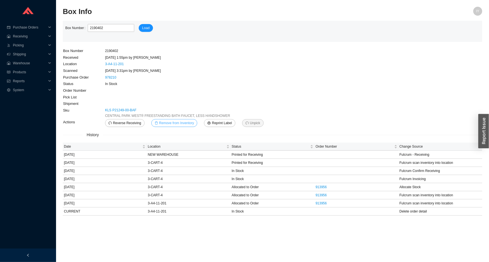
click at [163, 125] on span "Remove from Inventory" at bounding box center [176, 123] width 35 height 6
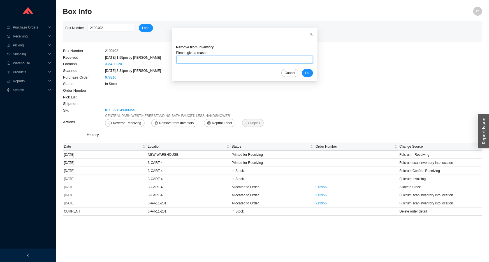
click at [215, 61] on input "text" at bounding box center [244, 60] width 137 height 8
type input "sent back"
click at [305, 72] on span "Ok" at bounding box center [307, 73] width 4 height 6
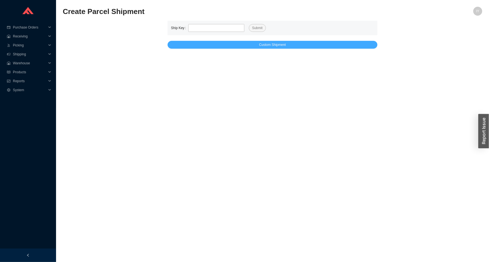
click at [192, 44] on button "Custom Shipment" at bounding box center [273, 45] width 210 height 8
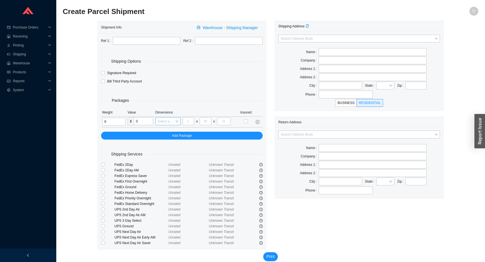
type input "6"
click at [167, 121] on input "search" at bounding box center [166, 121] width 17 height 7
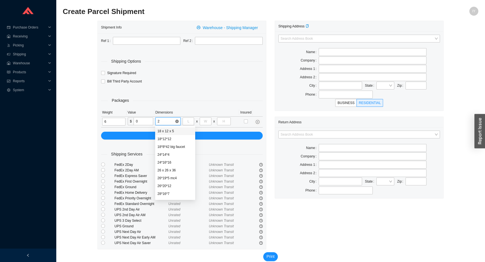
type input "24"
click at [166, 132] on div "24*14*4" at bounding box center [170, 131] width 27 height 5
type input "24"
type input "14"
type input "4"
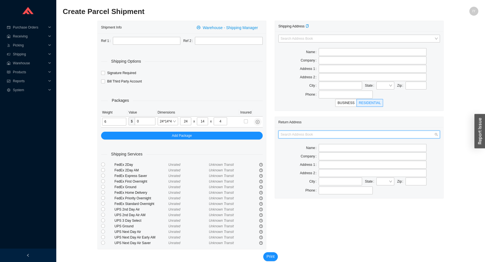
click at [289, 133] on input "search" at bounding box center [358, 134] width 154 height 7
click at [290, 146] on div "AS Bath" at bounding box center [359, 144] width 157 height 5
type input "AS Bath"
type input "39 Progress St"
type input "Edison"
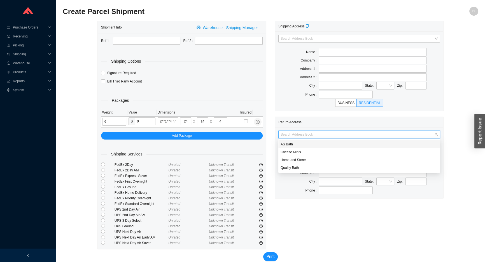
type input "08820"
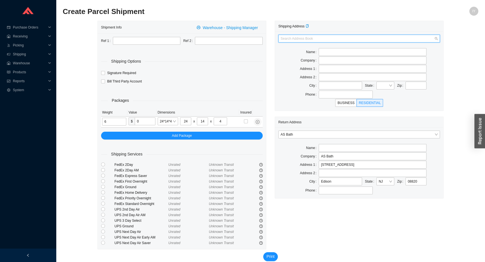
click at [294, 38] on input "search" at bounding box center [358, 38] width 154 height 7
type input "dor"
click at [297, 48] on div "DORNBRACHT" at bounding box center [359, 48] width 157 height 5
type input "DORNBRACHT AMERICAS INC."
type input "1700 EXECUTIVE DRIVE SOUTH"
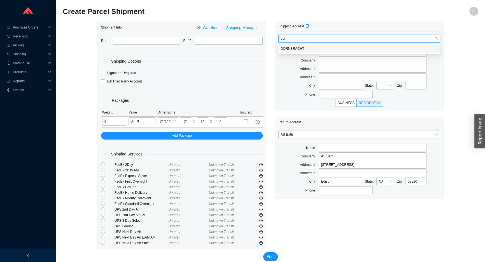
type input "SUITE# 600"
type input "DULUTH"
type input "30096-4956"
type input "8007741181"
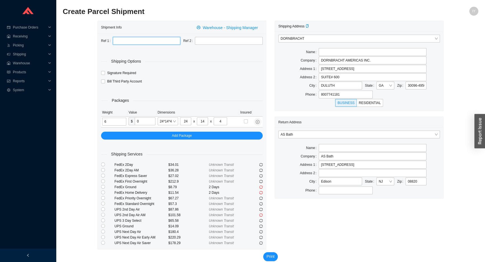
click at [132, 39] on input "text" at bounding box center [147, 41] width 68 height 8
paste input "RO-0224526"
type input "RO-0224526"
click at [198, 42] on input "text" at bounding box center [229, 41] width 68 height 8
type input "p"
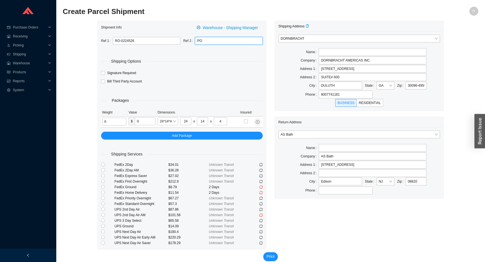
paste input "983956"
click at [201, 42] on input "PO983956" at bounding box center [229, 41] width 68 height 8
type input "PO 983956"
click at [114, 40] on input "RO-0224526" at bounding box center [147, 41] width 68 height 8
type input "RGA RO-0224526"
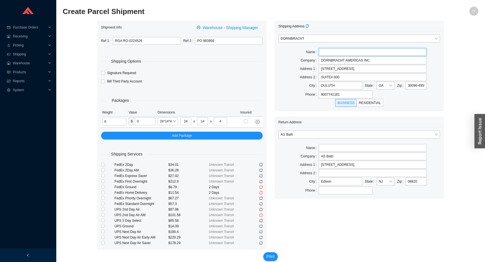
click at [344, 48] on input "text" at bounding box center [373, 52] width 108 height 8
type input "ATTN: RETURN GOODS DEPT."
click at [102, 186] on input "radio" at bounding box center [103, 187] width 4 height 4
radio input "true"
click at [268, 254] on span "Print" at bounding box center [271, 257] width 8 height 6
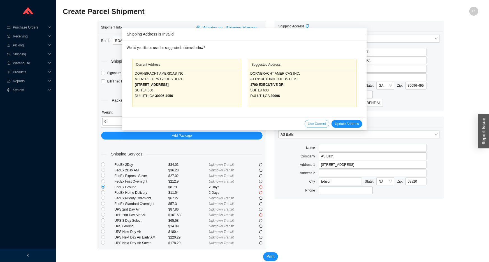
click at [312, 125] on span "Use Current" at bounding box center [317, 124] width 18 height 6
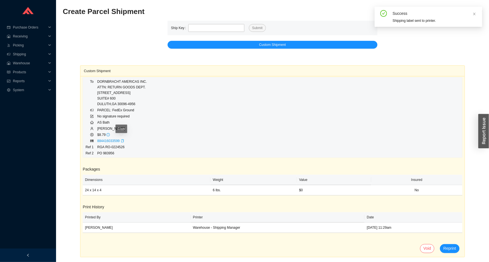
click at [121, 140] on icon "copy" at bounding box center [122, 141] width 3 height 3
drag, startPoint x: 168, startPoint y: 39, endPoint x: 182, endPoint y: 50, distance: 18.3
click at [176, 50] on main "Ship Key Submit Custom Shipment Custom Shipment To DORNBRACHT AMERICAS INC. ATT…" at bounding box center [272, 139] width 419 height 237
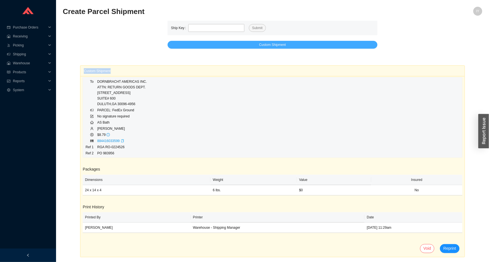
click at [184, 47] on button "Custom Shipment" at bounding box center [273, 45] width 210 height 8
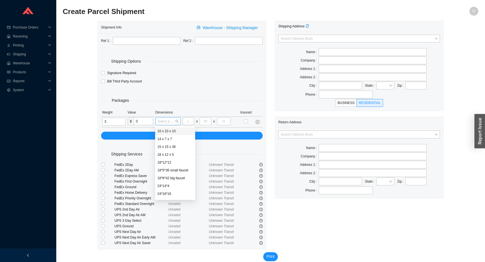
click at [156, 121] on div "Select a box" at bounding box center [167, 122] width 25 height 8
type input "3"
type input "18"
click at [169, 130] on div "18 x 12 x 5" at bounding box center [172, 131] width 31 height 5
type input "18"
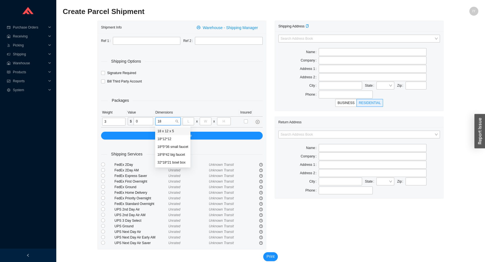
type input "12"
type input "6"
click at [287, 136] on input "search" at bounding box center [358, 134] width 154 height 7
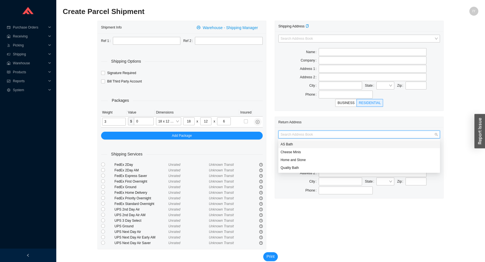
click at [294, 141] on div "AS Bath" at bounding box center [359, 145] width 162 height 8
type input "AS Bath"
type input "[STREET_ADDRESS]"
type input "Edison"
type input "08820"
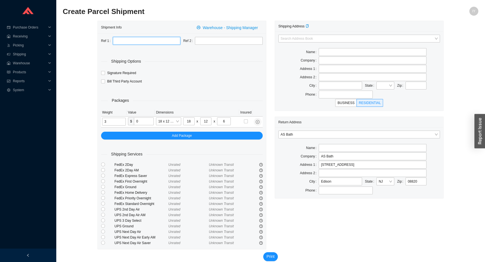
click at [127, 41] on input "text" at bounding box center [147, 41] width 68 height 8
paste input "7385842-1"
type input "7385842-1"
click at [205, 39] on input "text" at bounding box center [229, 41] width 68 height 8
click at [226, 42] on input "PO" at bounding box center [229, 41] width 68 height 8
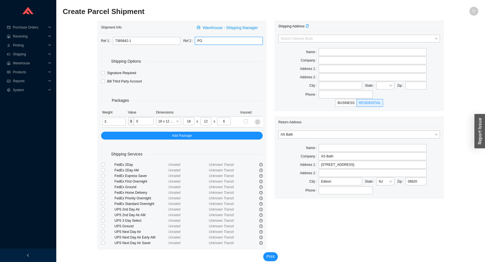
paste input "970296-RETURN-2"
type input "PO 970296-RETURN-2"
click at [318, 38] on input "search" at bounding box center [358, 38] width 154 height 7
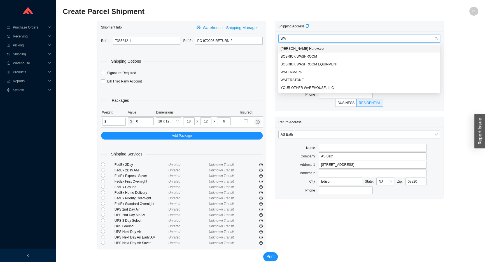
type input "WAT"
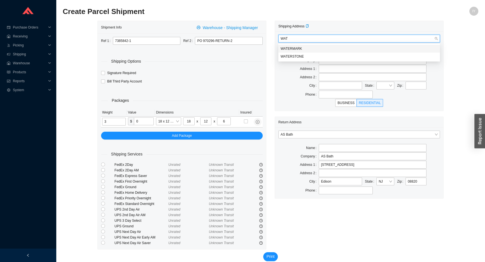
click at [316, 46] on div "WATERMARK" at bounding box center [359, 48] width 157 height 5
type input "WATERMARK"
type input "350 dewitt avenue"
type input "BROOKLYN"
type input "11207"
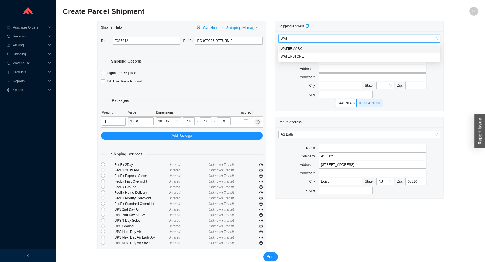
type input "7182572800"
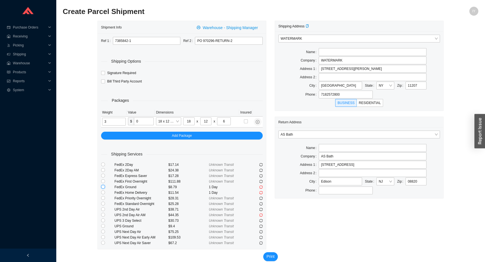
click at [104, 187] on input "radio" at bounding box center [103, 187] width 4 height 4
radio input "true"
click at [271, 255] on span "Print" at bounding box center [271, 257] width 8 height 6
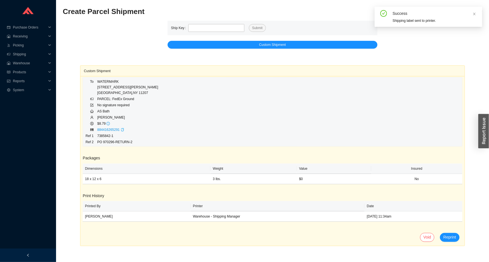
click at [122, 130] on icon "copy" at bounding box center [122, 129] width 3 height 3
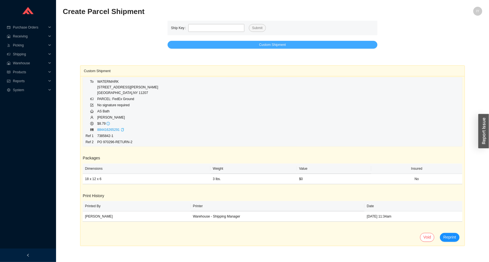
click at [252, 47] on button "Custom Shipment" at bounding box center [273, 45] width 210 height 8
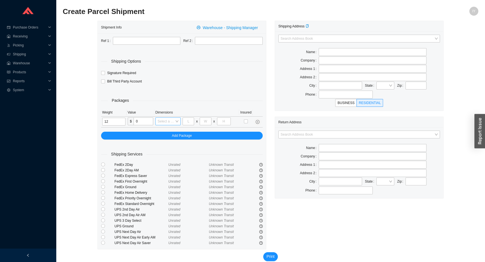
type input "12"
click at [168, 121] on input "search" at bounding box center [166, 121] width 17 height 7
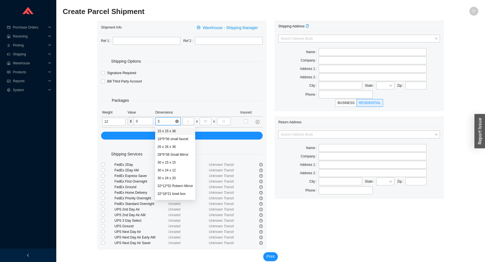
type input "36"
click at [168, 129] on div "15 x 15 x 36" at bounding box center [172, 131] width 35 height 8
type input "15"
type input "36"
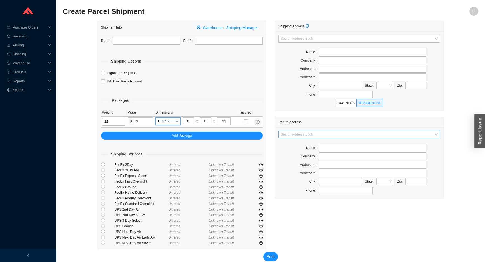
click at [332, 134] on input "search" at bounding box center [358, 134] width 154 height 7
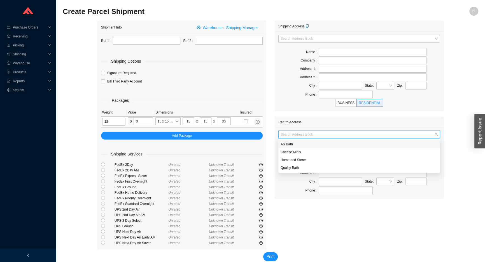
click at [327, 144] on div "AS Bath" at bounding box center [359, 144] width 157 height 5
type input "AS Bath"
type input "[STREET_ADDRESS]"
type input "Edison"
type input "08820"
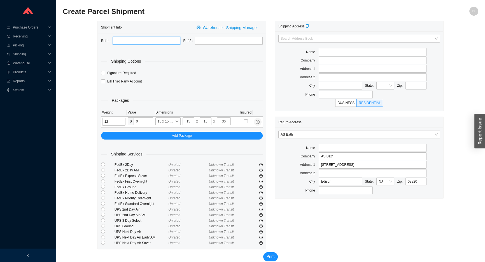
click at [120, 41] on input "text" at bounding box center [147, 41] width 68 height 8
paste input "RA 62070824"
type input "RA 62070824"
click at [228, 40] on input "text" at bounding box center [229, 41] width 68 height 8
paste input "980797-RA3"
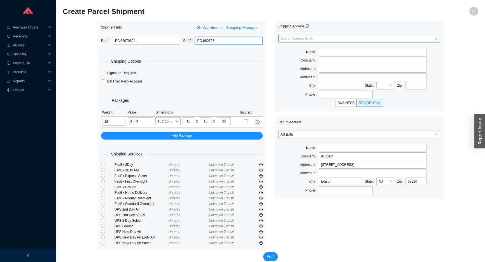
type input "PO 980797"
click at [313, 41] on input "search" at bounding box center [358, 38] width 154 height 7
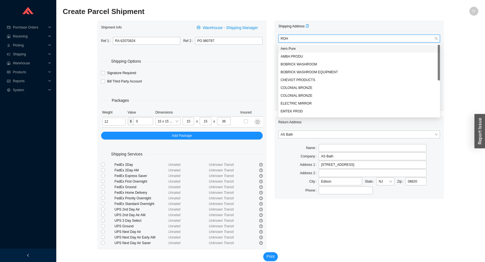
type input "ROHL"
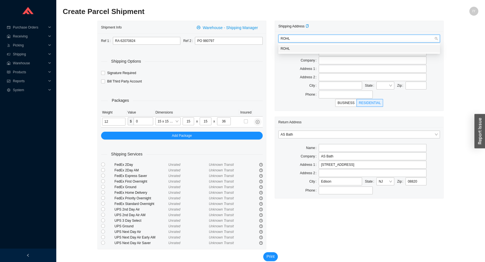
click at [312, 51] on div "ROHL" at bounding box center [359, 48] width 157 height 5
type input "Customer Returns, Dock 24"
type input "ROHL LLC"
type input "2609 COX MILL RD"
type input "SANFORD"
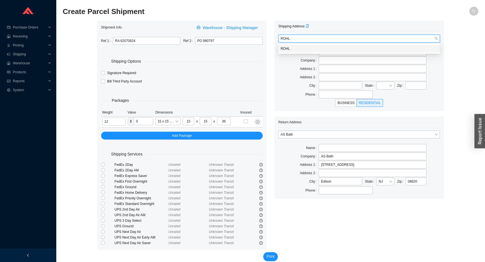
type input "27332"
type input "1-800-777-9762"
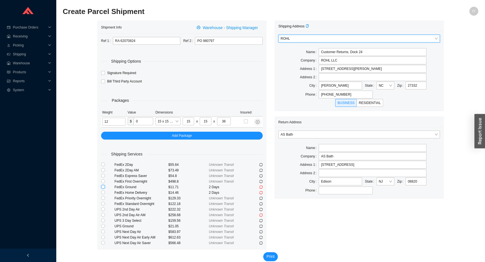
click at [101, 185] on input "radio" at bounding box center [103, 187] width 4 height 4
radio input "true"
click at [271, 257] on span "Print" at bounding box center [271, 257] width 8 height 6
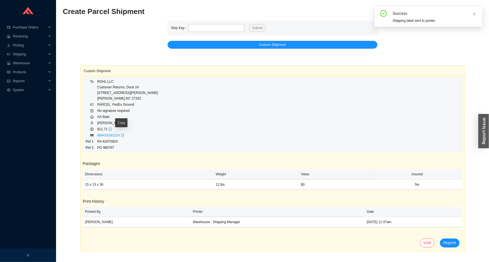
click at [121, 135] on icon "copy" at bounding box center [122, 135] width 3 height 3
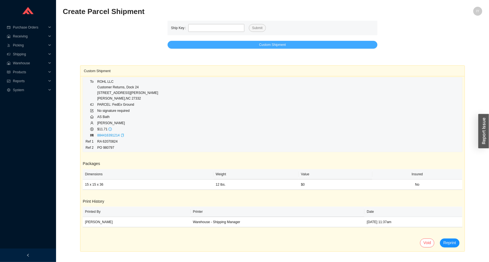
click at [227, 45] on button "Custom Shipment" at bounding box center [273, 45] width 210 height 8
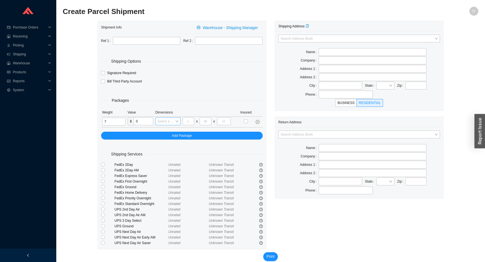
type input "7"
click at [164, 123] on input "search" at bounding box center [166, 121] width 17 height 7
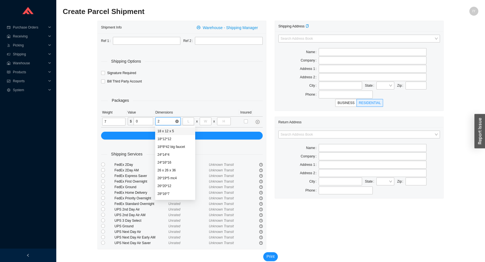
type input "24"
click at [165, 131] on div "24*14*4" at bounding box center [170, 131] width 27 height 5
type input "24"
type input "14"
type input "4"
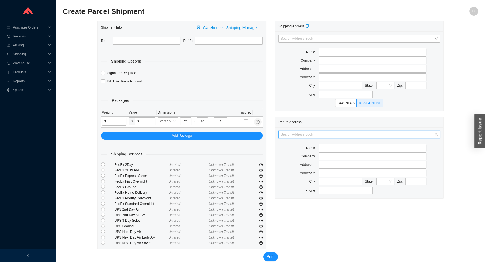
click at [339, 134] on input "search" at bounding box center [358, 134] width 154 height 7
click at [332, 144] on div "AS Bath" at bounding box center [359, 144] width 157 height 5
type input "AS Bath"
type input "[STREET_ADDRESS]"
type input "Edison"
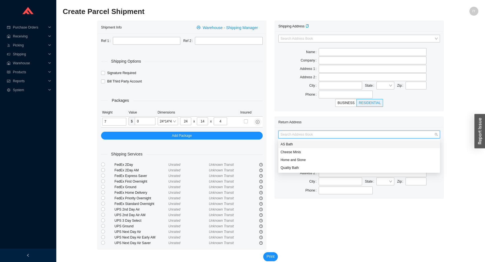
type input "08820"
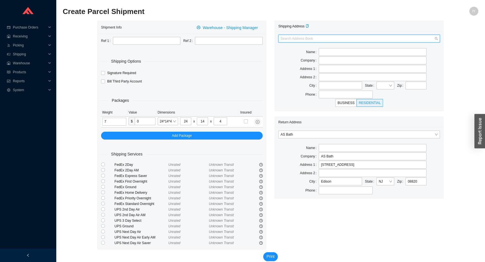
click at [328, 39] on input "search" at bounding box center [358, 38] width 154 height 7
type input "DELT"
click at [340, 56] on div "DELTA FAUCET COMPANY" at bounding box center [359, 56] width 157 height 5
type input "DELTA FAUCET COMPANY"
type input "346 E PLAZA DR"
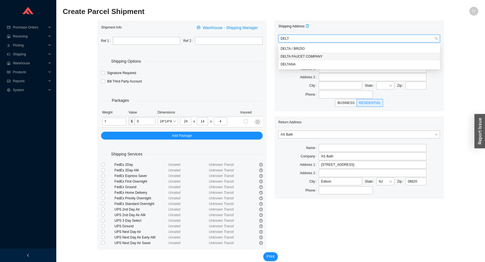
type input "MOORESVILLE"
type input "28115-8041"
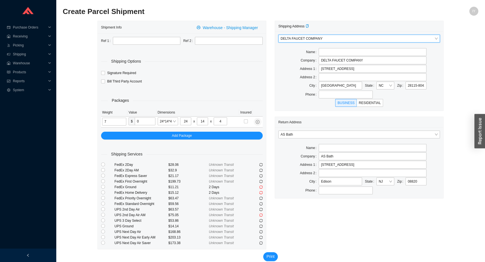
click at [341, 36] on span "DELTA FAUCET COMPANY" at bounding box center [359, 38] width 157 height 7
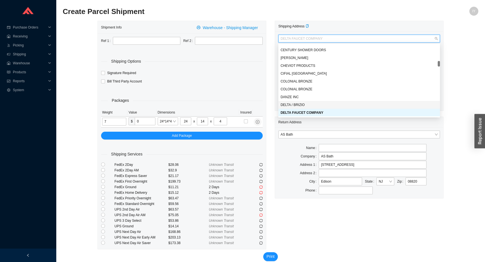
click at [326, 103] on div "DELTA / BRIZIO" at bounding box center [359, 105] width 157 height 5
type input "DELTA FAUCETS COMPANY"
type input "3445 RIDGECREST RD EXT"
type input "ATT: RETURN GOODS DEPT"
type input "JACKSON"
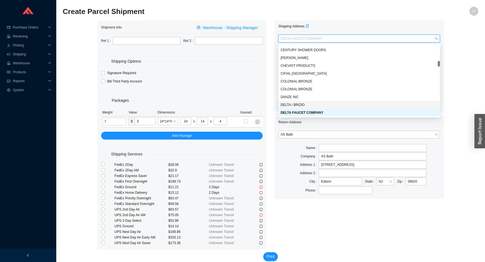
type input "38305"
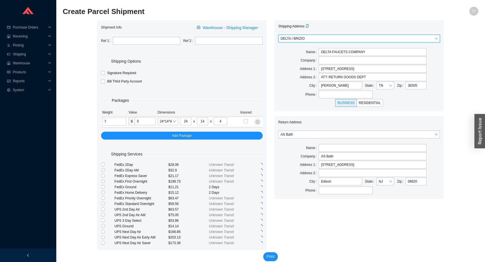
click at [357, 36] on span "DELTA / BRIZIO" at bounding box center [359, 38] width 157 height 7
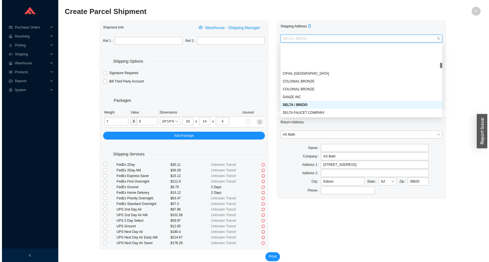
scroll to position [256, 0]
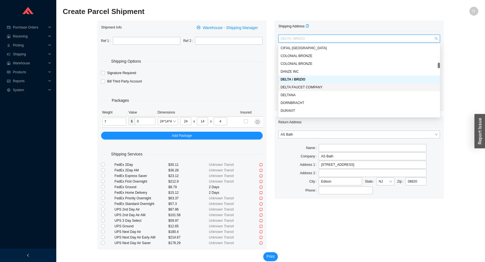
click at [320, 87] on div "DELTA FAUCET COMPANY" at bounding box center [359, 87] width 157 height 5
type input "DELTA FAUCET COMPANY"
type input "346 E PLAZA DR"
type input "MOORESVILLE"
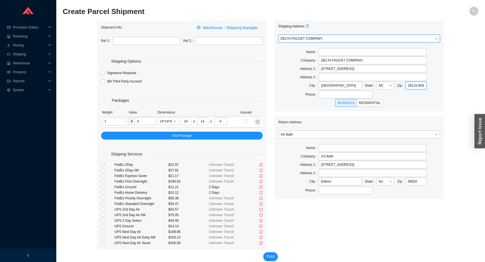
click at [424, 88] on input "28115-8041" at bounding box center [416, 86] width 21 height 8
type input "1"
click at [424, 88] on input "1" at bounding box center [416, 86] width 21 height 8
type input "28166"
type input "TROUTMAN"
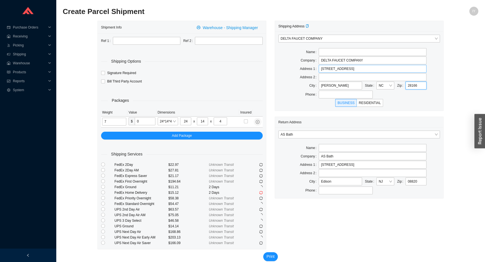
type input "28166"
drag, startPoint x: 373, startPoint y: 67, endPoint x: 308, endPoint y: 69, distance: 65.0
click at [308, 69] on div "Address 1 346 E PLAZA DR" at bounding box center [359, 69] width 162 height 8
click at [325, 67] on input "text" at bounding box center [373, 69] width 108 height 8
paste input "192 MURDOCK ROAD STE A CUSTOMER"
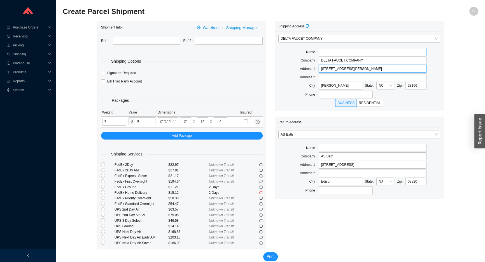
type input "192 MURDOCK ROAD STE A"
click at [352, 50] on input "text" at bounding box center [373, 52] width 108 height 8
type input "ATTN: RETURN GOODS DEPT."
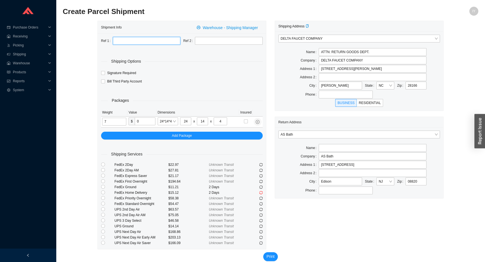
click at [120, 39] on input "text" at bounding box center [147, 41] width 68 height 8
paste input "ND-CH09082025"
type input "ND-CH09082025"
click at [229, 40] on input "text" at bounding box center [229, 41] width 68 height 8
paste input "PO 986098"
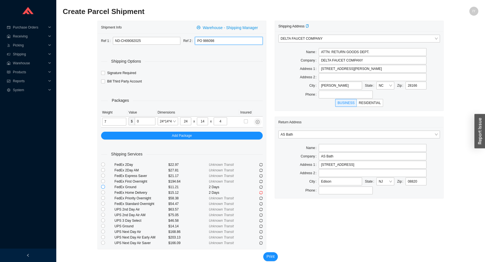
type input "PO 986098"
click at [103, 188] on input "radio" at bounding box center [103, 187] width 4 height 4
radio input "true"
click at [274, 254] on span "Print" at bounding box center [271, 257] width 8 height 6
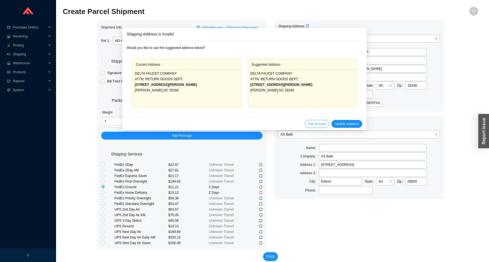
click at [311, 124] on span "Use Current" at bounding box center [317, 124] width 18 height 6
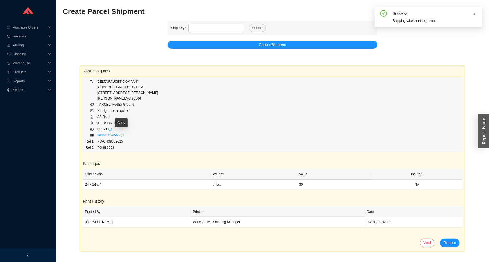
click at [122, 136] on icon "copy" at bounding box center [122, 135] width 3 height 3
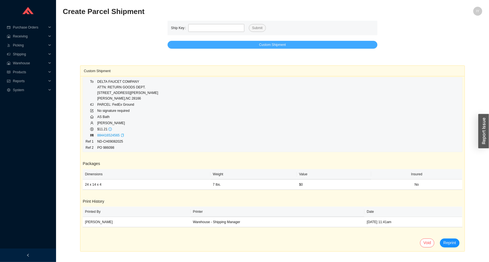
click at [201, 43] on button "Custom Shipment" at bounding box center [273, 45] width 210 height 8
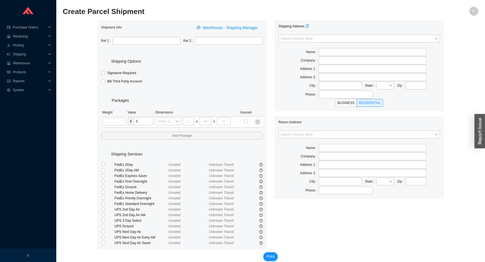
click at [377, 140] on div "Search Address Book" at bounding box center [359, 137] width 162 height 13
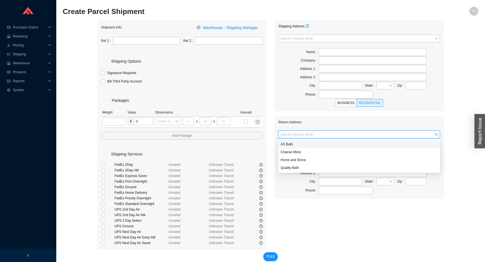
drag, startPoint x: 378, startPoint y: 134, endPoint x: 374, endPoint y: 141, distance: 8.4
click at [378, 135] on input "search" at bounding box center [358, 134] width 154 height 7
click at [374, 141] on div "AS Bath" at bounding box center [359, 145] width 162 height 8
type input "AS Bath"
type input "[STREET_ADDRESS]"
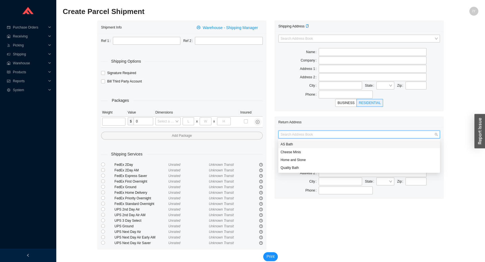
type input "Edison"
type input "08820"
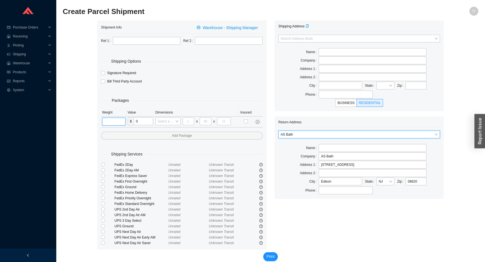
click at [108, 122] on input "tel" at bounding box center [113, 122] width 23 height 8
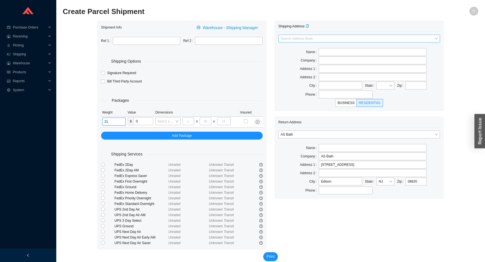
type input "21"
click at [381, 39] on input "search" at bounding box center [358, 38] width 154 height 7
type input "HANS"
click at [368, 48] on div "HANSGROHE" at bounding box center [359, 48] width 157 height 5
type input "HANSGROHE"
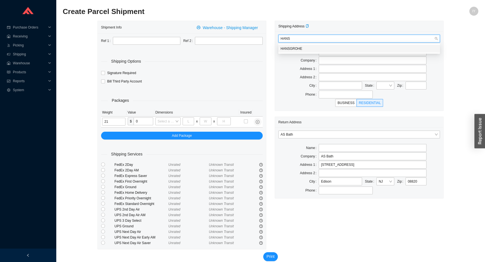
type input "1492 BLUEGRASS LAKES PKWY"
type input "ALPHARETTA"
type input "30004-7710"
type input "7703609880"
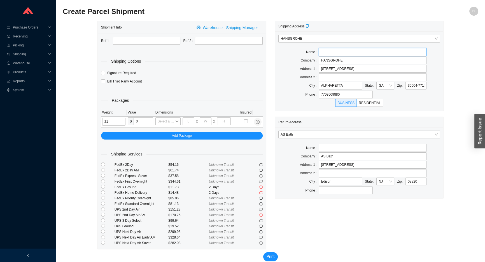
click at [374, 48] on input "text" at bounding box center [373, 52] width 108 height 8
click at [357, 54] on input "ATTN: RETURN GOODS DEPT." at bounding box center [373, 52] width 108 height 8
type input "ATTN: RGA DEPT."
click at [142, 37] on input "text" at bounding box center [147, 41] width 68 height 8
paste input "4911364992"
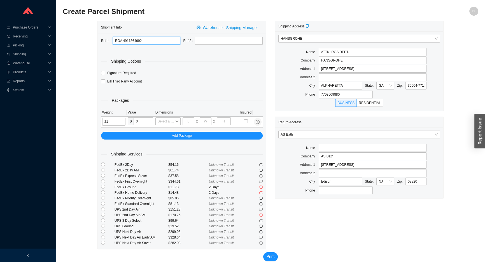
type input "RGA 4911364992"
click at [199, 41] on input "text" at bounding box center [229, 41] width 68 height 8
paste input "987398"
type input "PO 987398"
click at [188, 120] on input "tel" at bounding box center [188, 122] width 11 height 8
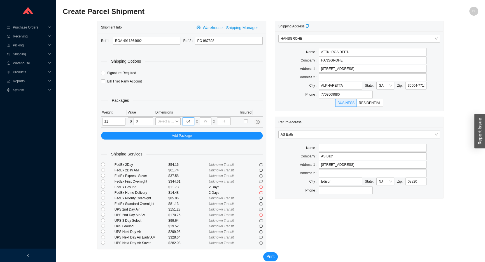
type input "64"
type input "22"
type input "6"
click at [103, 187] on input "radio" at bounding box center [103, 187] width 4 height 4
radio input "true"
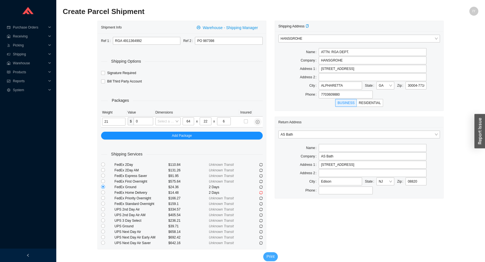
click at [273, 258] on span "Print" at bounding box center [271, 257] width 8 height 6
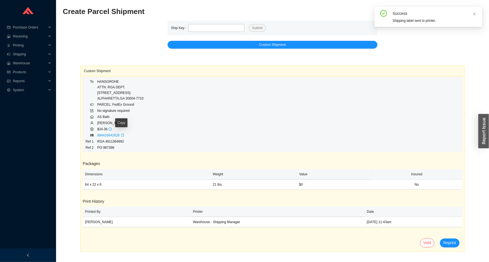
click at [121, 135] on icon "copy" at bounding box center [122, 135] width 3 height 3
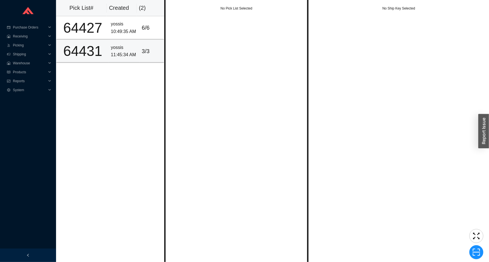
click at [115, 45] on div "yossis" at bounding box center [124, 48] width 26 height 8
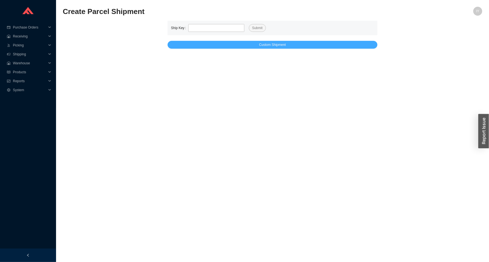
click at [189, 42] on button "Custom Shipment" at bounding box center [273, 45] width 210 height 8
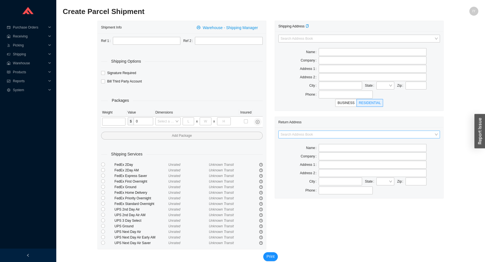
click at [335, 136] on input "search" at bounding box center [358, 134] width 154 height 7
click at [330, 141] on div "AS Bath" at bounding box center [359, 145] width 162 height 8
type input "AS Bath"
type input "[STREET_ADDRESS]"
type input "Edison"
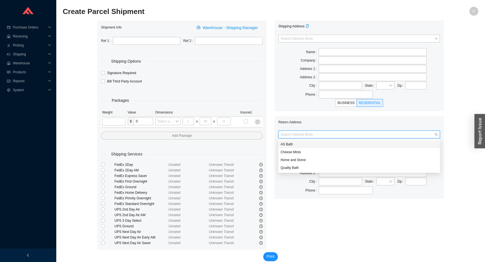
type input "08820"
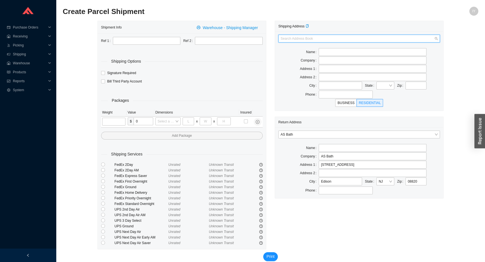
click at [302, 36] on input "search" at bounding box center [358, 38] width 154 height 7
type input "M"
type input "STEA"
click at [314, 43] on div "Search Address Book" at bounding box center [359, 41] width 162 height 13
click at [162, 38] on input "text" at bounding box center [147, 41] width 68 height 8
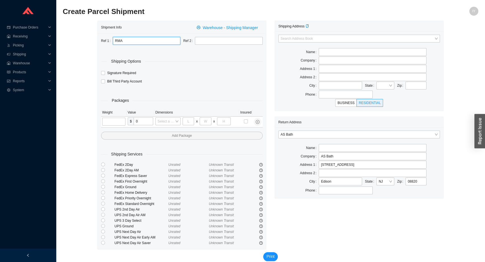
paste input "31723"
type input "RMA 31723"
click at [212, 42] on input "text" at bounding box center [229, 41] width 68 height 8
paste input "985475"
type input "PO 985475"
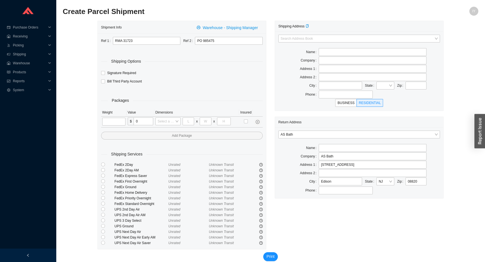
click at [101, 123] on td at bounding box center [113, 122] width 25 height 11
click at [104, 122] on input "tel" at bounding box center [113, 122] width 23 height 8
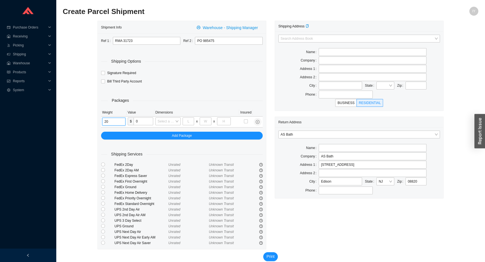
type input "20"
click at [422, 87] on input "text" at bounding box center [416, 86] width 21 height 8
paste input "11101"
type input "11101"
type input "[GEOGRAPHIC_DATA]"
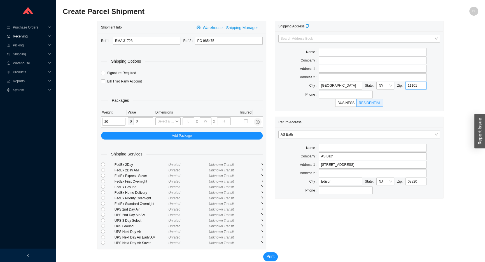
type input "11101"
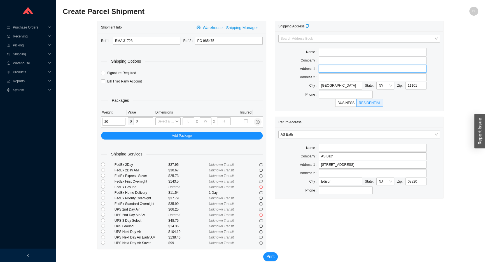
click at [324, 69] on input "text" at bounding box center [373, 69] width 108 height 8
paste input "[STREET_ADDRESS]"
type input "[STREET_ADDRESS]"
click at [327, 41] on input "search" at bounding box center [358, 38] width 154 height 7
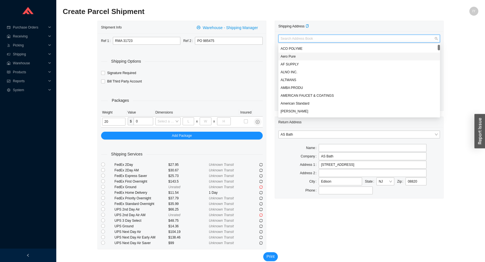
drag, startPoint x: 203, startPoint y: 70, endPoint x: 210, endPoint y: 68, distance: 7.3
click at [204, 70] on div "Signature Required" at bounding box center [182, 73] width 162 height 8
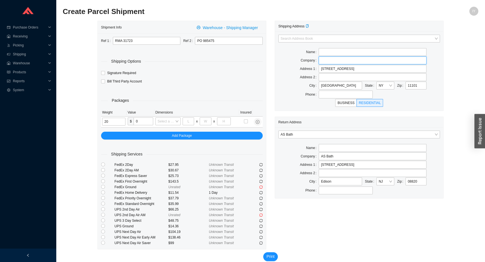
click at [336, 60] on input "text" at bounding box center [373, 61] width 108 height 8
paste input "MR. STEAM"
type input "MR. STEAM"
click at [336, 50] on input "text" at bounding box center [373, 52] width 108 height 8
type input "ATTN: RETURN GOODS DEPT."
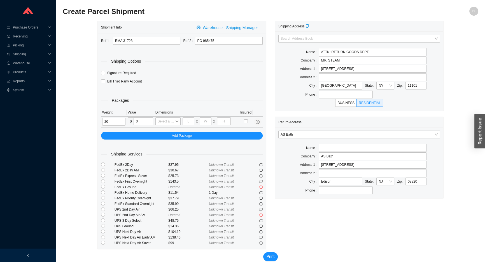
click at [190, 126] on td "Select a box x x" at bounding box center [196, 122] width 85 height 11
click at [192, 125] on input "tel" at bounding box center [188, 122] width 11 height 8
type input "28"
type input "12"
type input "10"
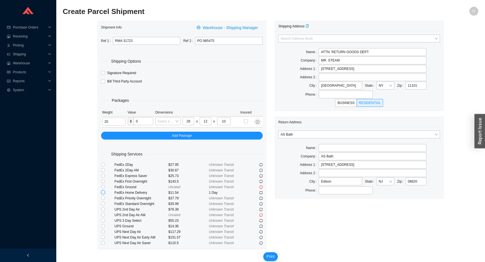
click at [101, 194] on input "radio" at bounding box center [103, 193] width 4 height 4
radio input "true"
click at [343, 101] on span "BUSINESS" at bounding box center [346, 103] width 17 height 4
click at [346, 104] on input "BUSINESS" at bounding box center [346, 104] width 0 height 0
click at [103, 189] on input "radio" at bounding box center [103, 187] width 4 height 4
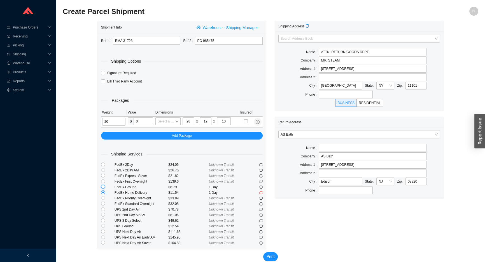
radio input "true"
click at [275, 258] on button "Print" at bounding box center [270, 257] width 15 height 9
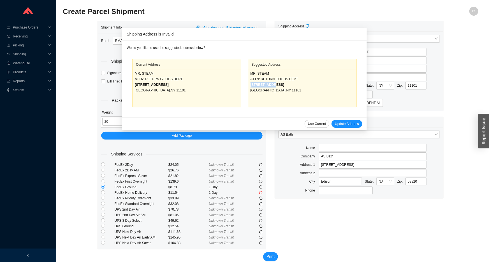
drag, startPoint x: 288, startPoint y: 87, endPoint x: 241, endPoint y: 82, distance: 47.0
click at [245, 82] on div "Suggested Address MR. STEAM ATTN: RETURN GOODS DEPT. [STREET_ADDRESS]" at bounding box center [302, 83] width 115 height 48
drag, startPoint x: 322, startPoint y: 97, endPoint x: 316, endPoint y: 97, distance: 6.5
click at [322, 97] on div "MR. STEAM ATTN: RETURN GOODS DEPT. [STREET_ADDRESS]" at bounding box center [302, 88] width 104 height 34
drag, startPoint x: 300, startPoint y: 94, endPoint x: 245, endPoint y: 87, distance: 56.1
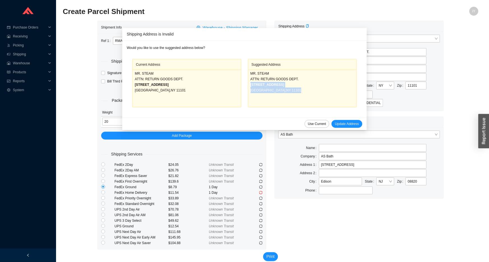
click at [248, 87] on div "MR. STEAM ATTN: RETURN GOODS DEPT. [STREET_ADDRESS]" at bounding box center [302, 89] width 108 height 38
click at [195, 90] on div "[GEOGRAPHIC_DATA]" at bounding box center [187, 91] width 104 height 6
drag, startPoint x: 177, startPoint y: 86, endPoint x: 146, endPoint y: 85, distance: 31.4
click at [146, 86] on div "[STREET_ADDRESS]" at bounding box center [187, 85] width 104 height 6
drag, startPoint x: 190, startPoint y: 93, endPoint x: 142, endPoint y: 87, distance: 48.6
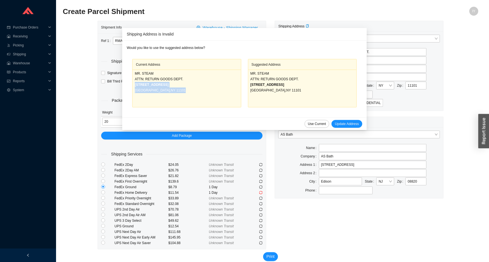
click at [131, 86] on div "Current Address MR. STEAM ATTN: RETURN GOODS DEPT. [STREET_ADDRESS]" at bounding box center [186, 83] width 115 height 48
click at [308, 125] on span "Use Current" at bounding box center [317, 124] width 18 height 6
